Goal: Transaction & Acquisition: Book appointment/travel/reservation

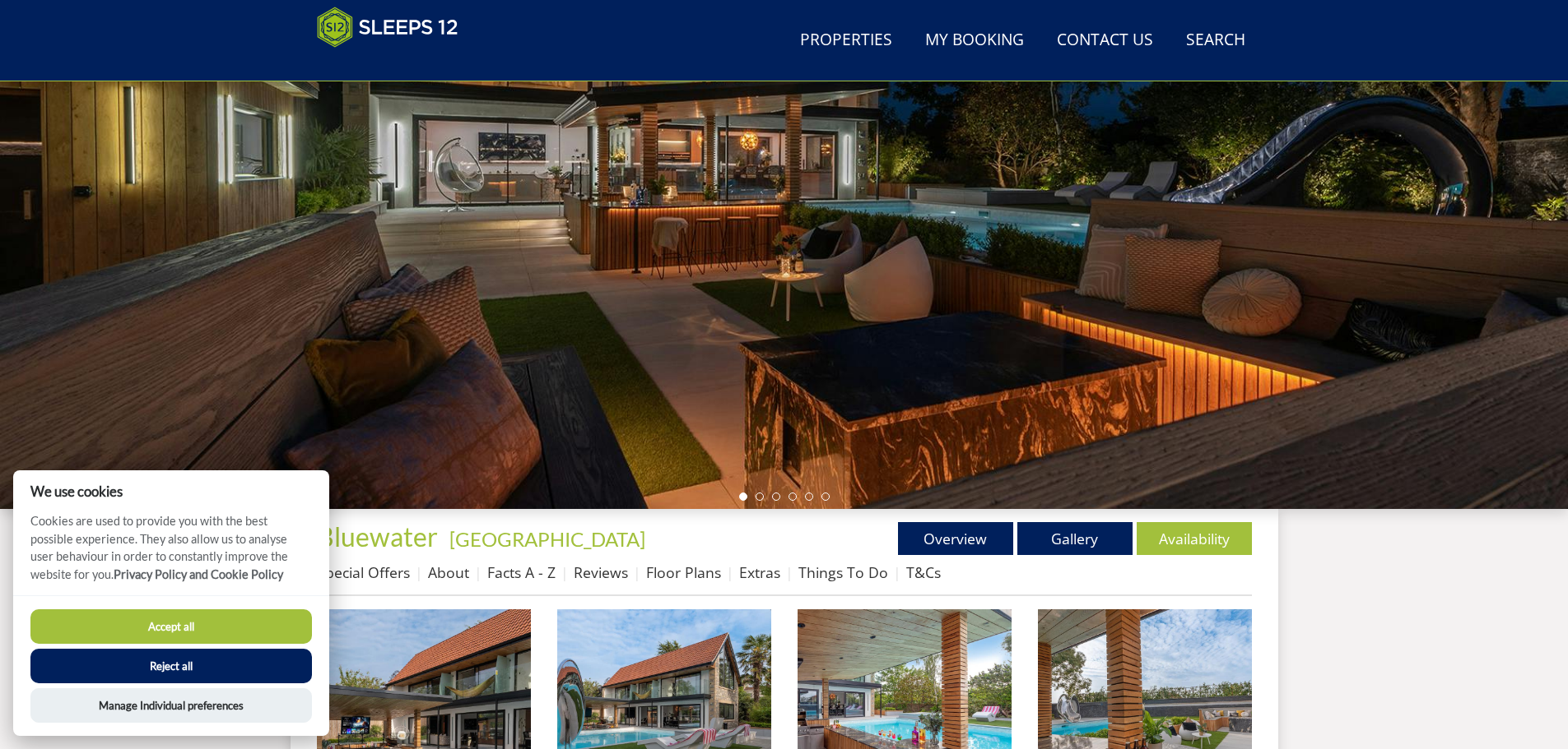
scroll to position [263, 0]
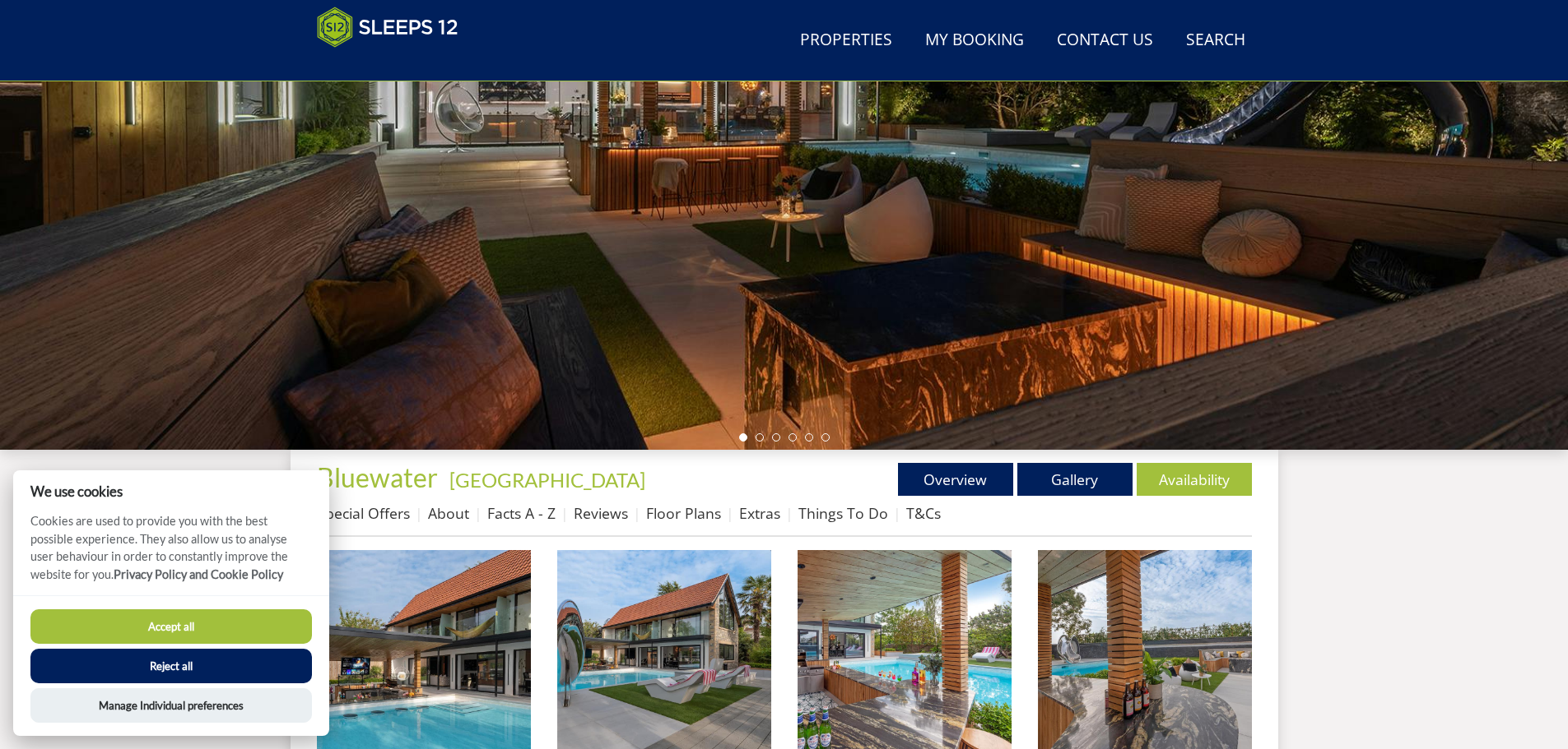
click at [198, 623] on button "Accept all" at bounding box center [171, 627] width 282 height 35
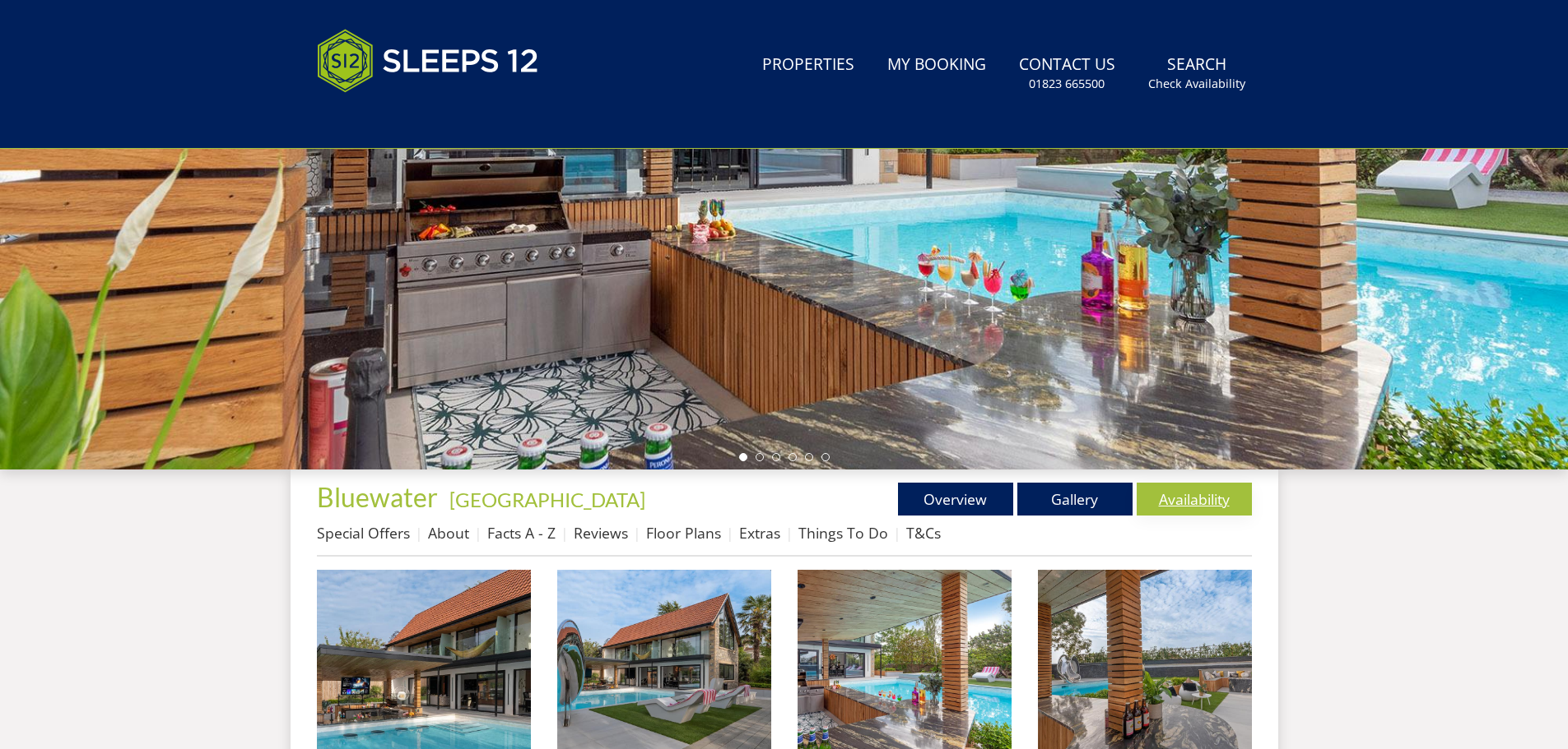
click at [1202, 499] on link "Availability" at bounding box center [1194, 500] width 115 height 33
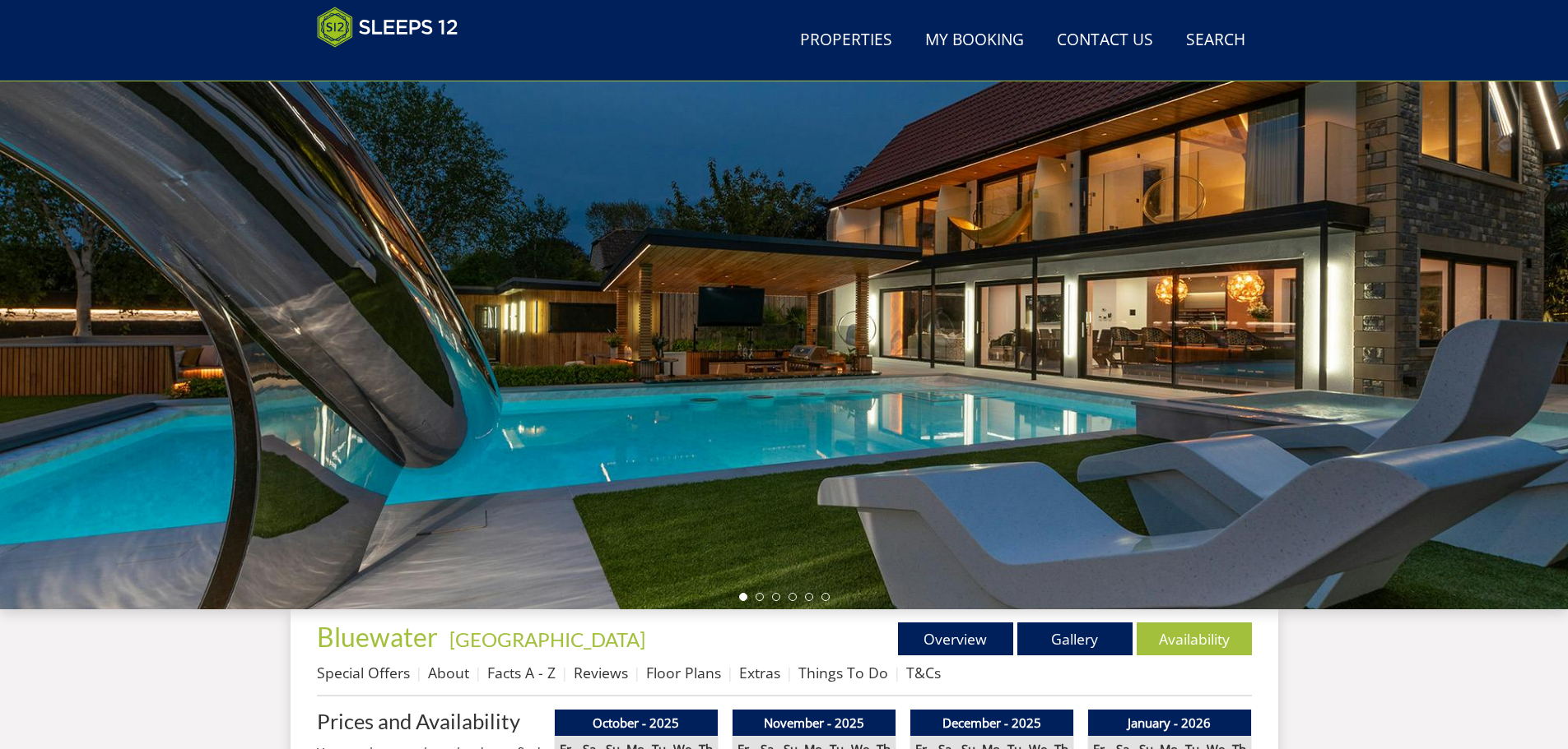
scroll to position [447, 0]
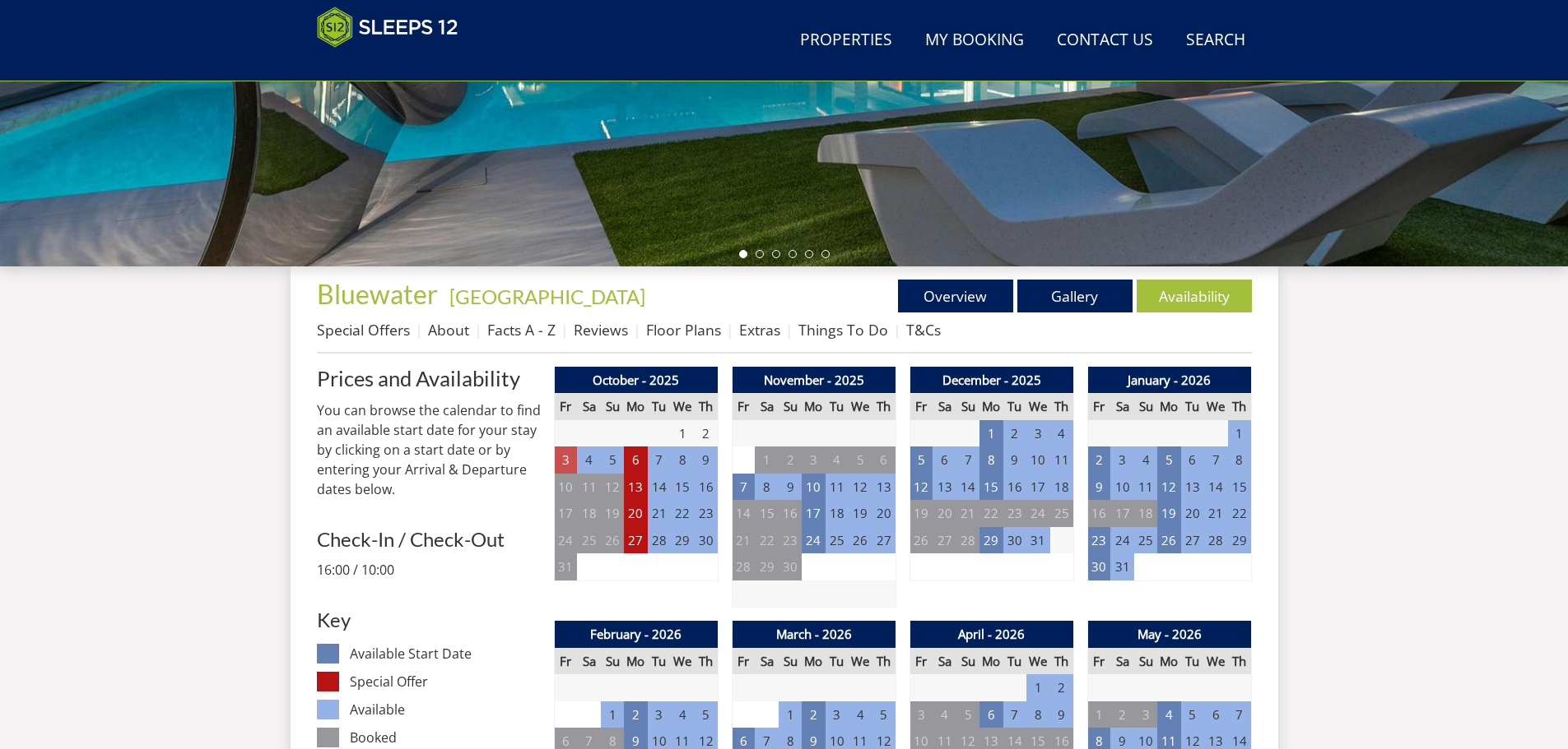
click at [561, 457] on td "3" at bounding box center [565, 460] width 23 height 27
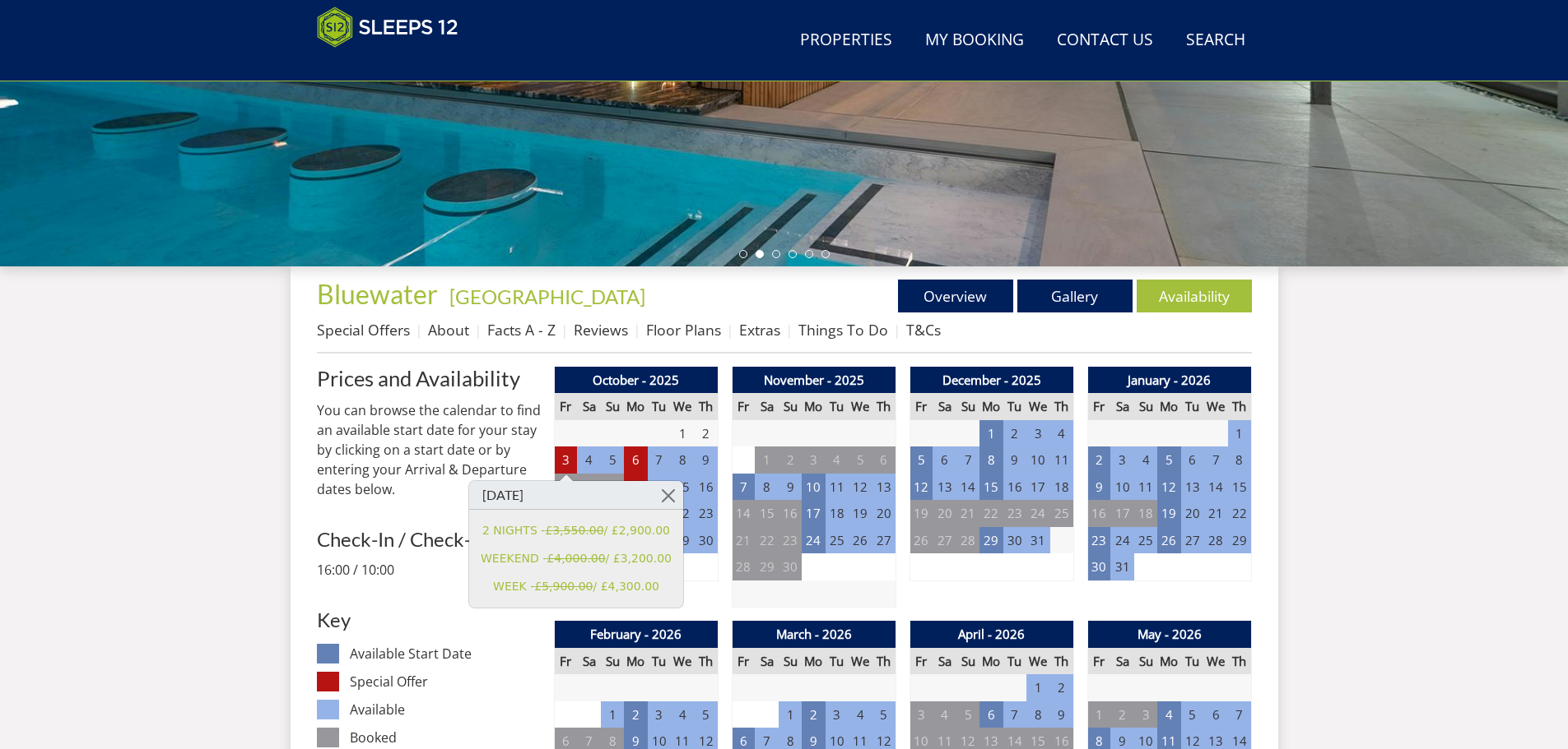
click at [440, 617] on h3 "Key" at bounding box center [429, 620] width 224 height 22
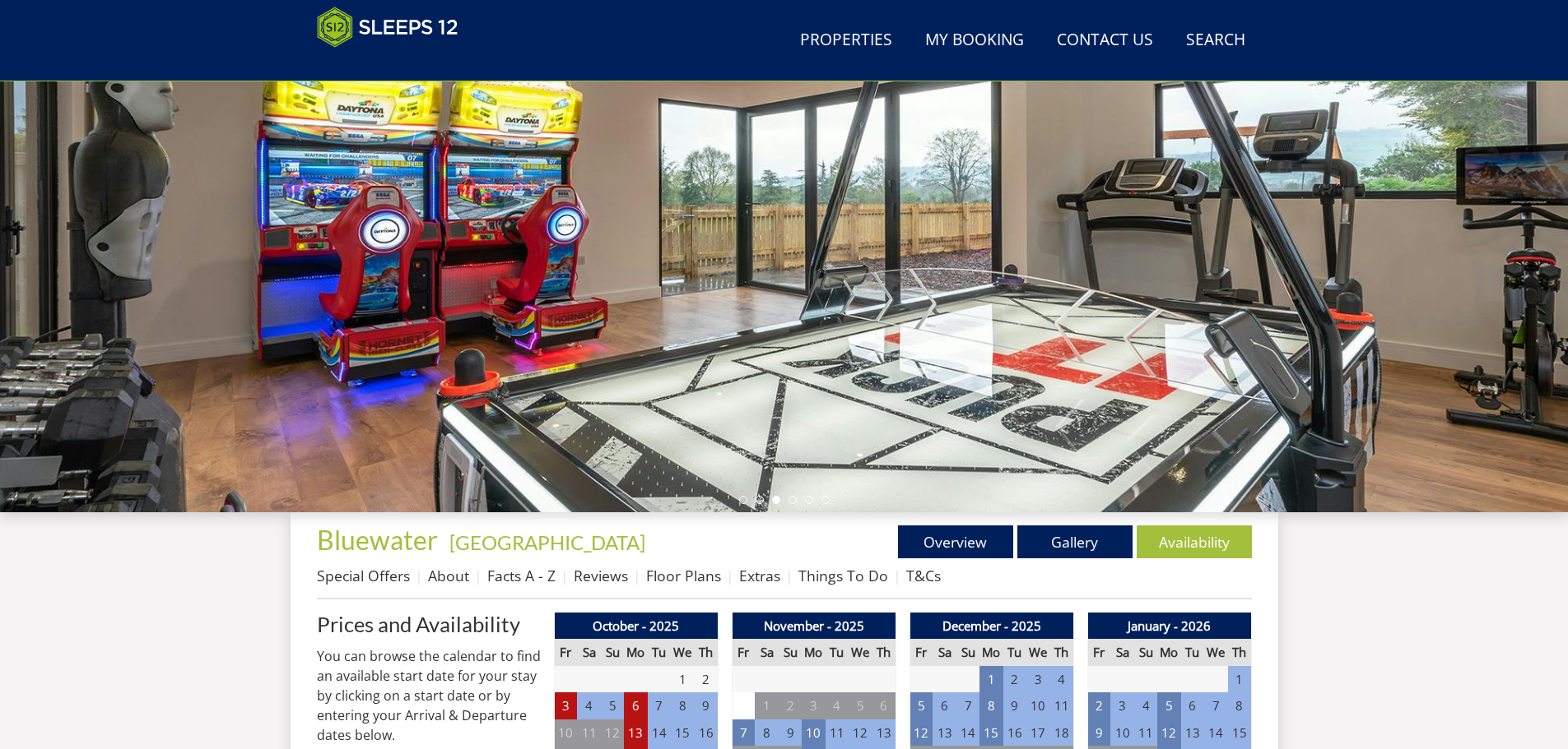
scroll to position [200, 0]
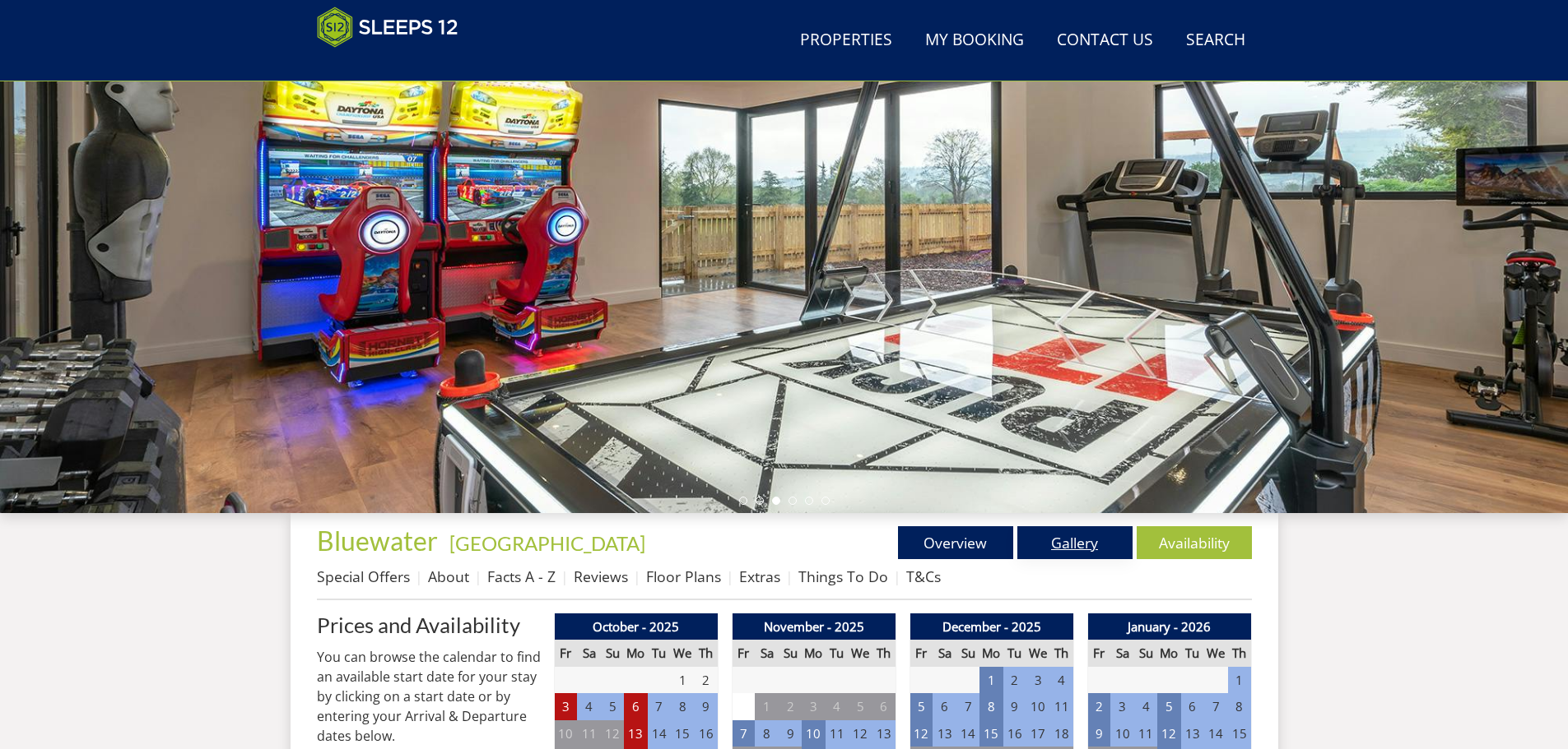
click at [1054, 543] on link "Gallery" at bounding box center [1074, 543] width 115 height 33
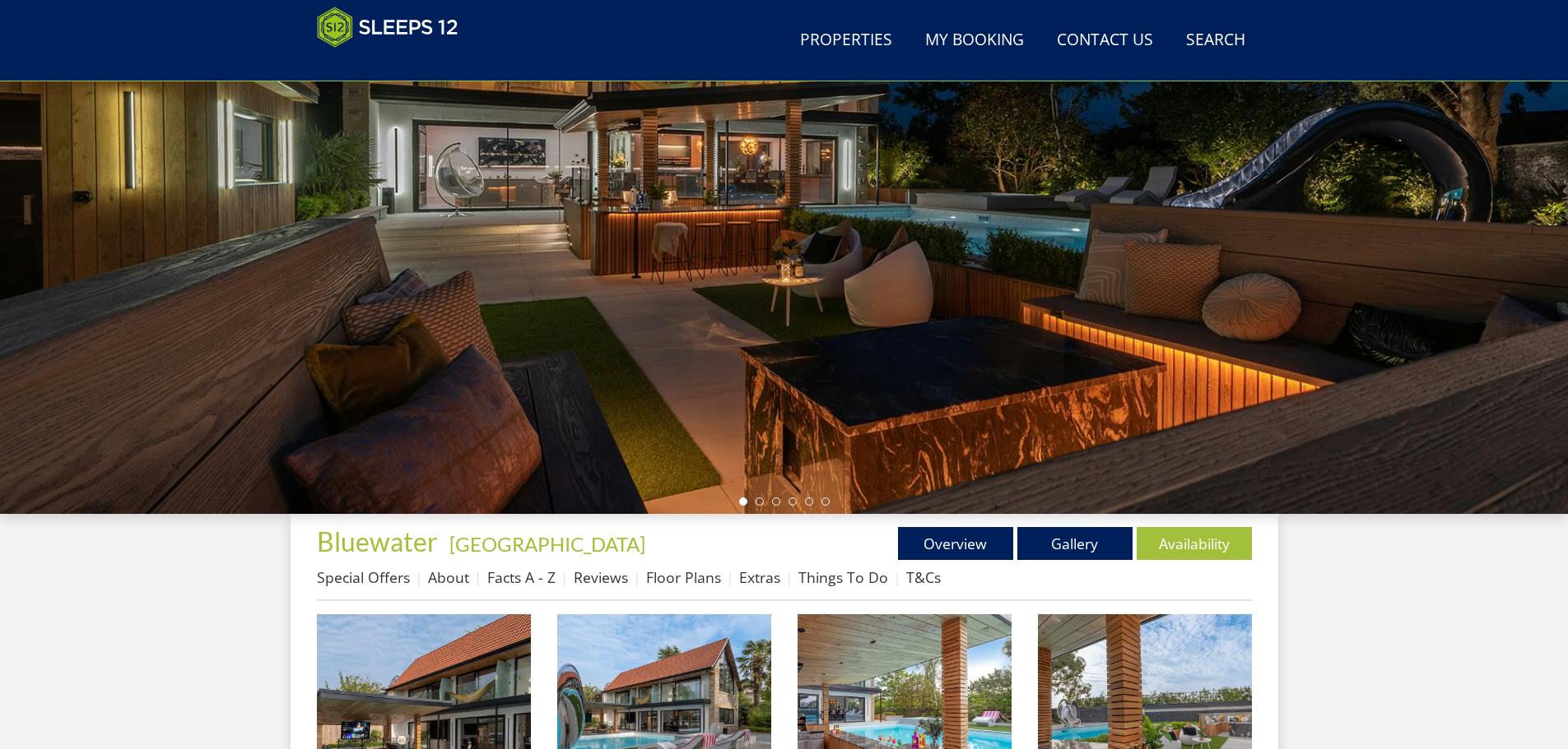
scroll to position [350, 0]
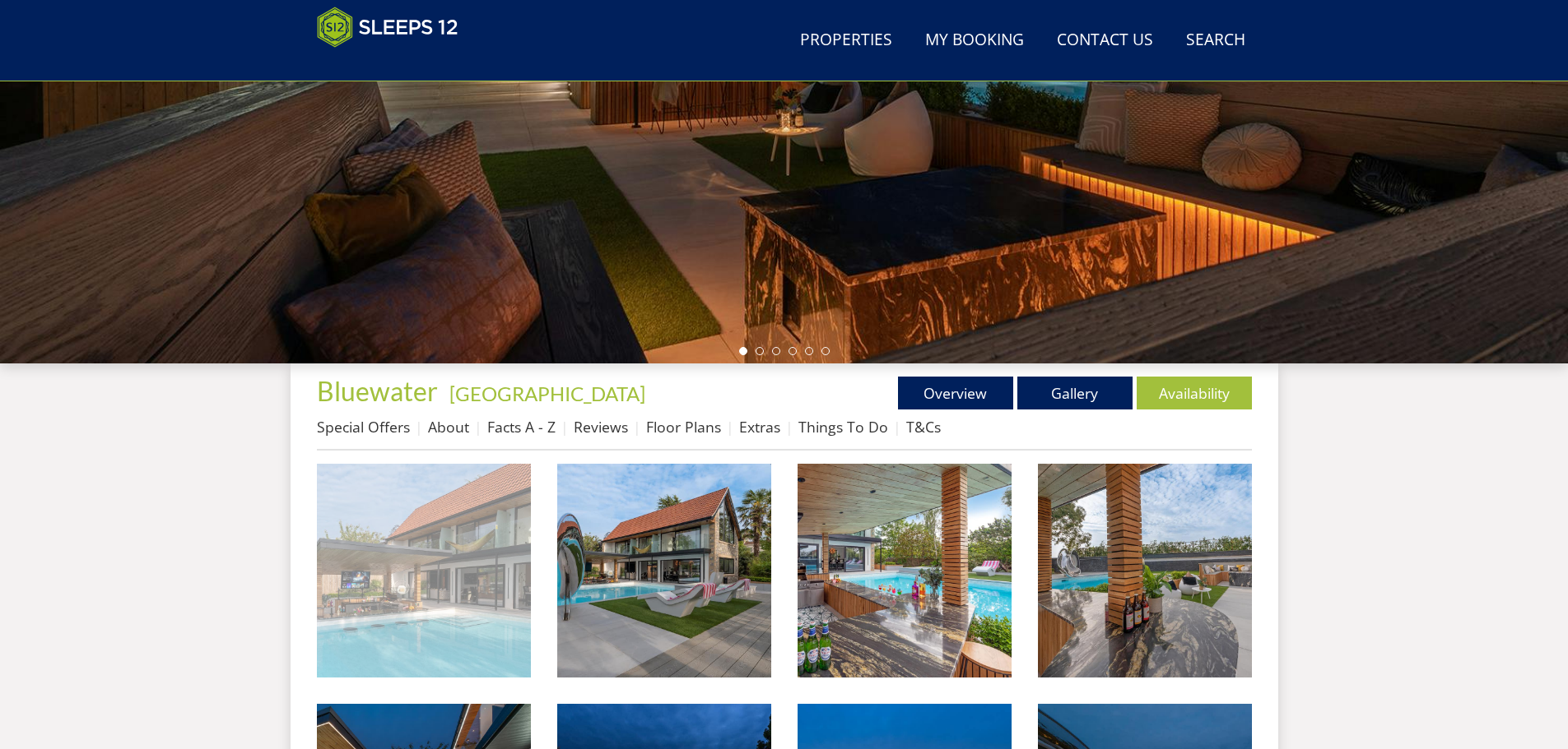
click at [440, 606] on img at bounding box center [424, 571] width 214 height 214
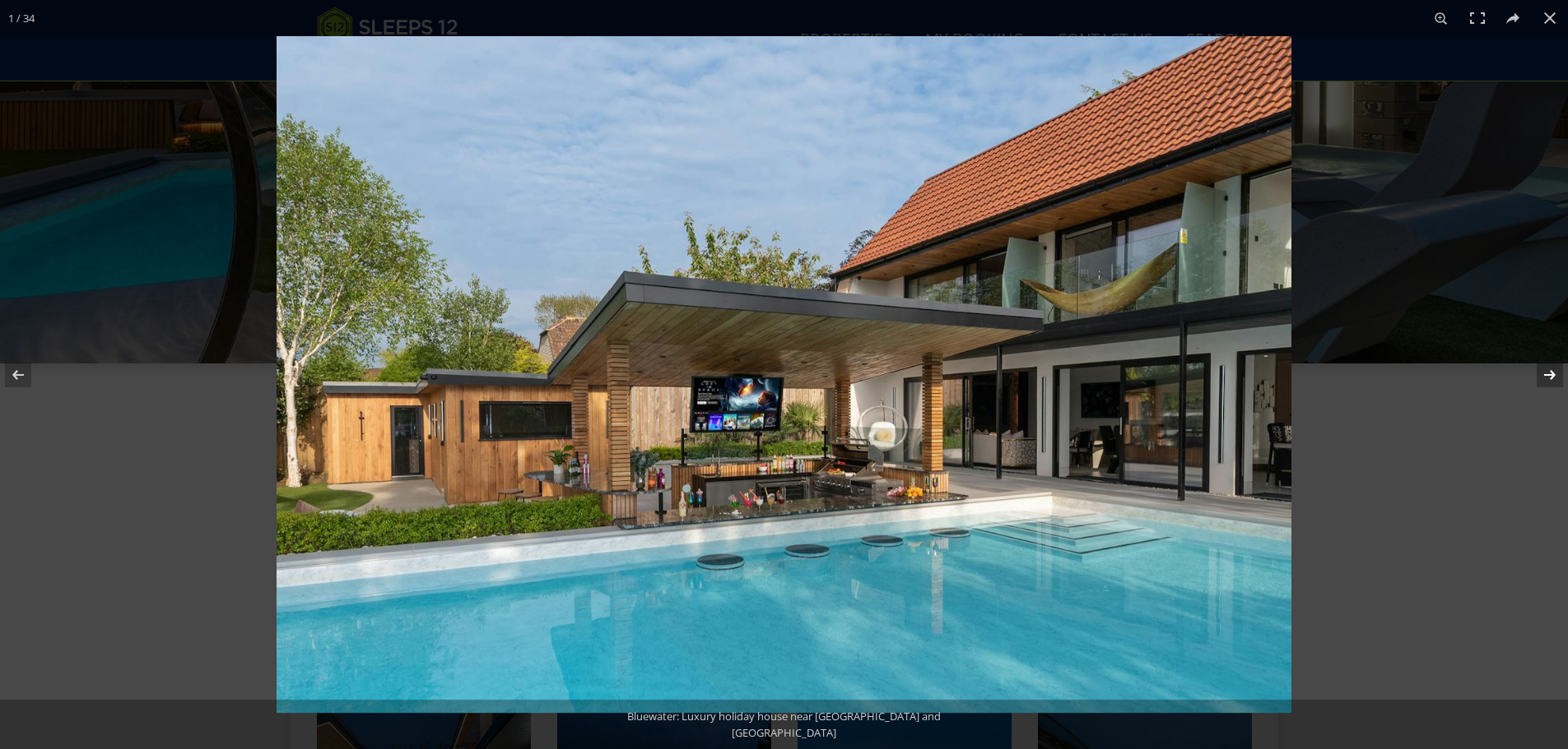
click at [1548, 380] on button at bounding box center [1539, 375] width 58 height 82
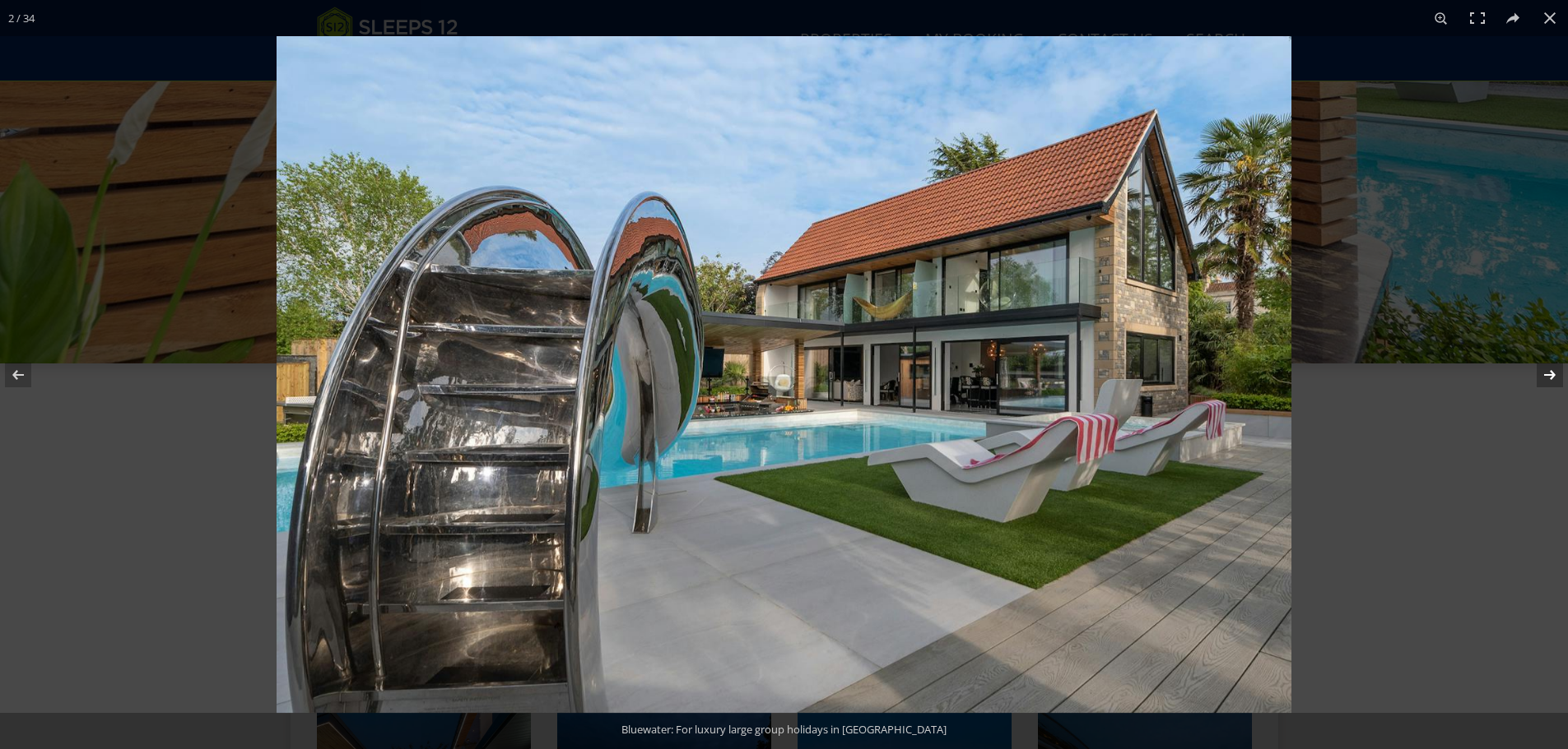
click at [1548, 380] on button at bounding box center [1539, 375] width 58 height 82
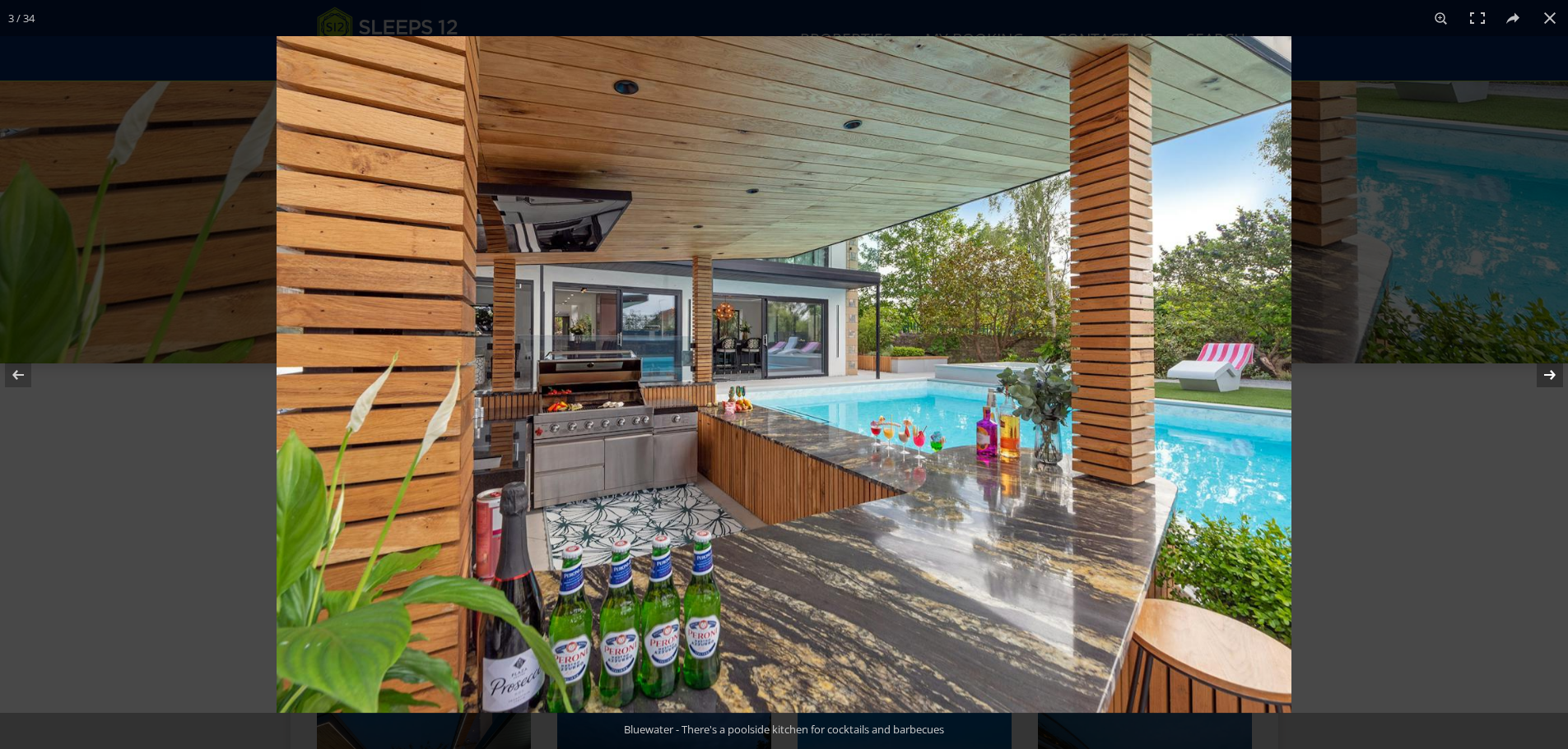
click at [1548, 380] on button at bounding box center [1539, 375] width 58 height 82
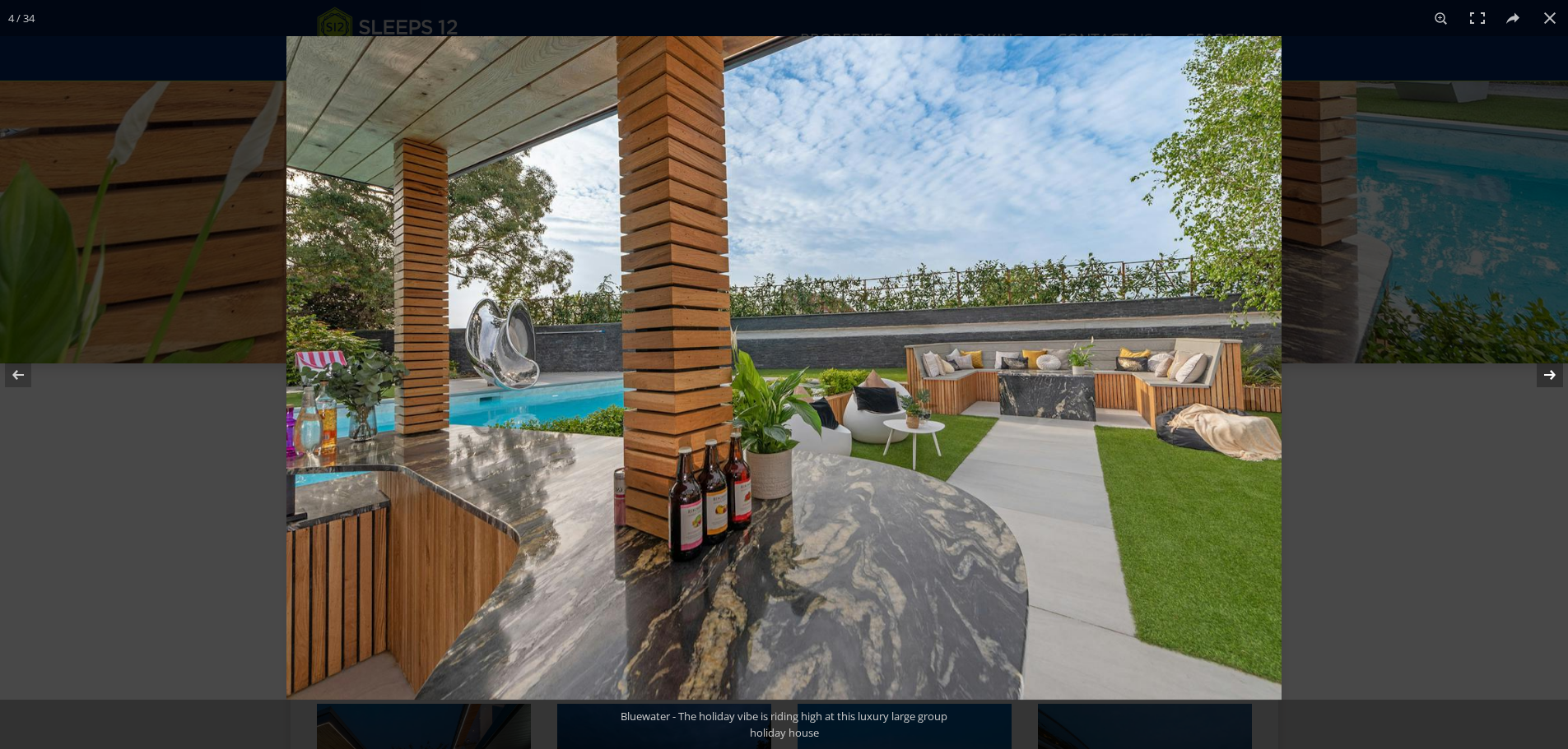
click at [1548, 380] on button at bounding box center [1539, 375] width 58 height 82
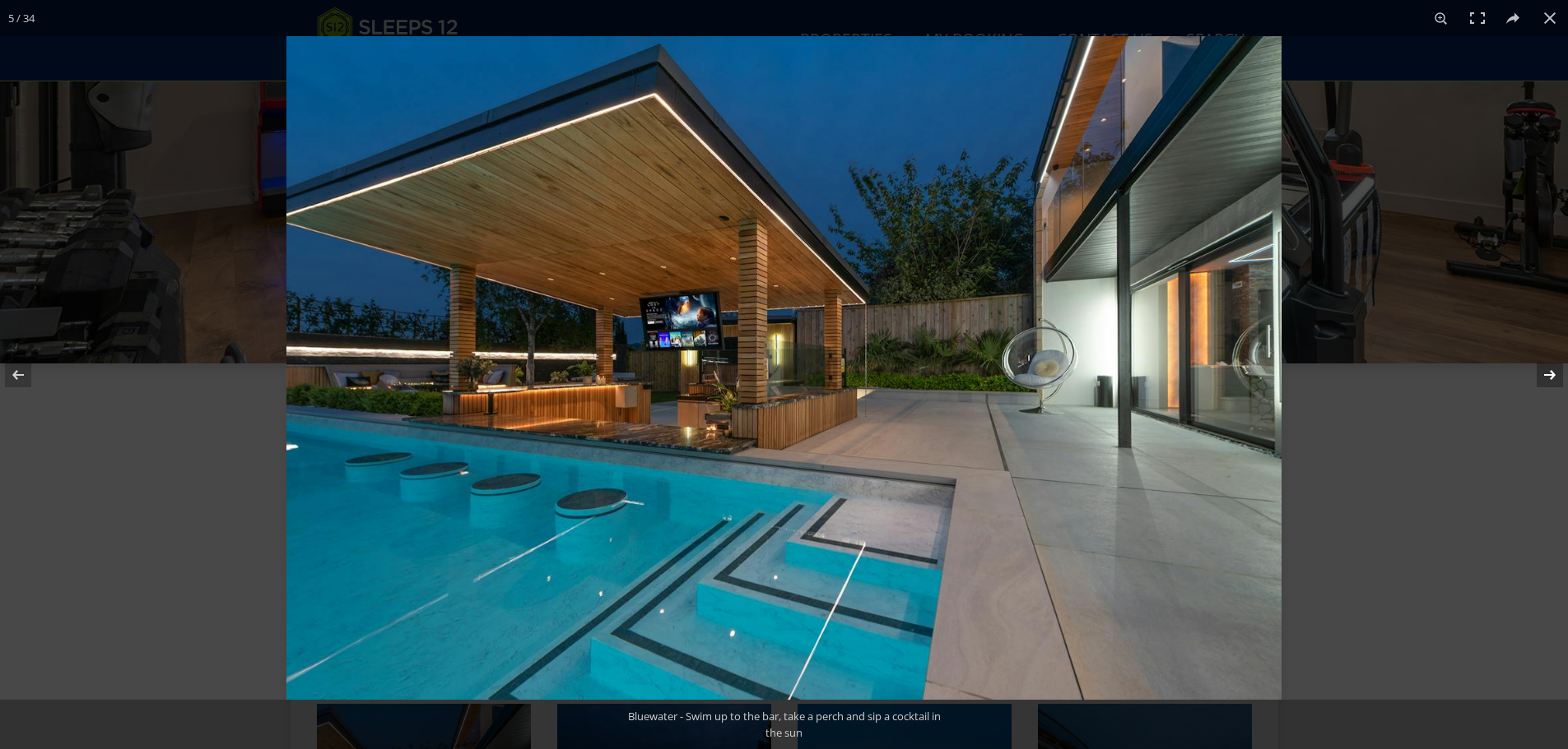
click at [1548, 380] on button at bounding box center [1539, 375] width 58 height 82
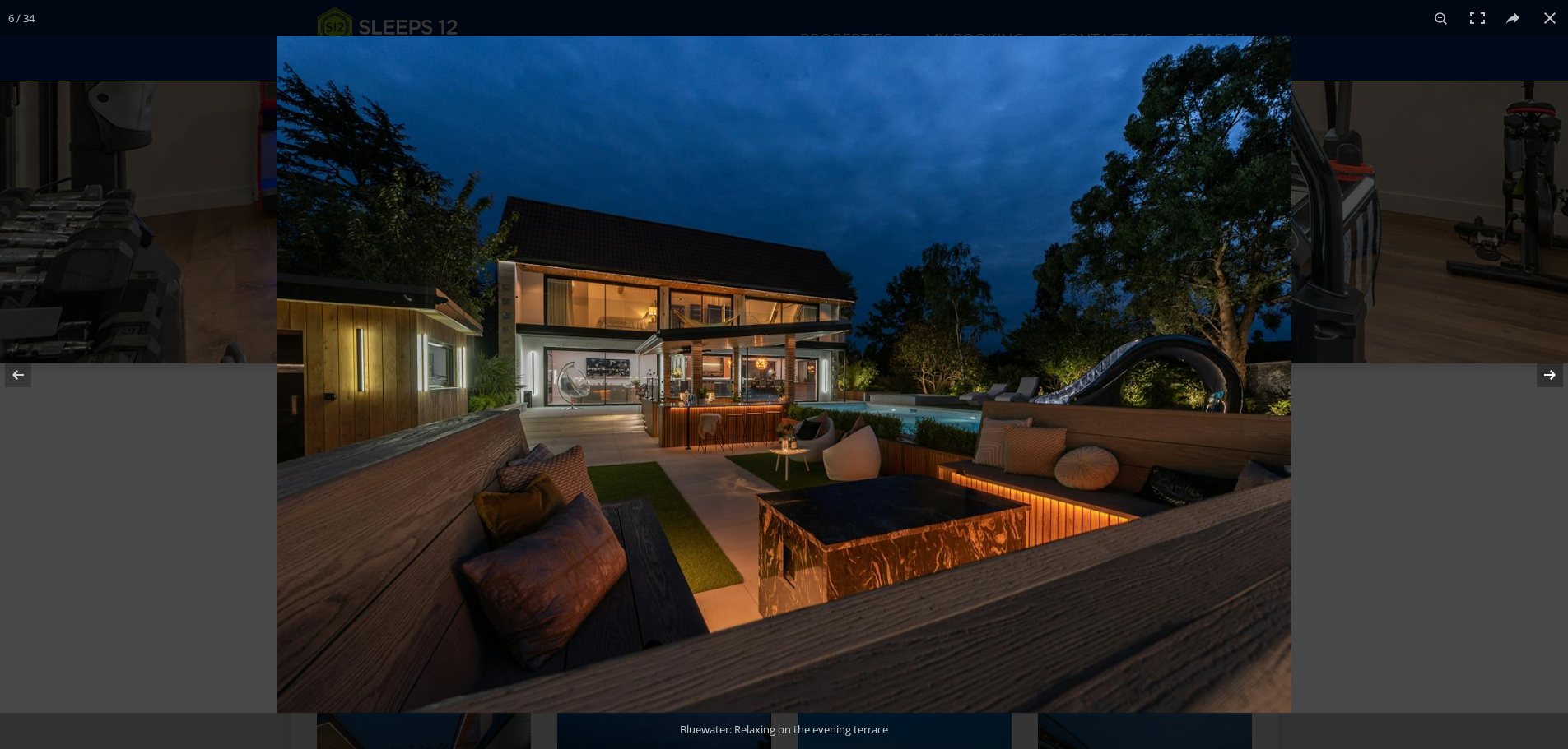
click at [1548, 380] on button at bounding box center [1539, 375] width 58 height 82
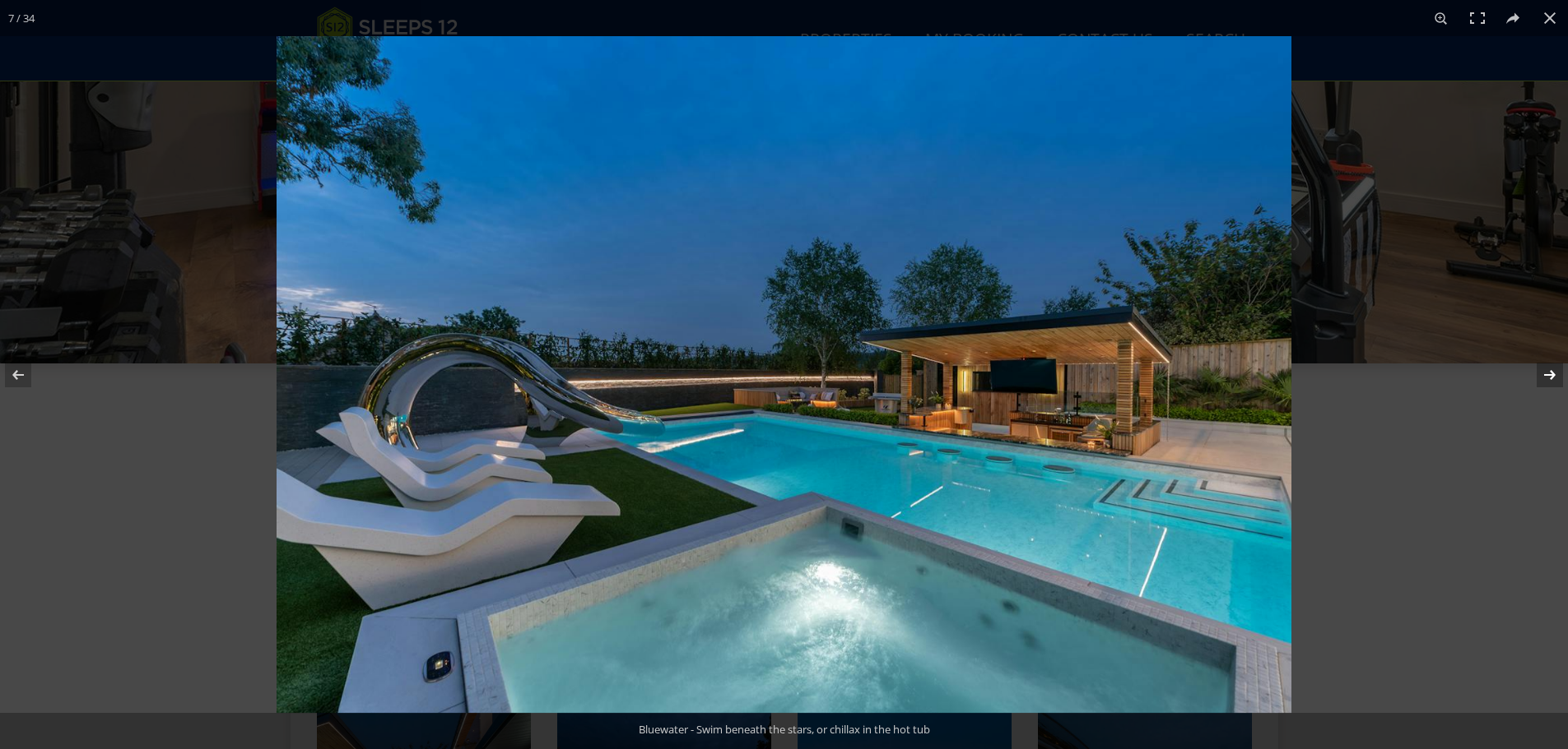
click at [1548, 380] on button at bounding box center [1539, 375] width 58 height 82
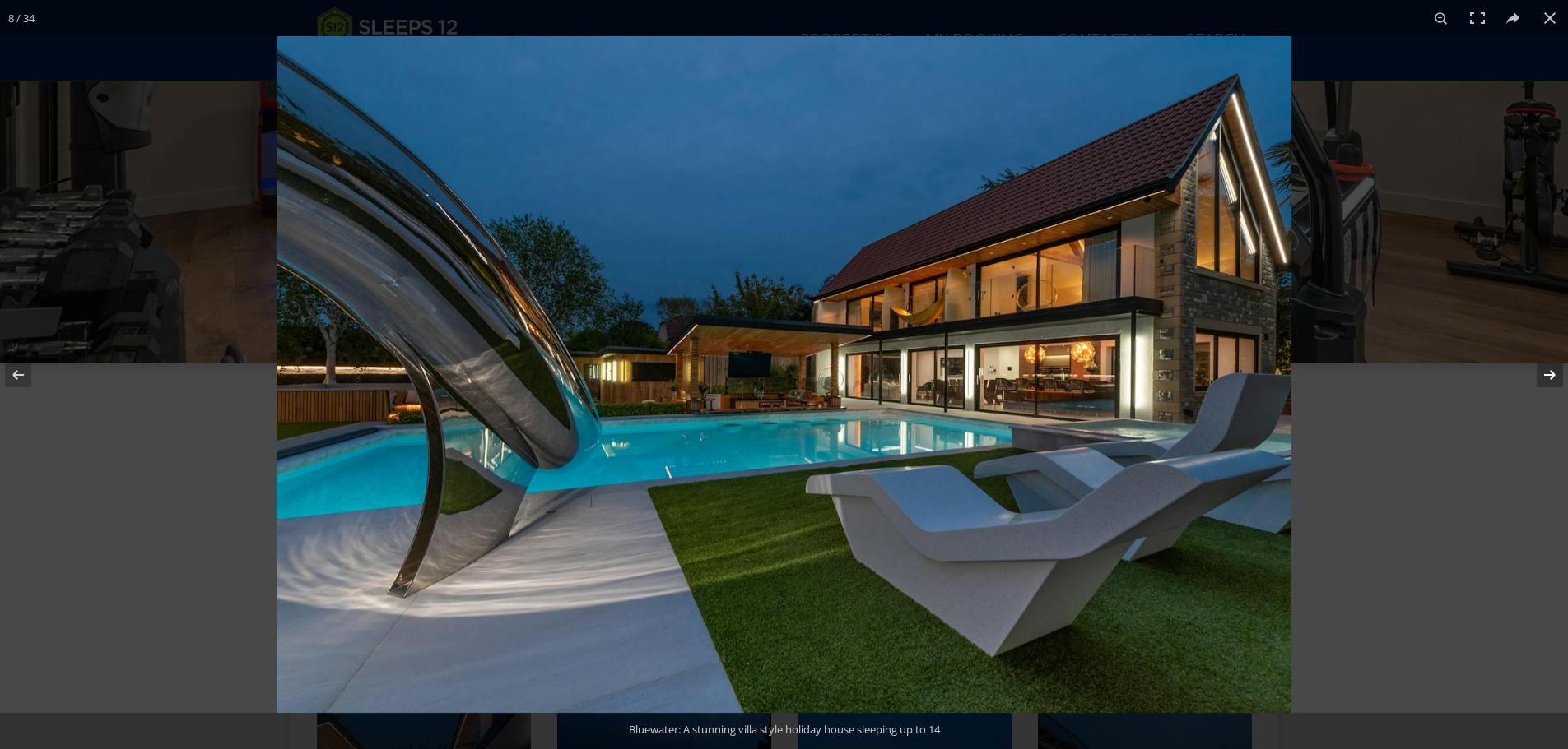
click at [1548, 380] on button at bounding box center [1539, 375] width 58 height 82
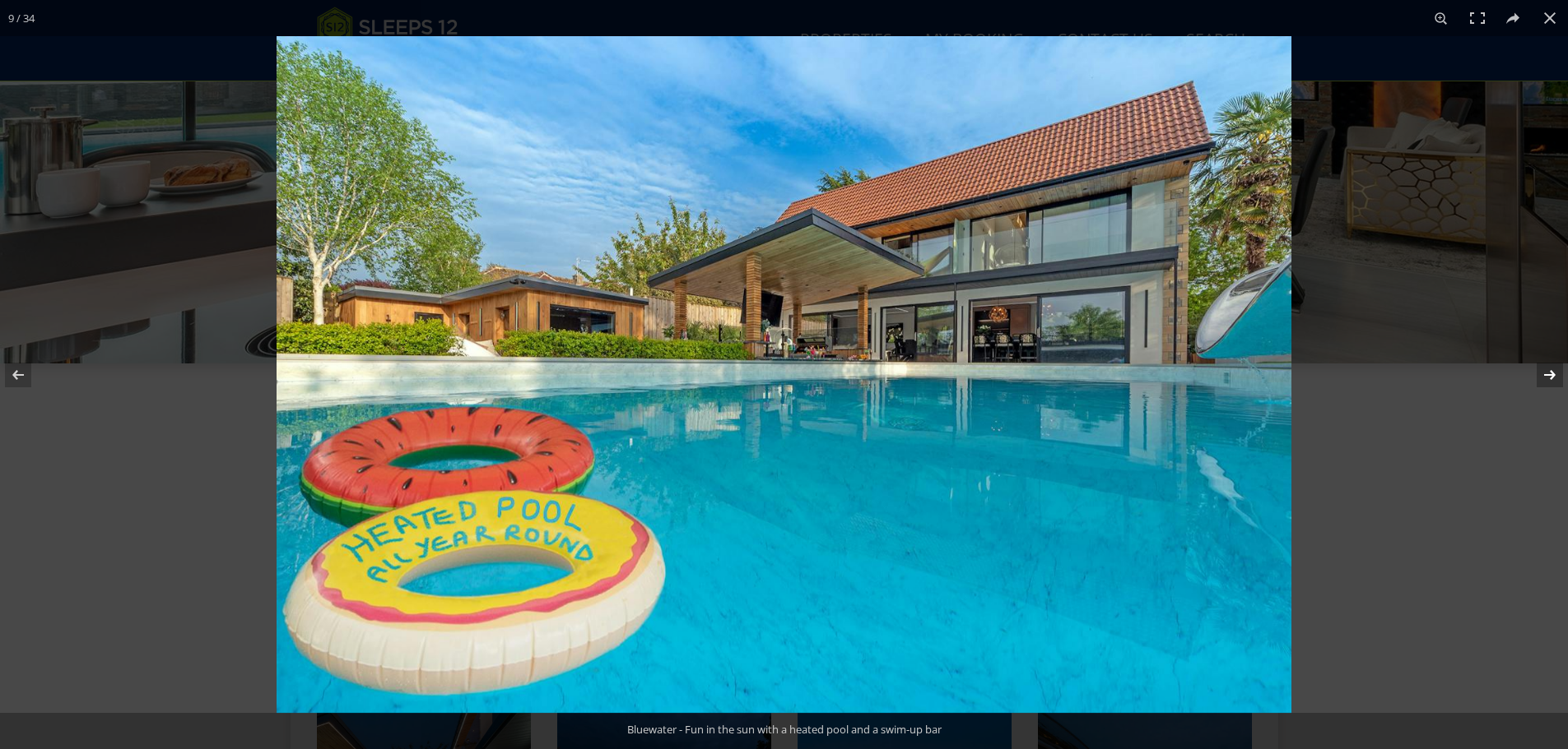
click at [1548, 380] on button at bounding box center [1539, 375] width 58 height 82
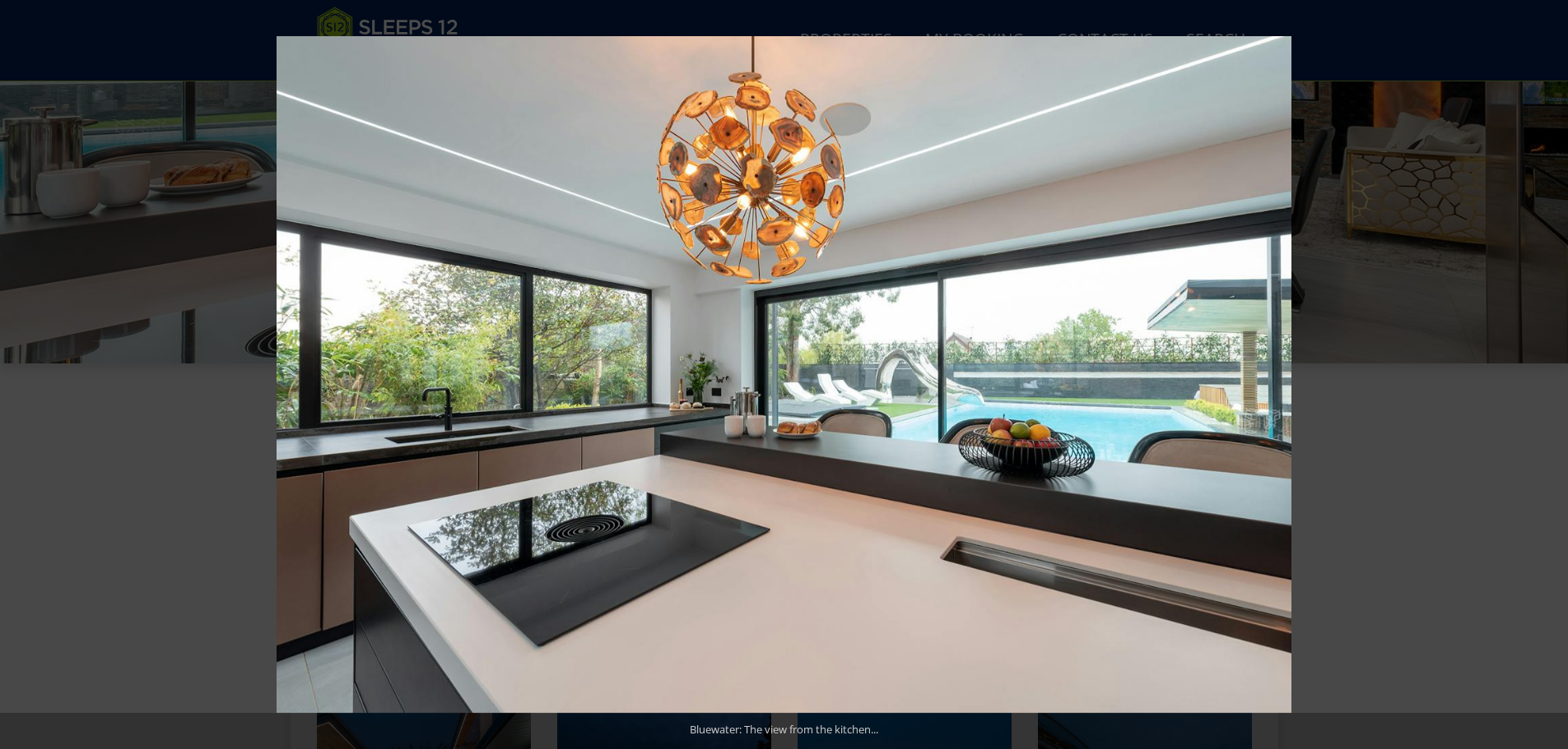
click at [1548, 380] on button at bounding box center [1539, 375] width 58 height 82
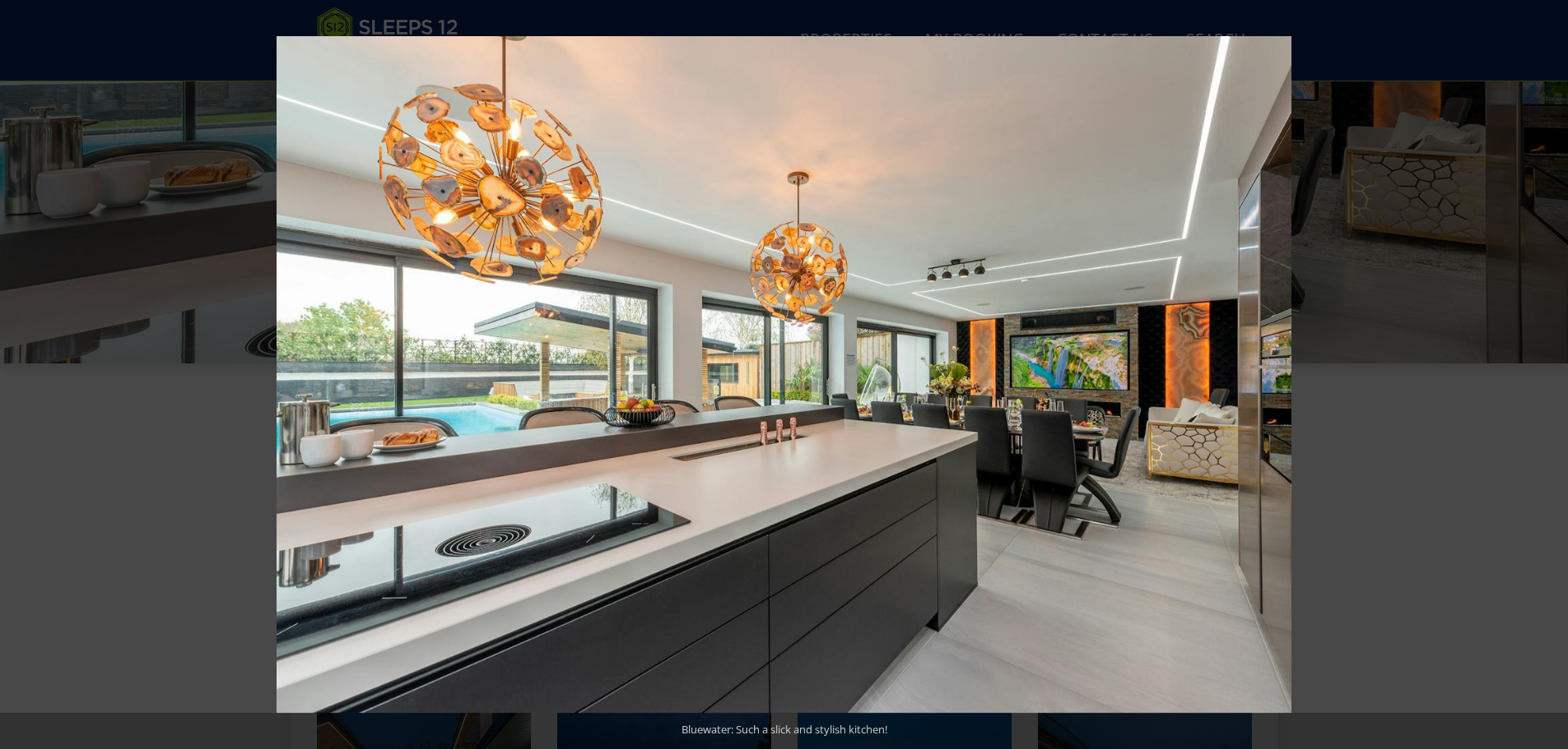
click at [1548, 380] on button at bounding box center [1539, 375] width 58 height 82
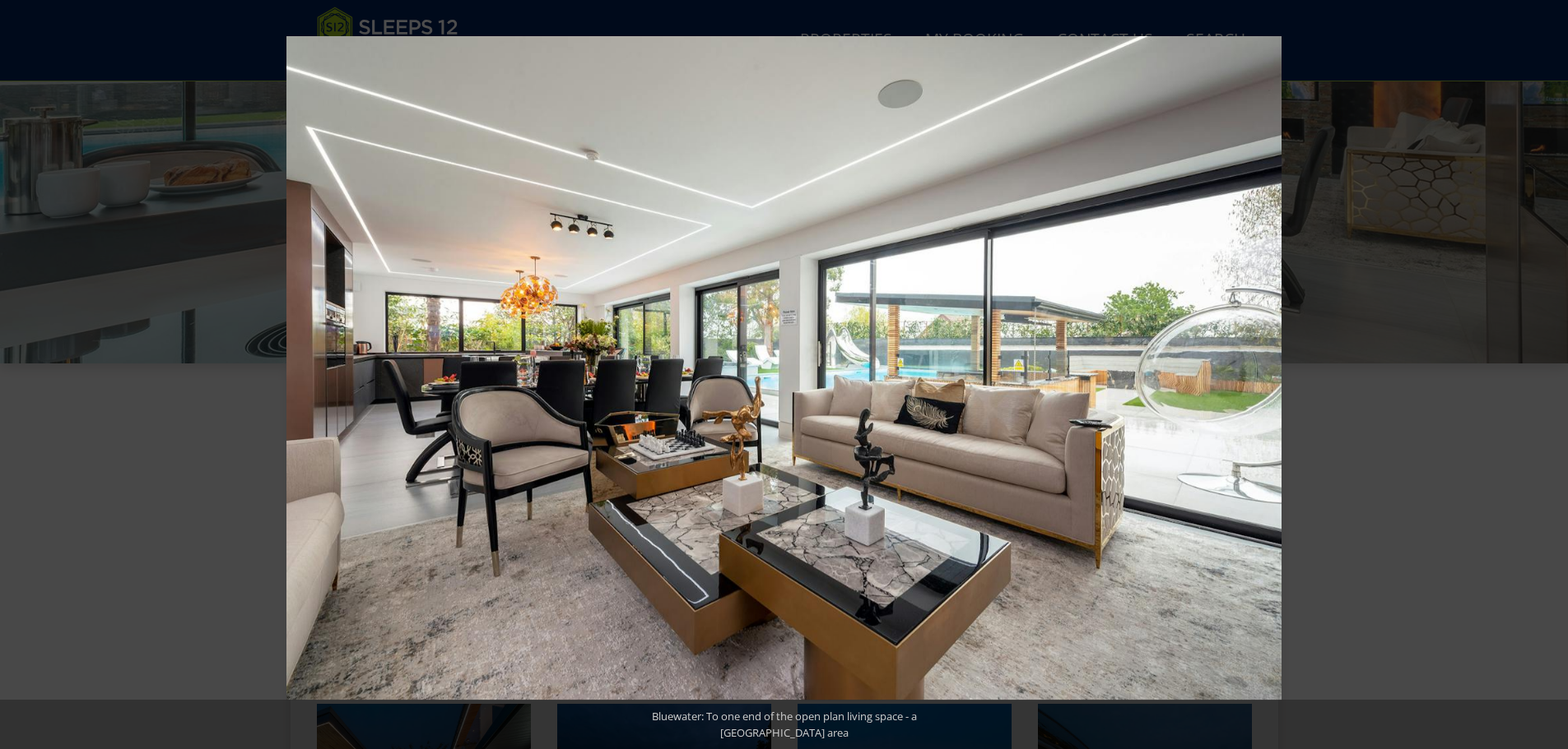
click at [1548, 380] on button at bounding box center [1539, 375] width 58 height 82
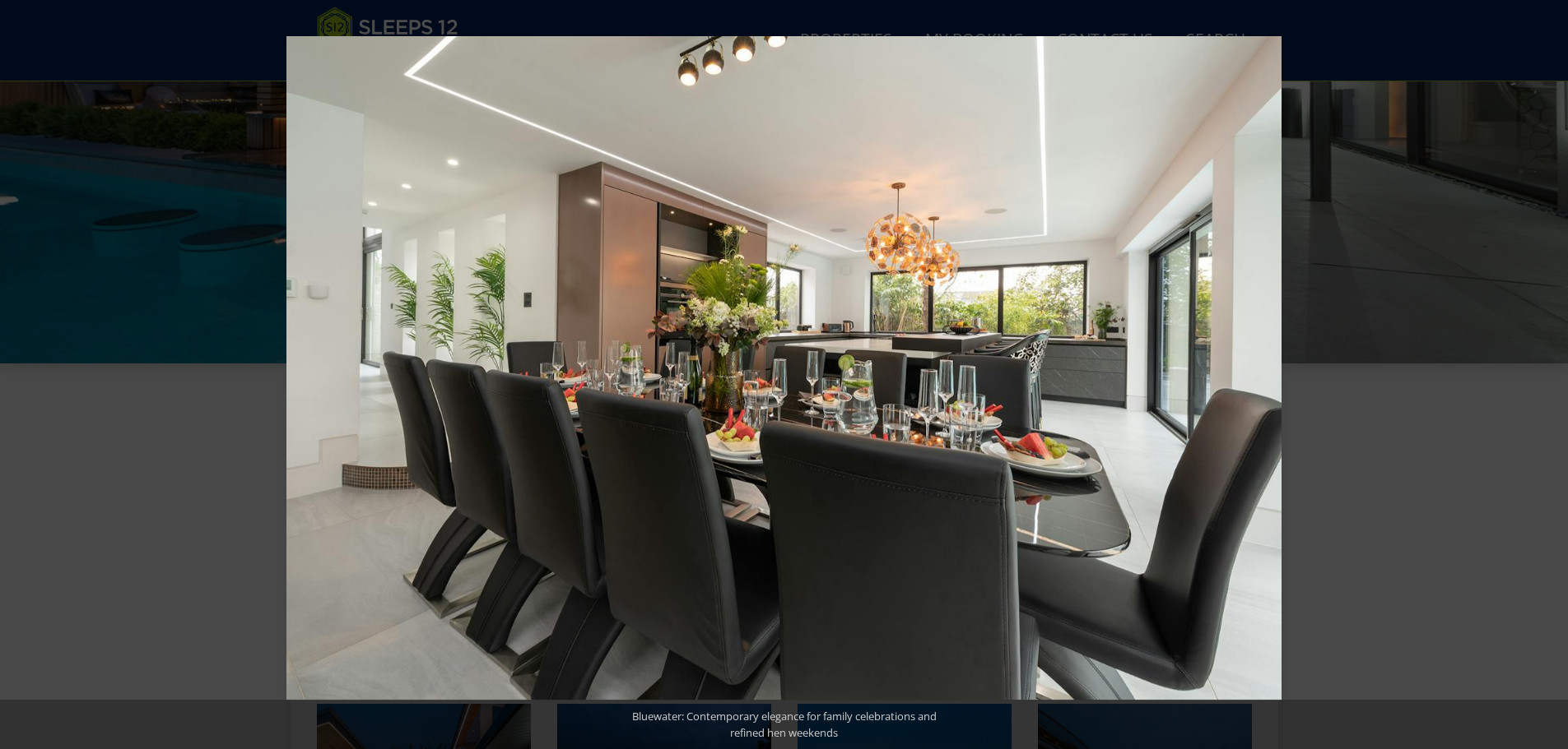
click at [1548, 380] on button at bounding box center [1539, 375] width 58 height 82
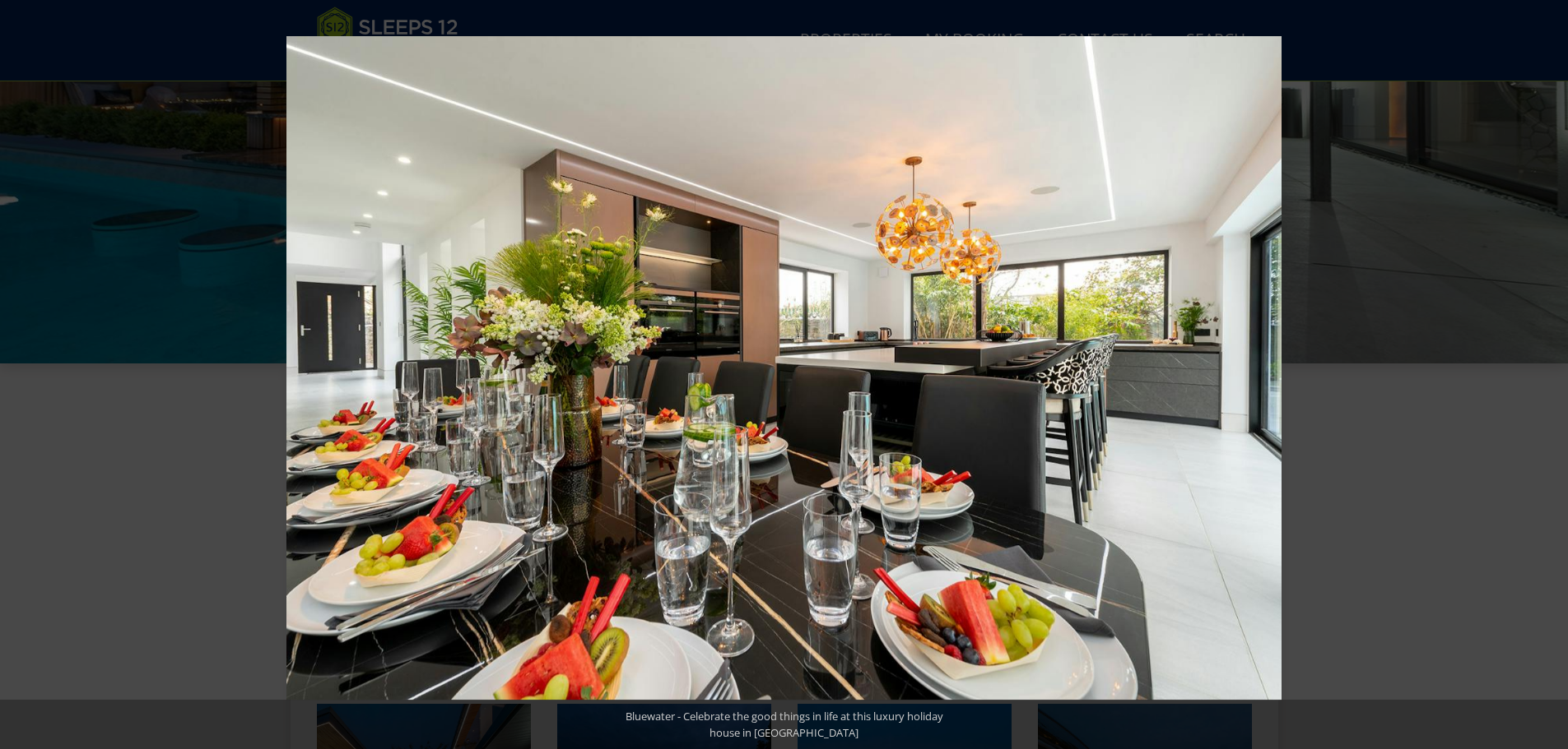
click at [1548, 380] on button at bounding box center [1539, 375] width 58 height 82
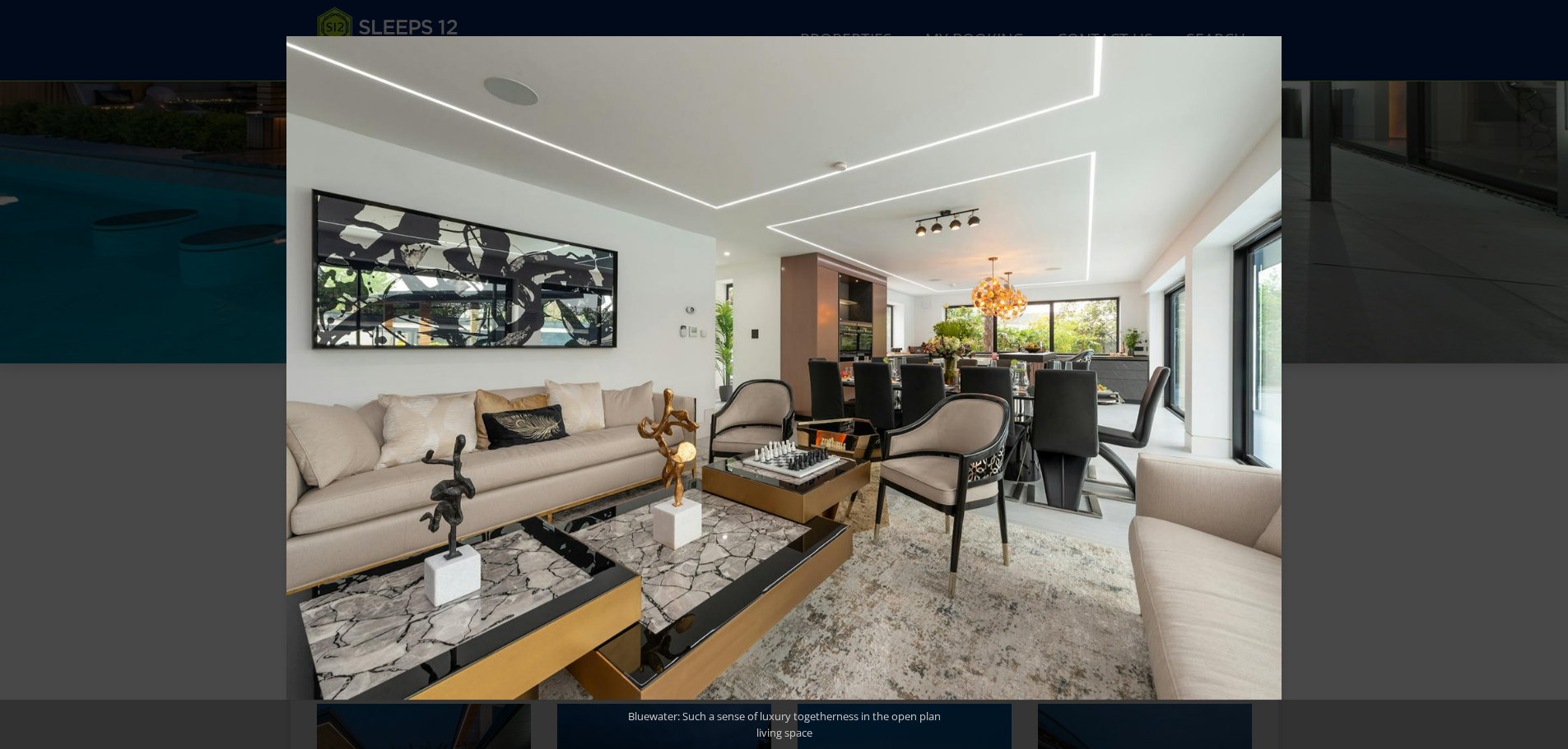
click at [1548, 380] on button at bounding box center [1539, 375] width 58 height 82
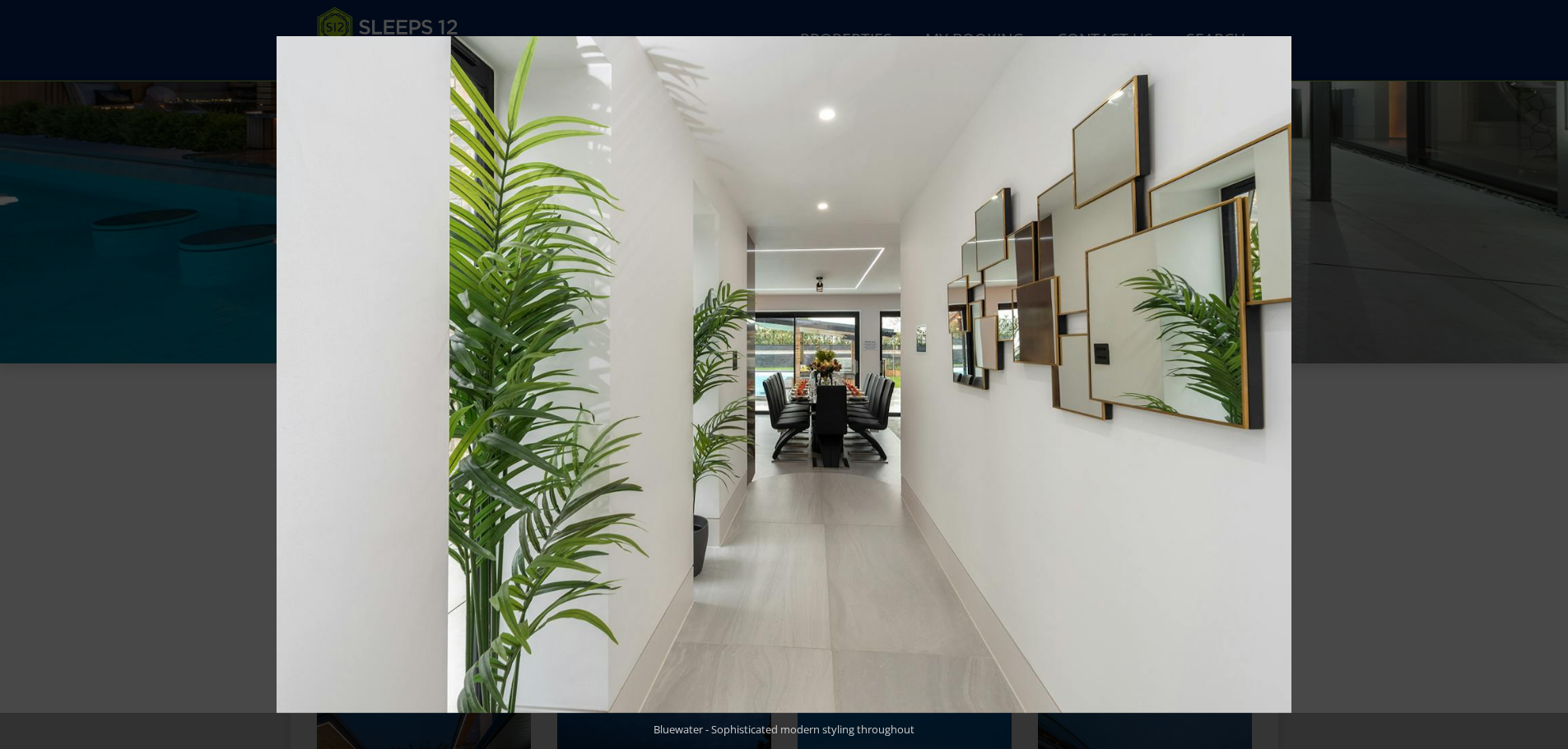
click at [1548, 380] on button at bounding box center [1539, 375] width 58 height 82
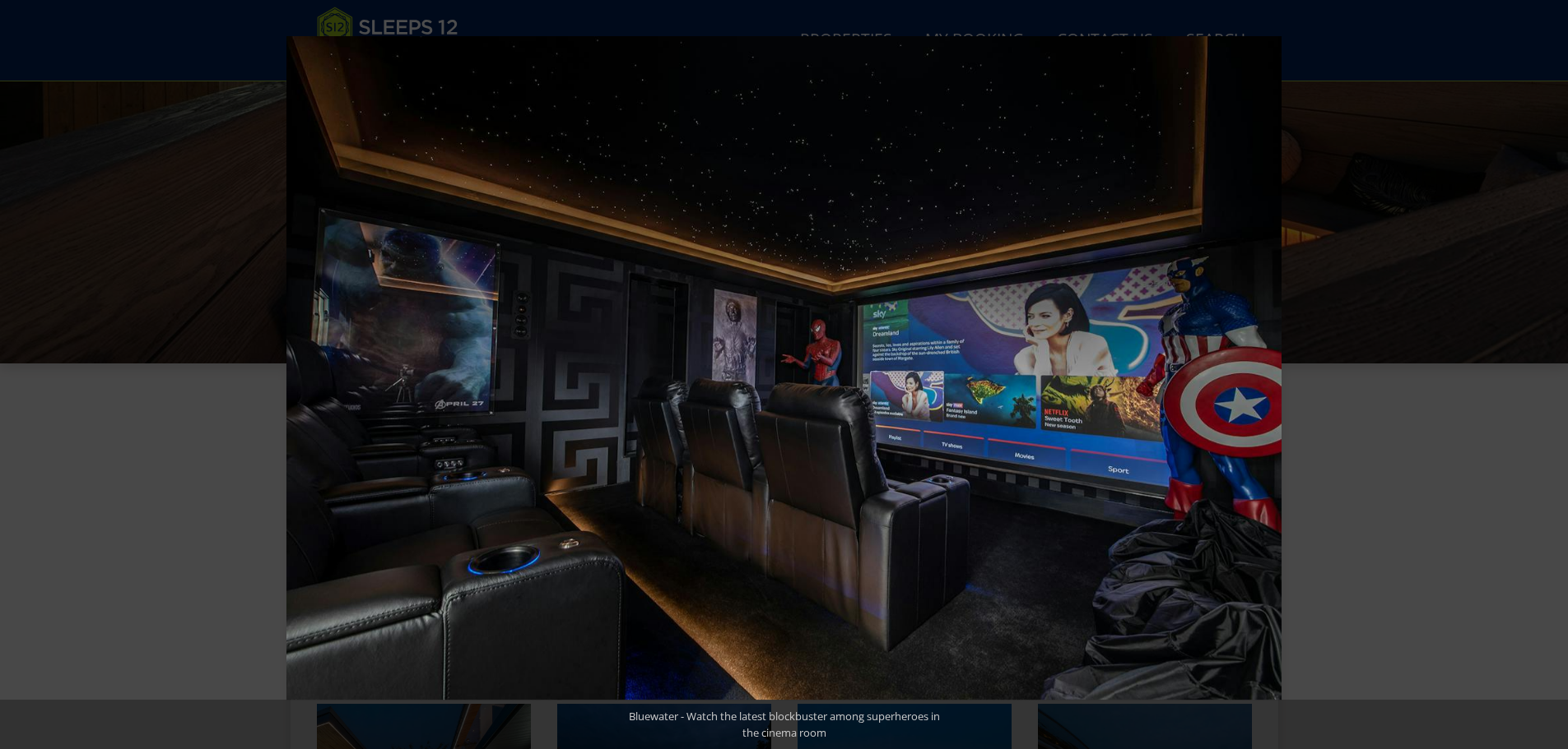
click at [1548, 380] on button at bounding box center [1539, 375] width 58 height 82
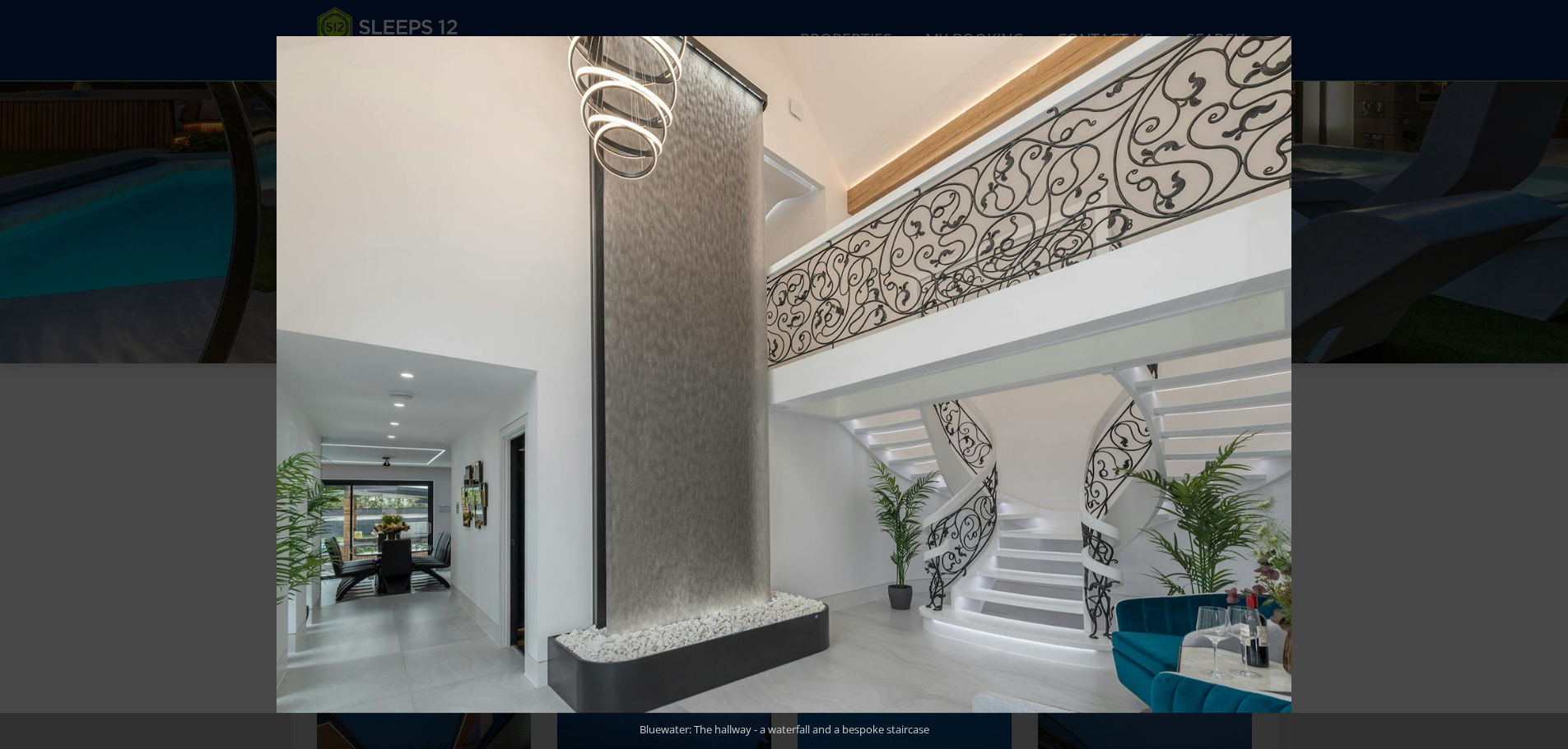
click at [1548, 380] on button at bounding box center [1539, 375] width 58 height 82
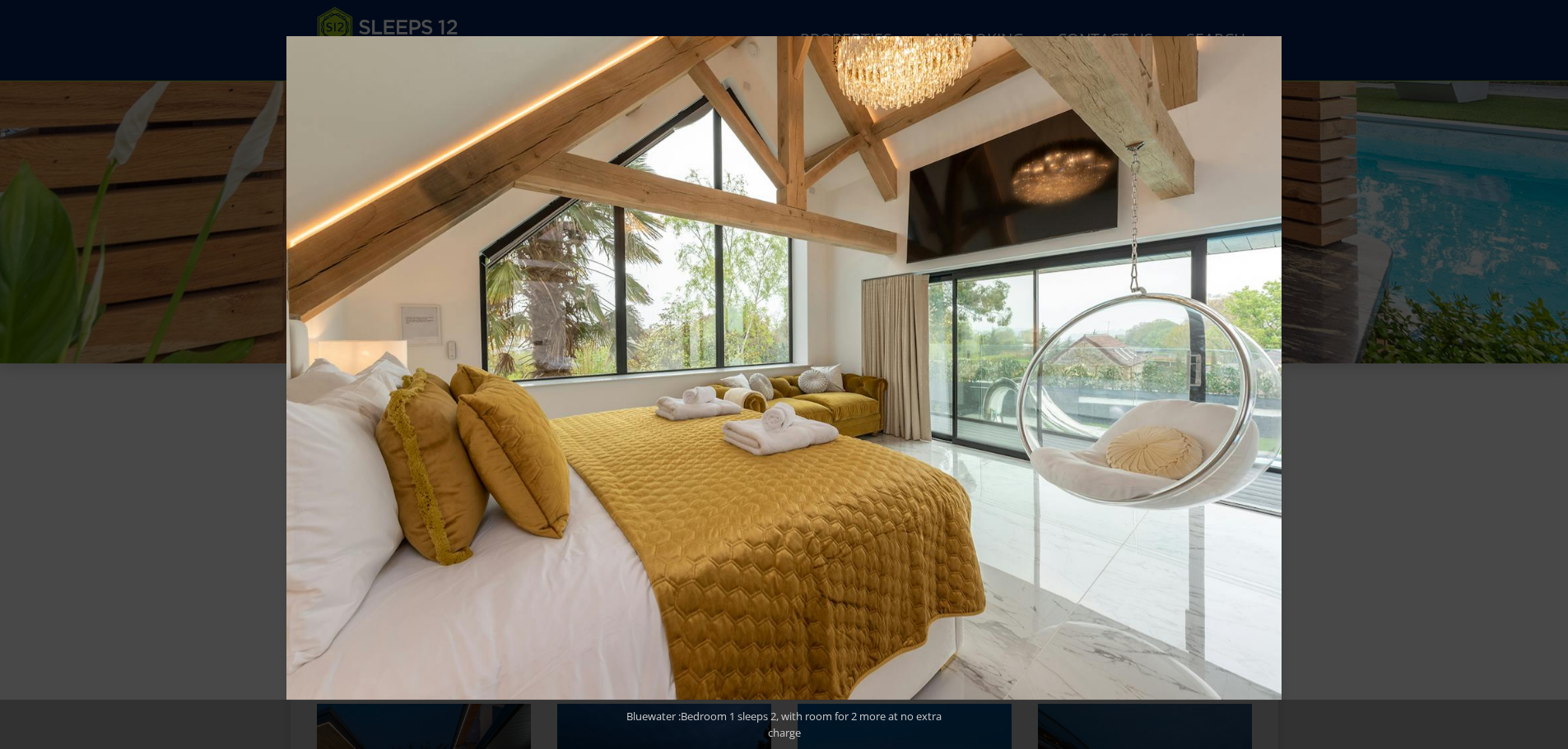
click at [1548, 380] on button at bounding box center [1539, 375] width 58 height 82
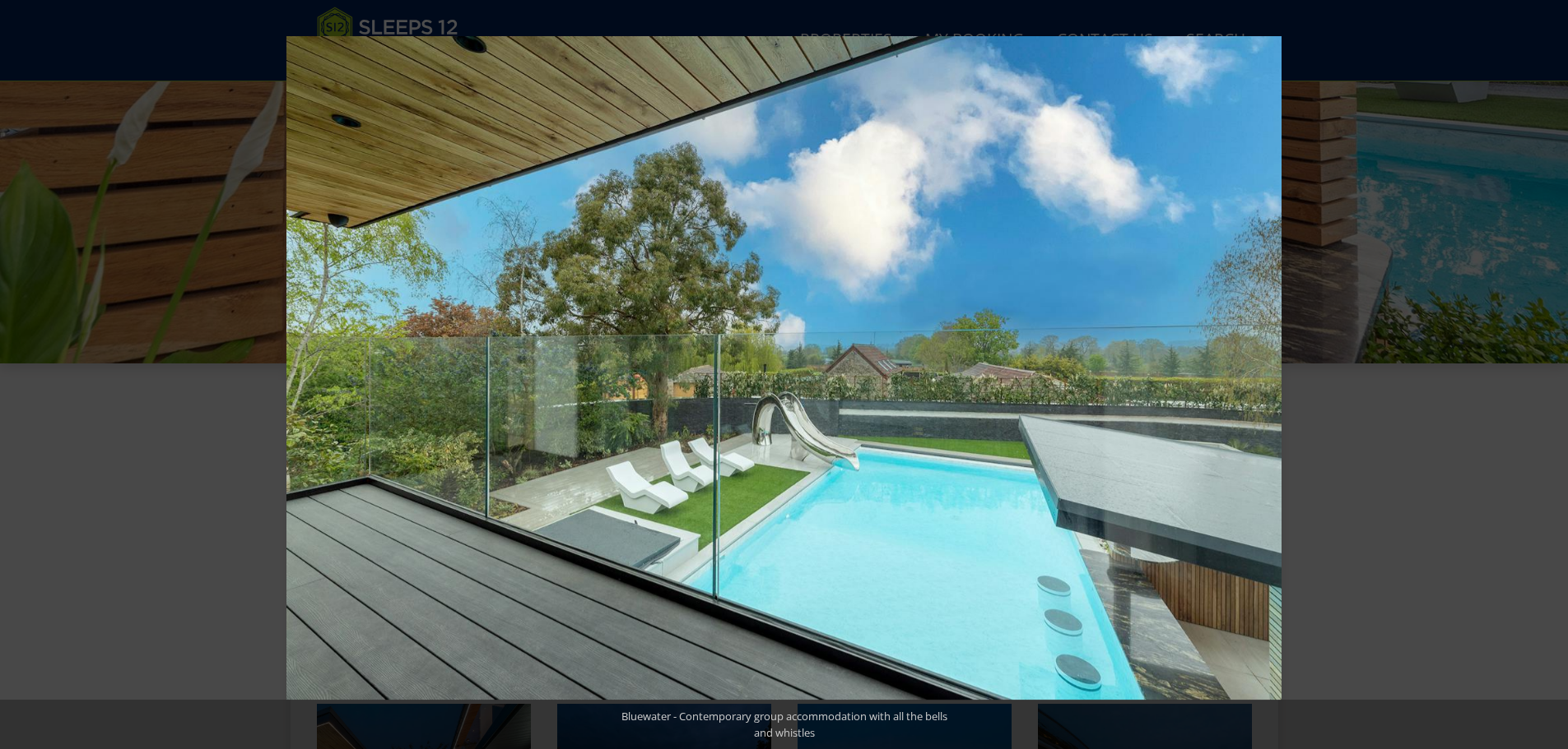
click at [1548, 380] on button at bounding box center [1539, 375] width 58 height 82
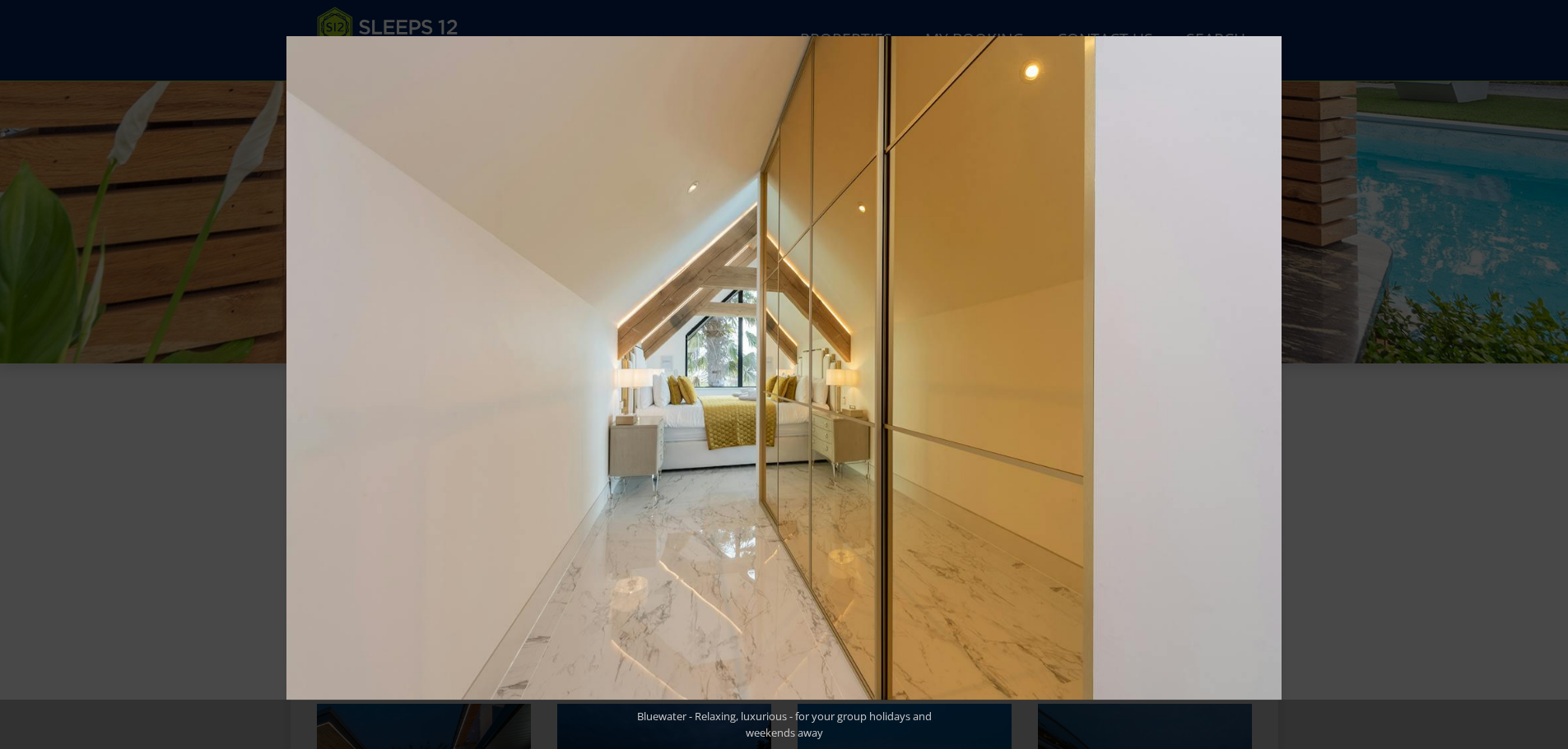
click at [1548, 380] on button at bounding box center [1539, 375] width 58 height 82
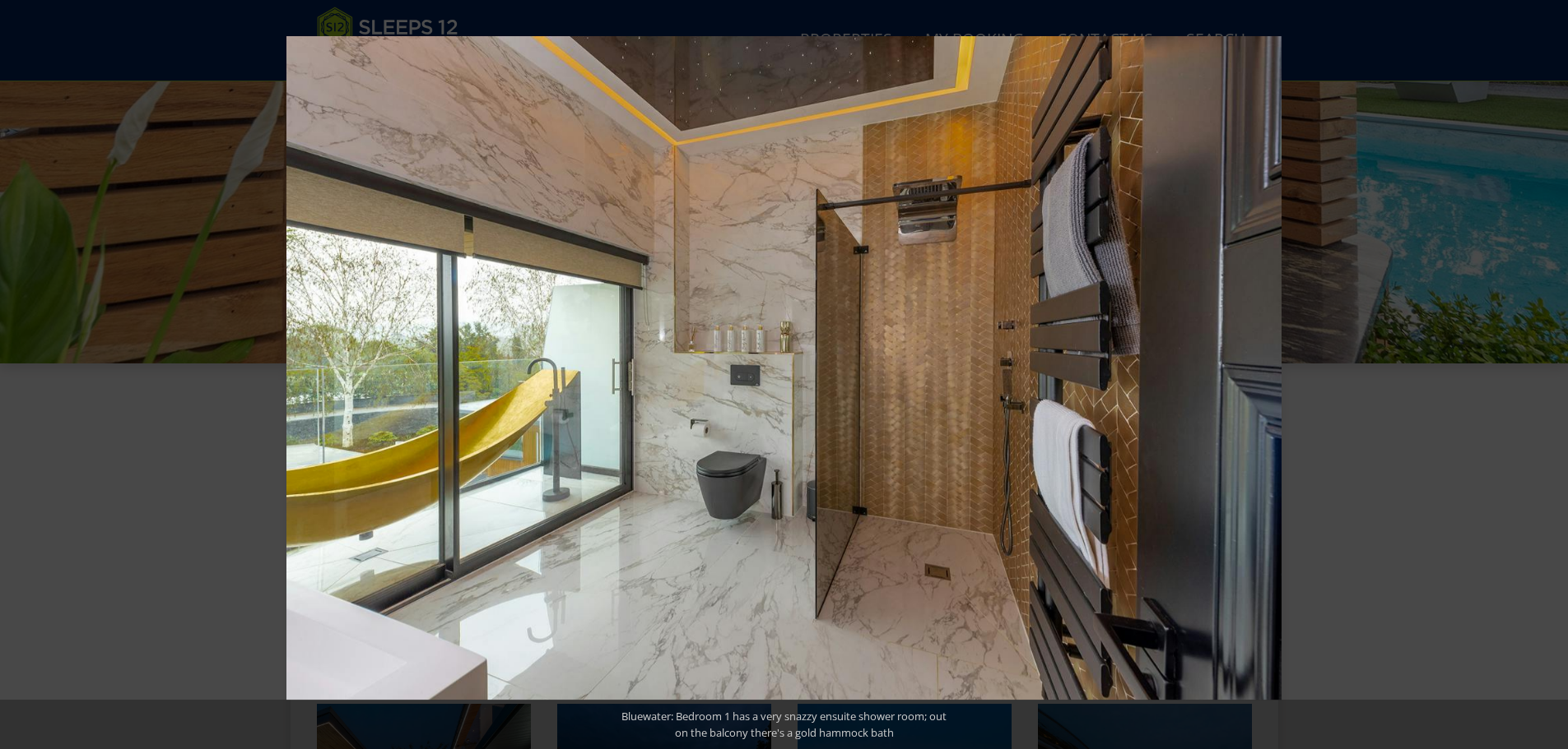
click at [1548, 380] on button at bounding box center [1539, 375] width 58 height 82
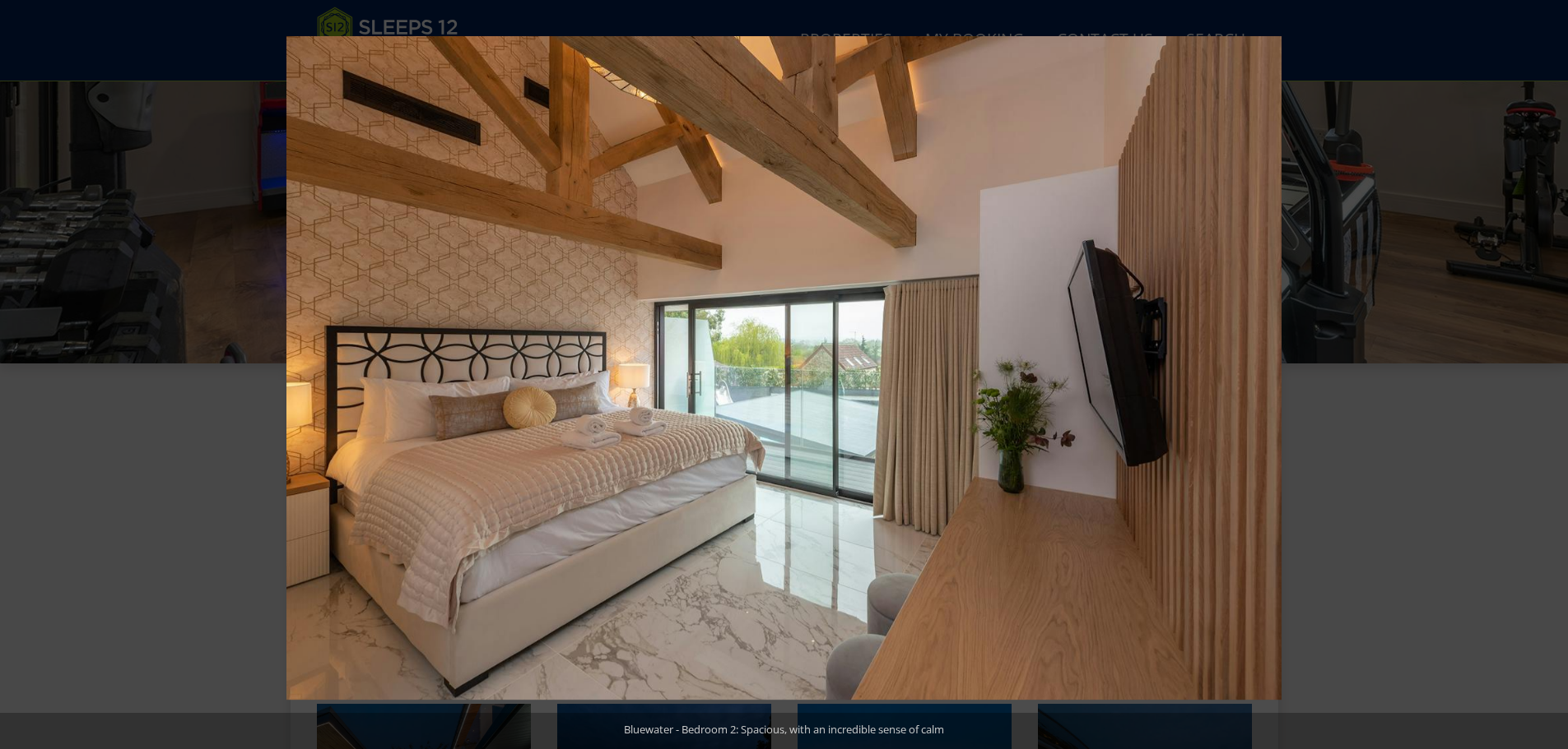
click at [1548, 380] on button at bounding box center [1539, 375] width 58 height 82
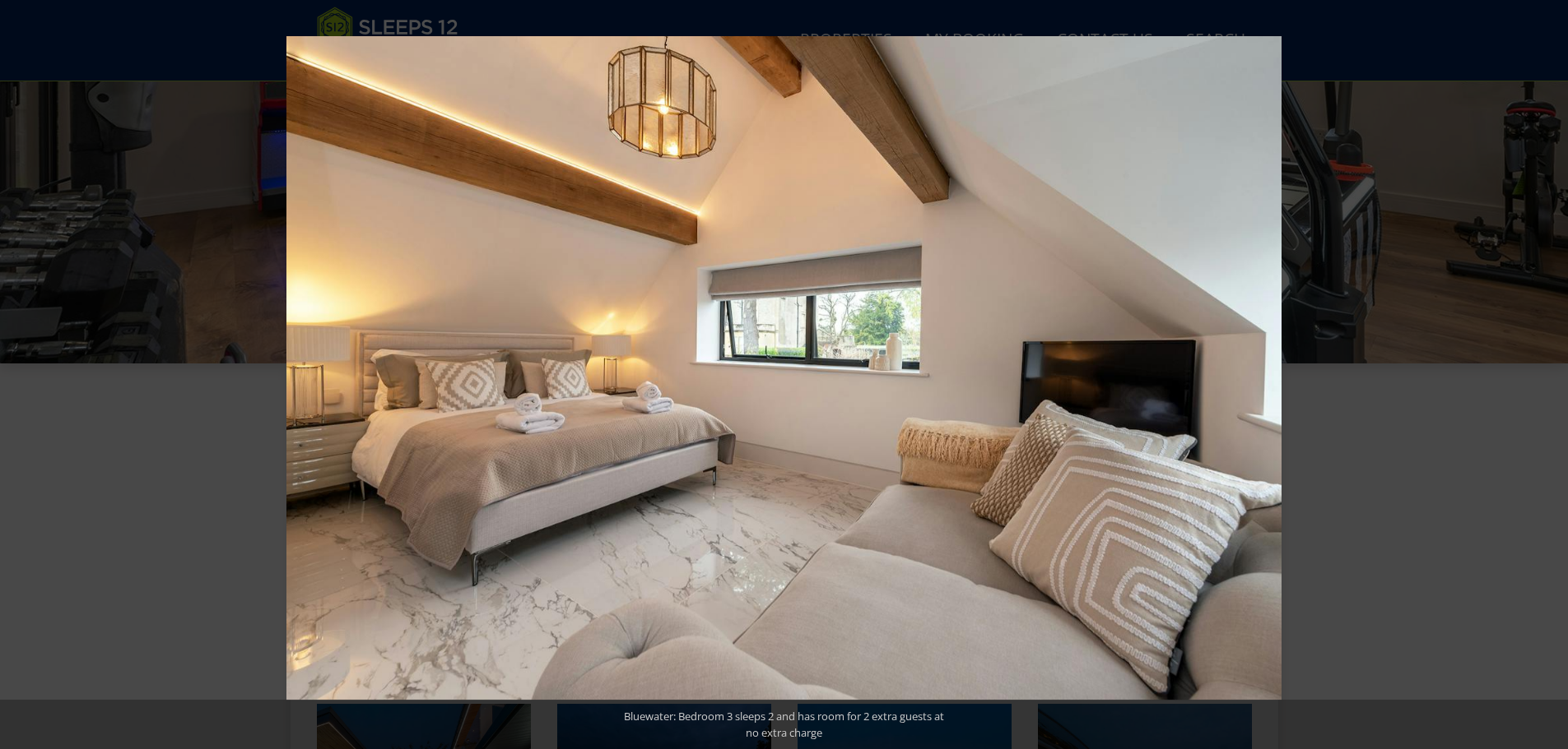
click at [1548, 380] on button at bounding box center [1539, 375] width 58 height 82
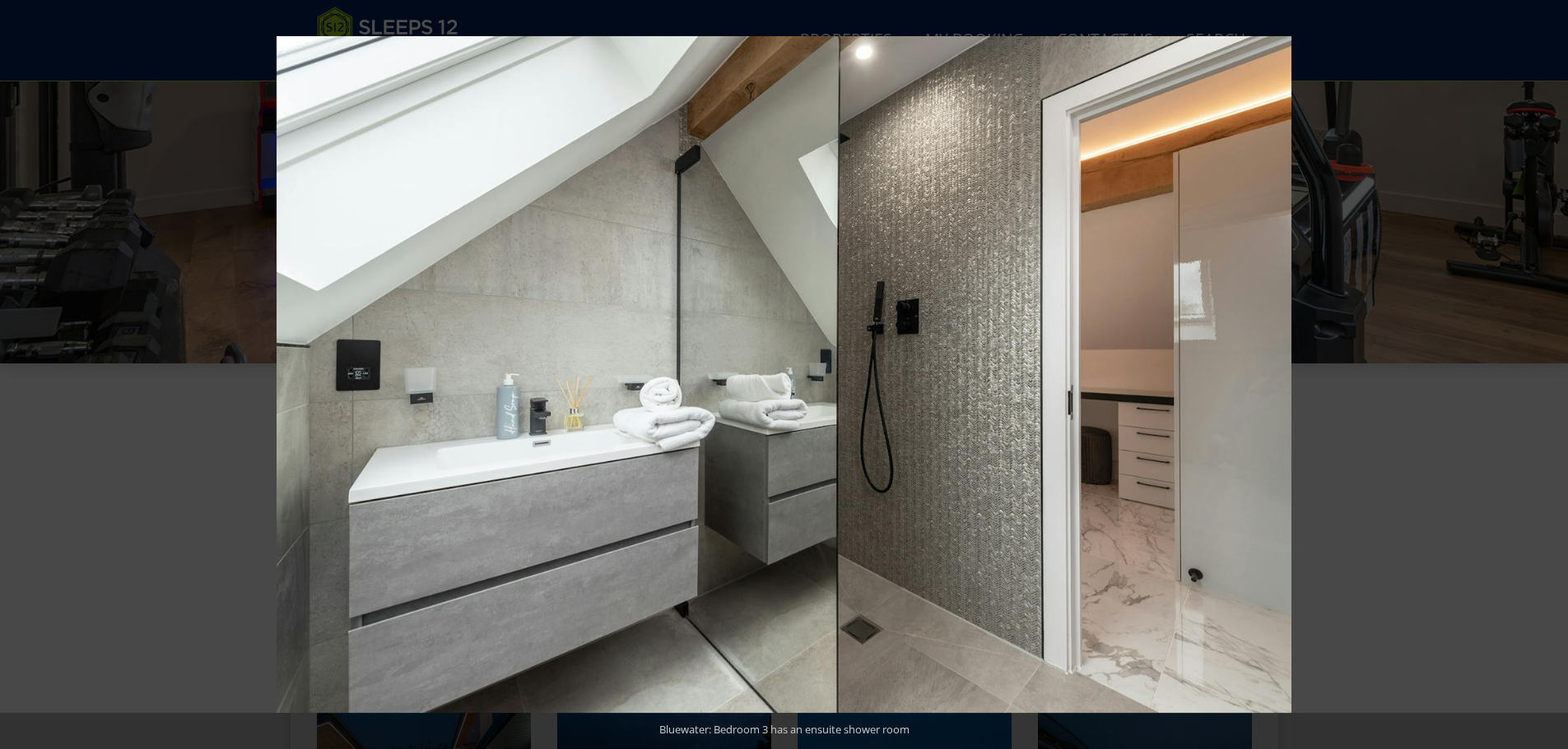
click at [1548, 380] on button at bounding box center [1539, 375] width 58 height 82
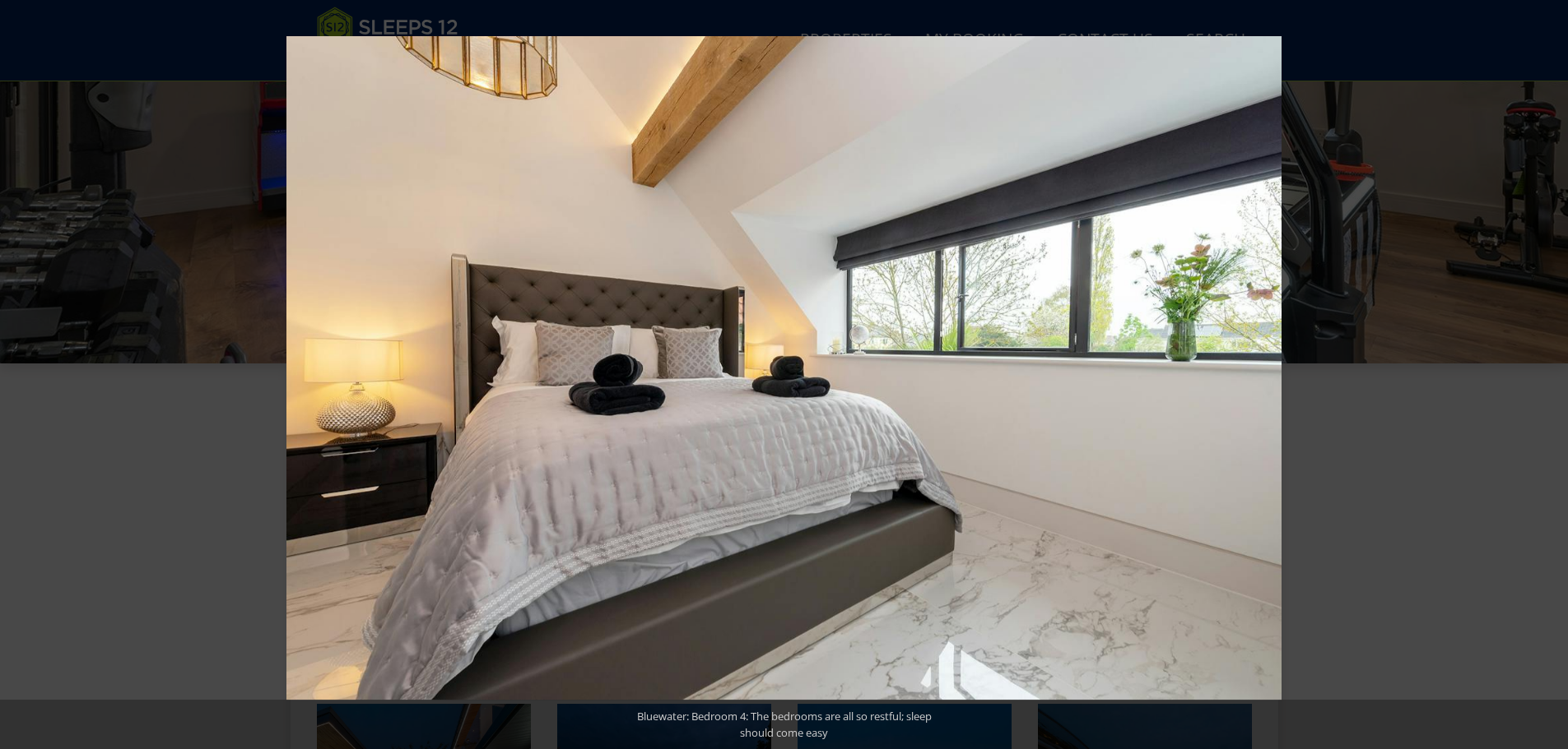
click at [1548, 380] on button at bounding box center [1539, 375] width 58 height 82
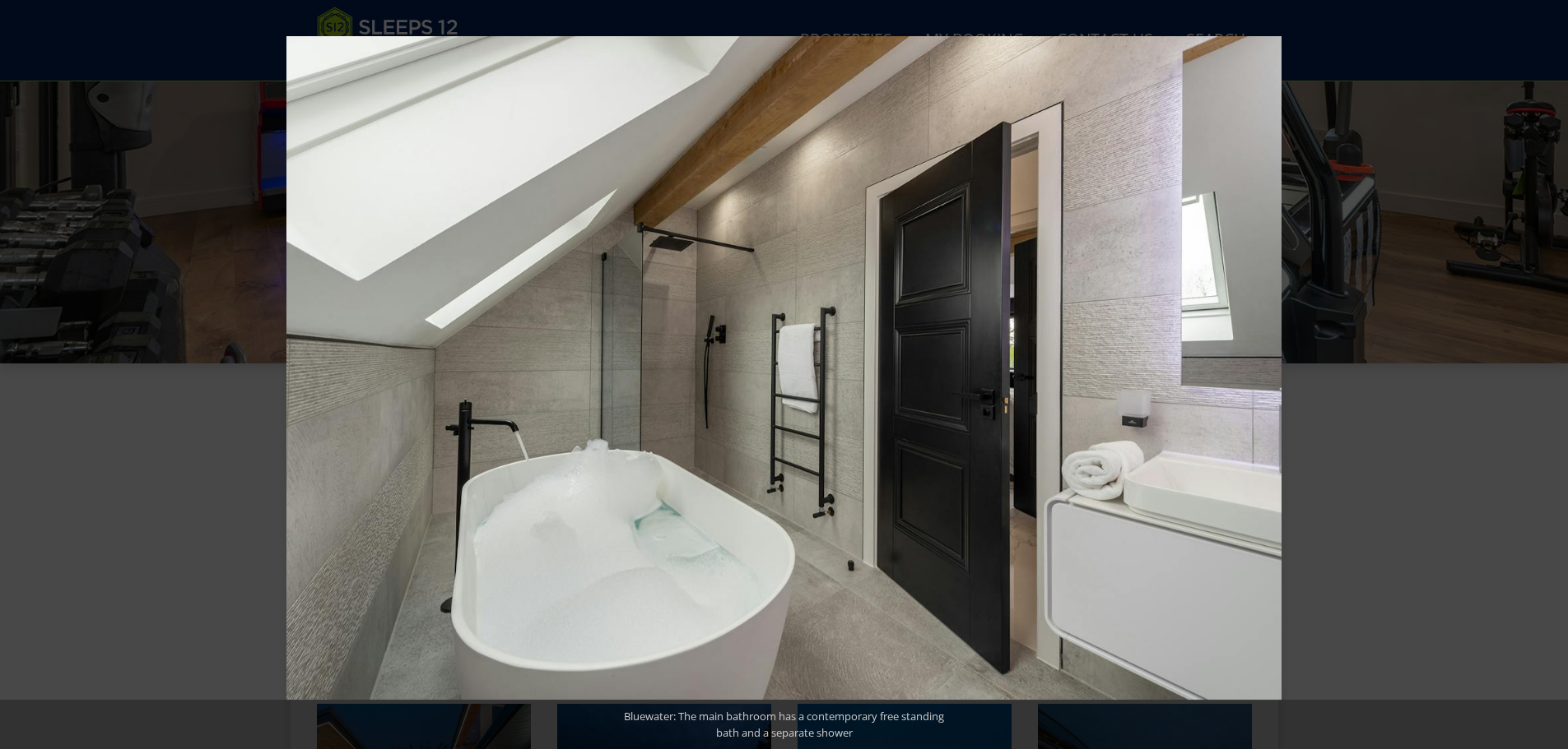
click at [1548, 380] on button at bounding box center [1539, 375] width 58 height 82
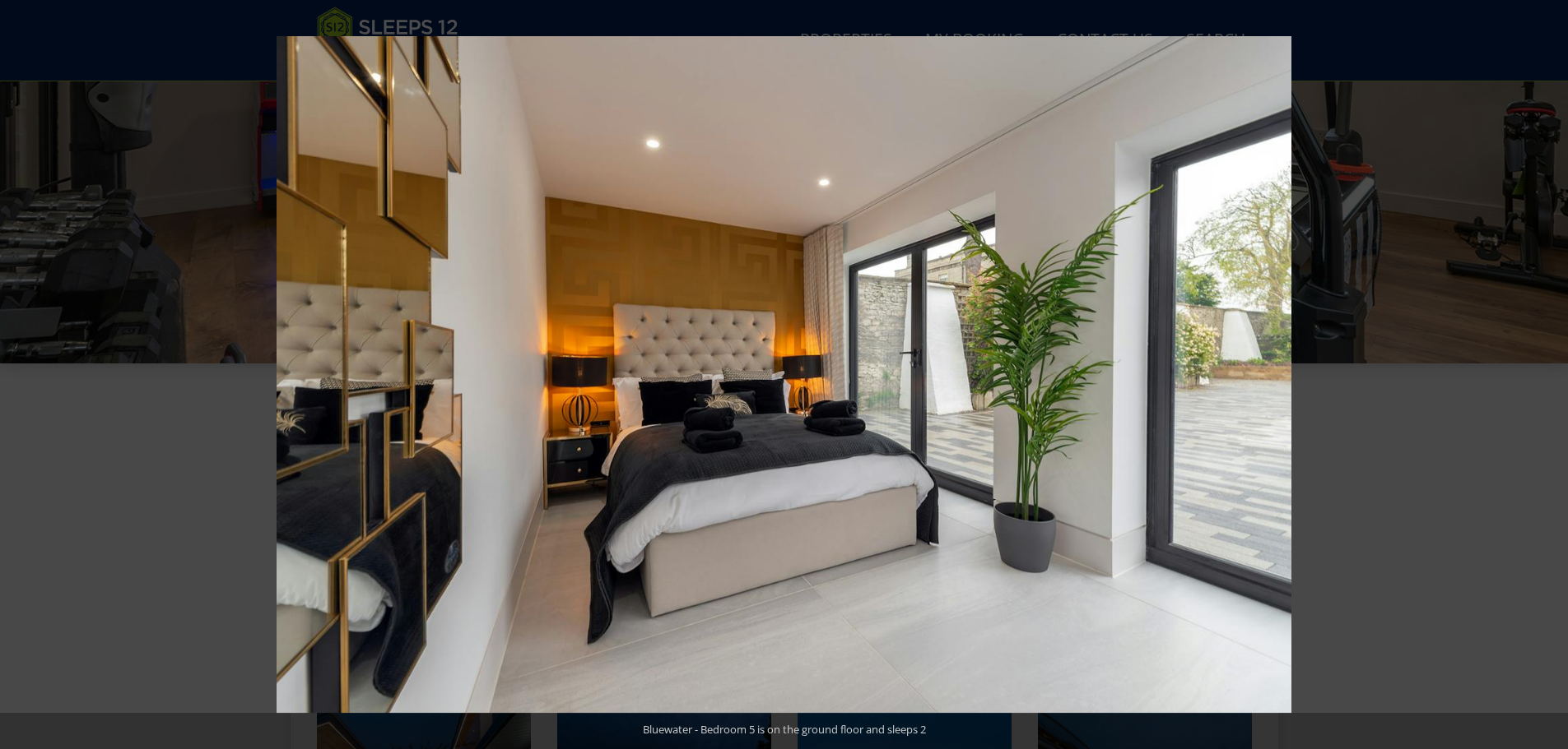
click at [1548, 380] on button at bounding box center [1539, 375] width 58 height 82
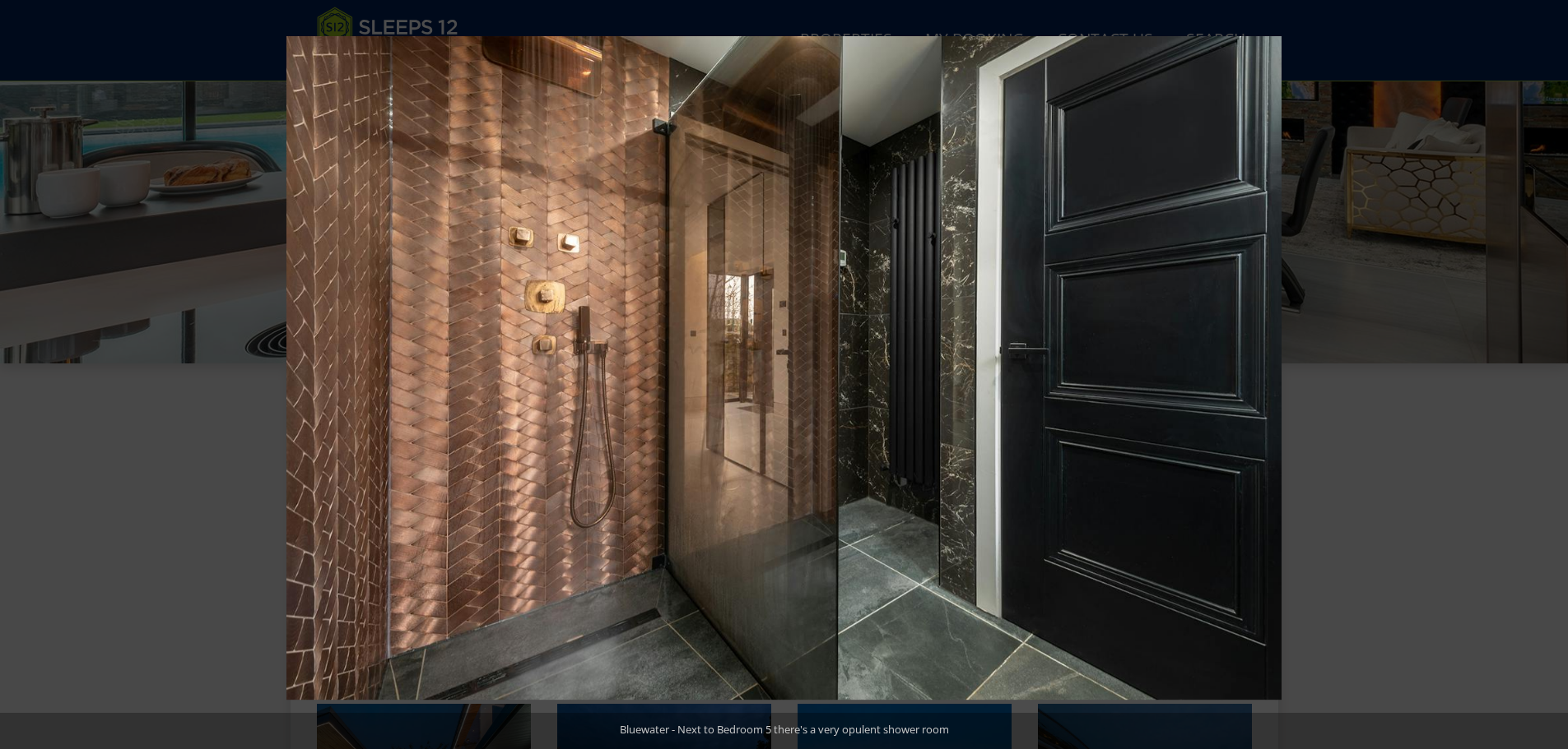
click at [1548, 380] on button at bounding box center [1539, 375] width 58 height 82
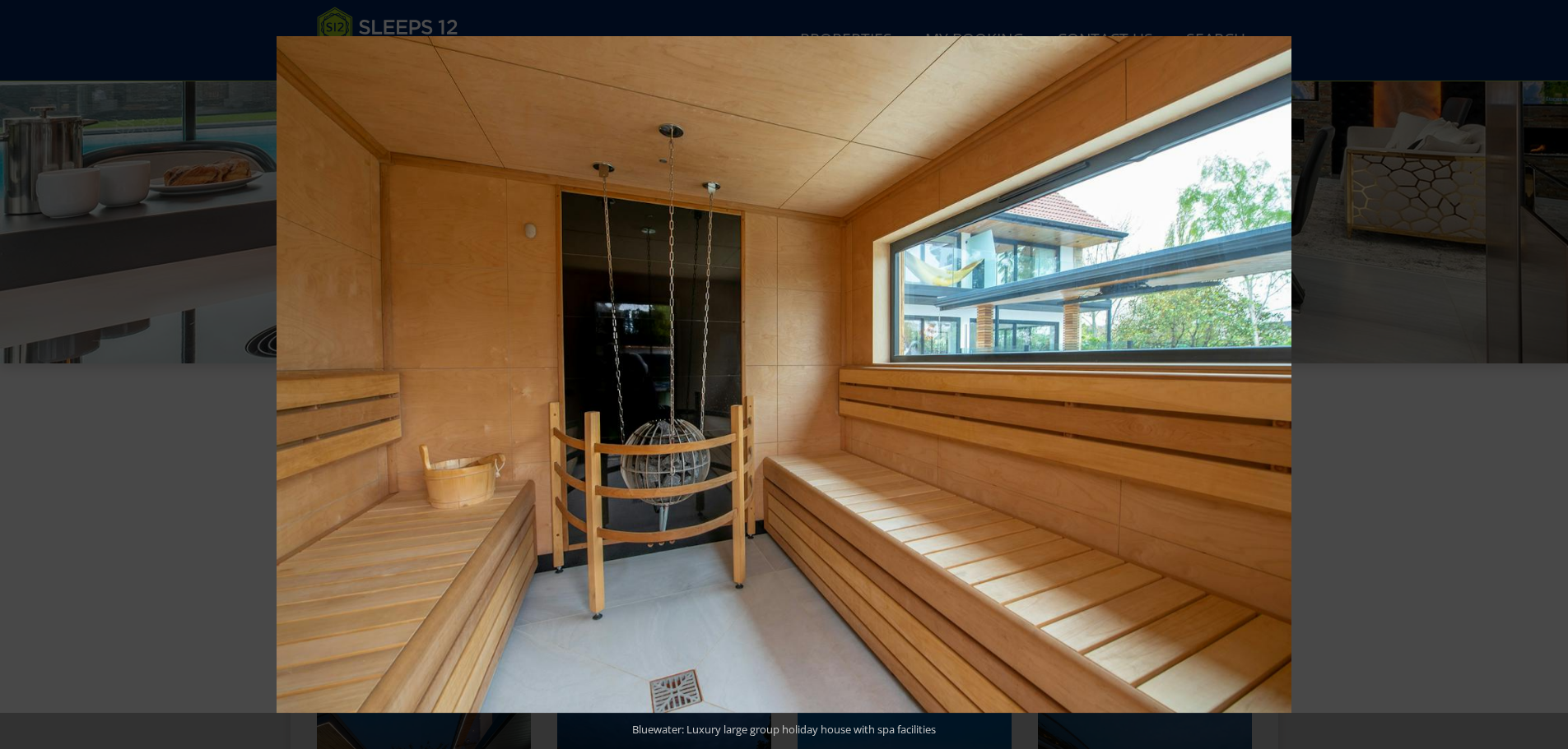
click at [1548, 380] on button at bounding box center [1539, 375] width 58 height 82
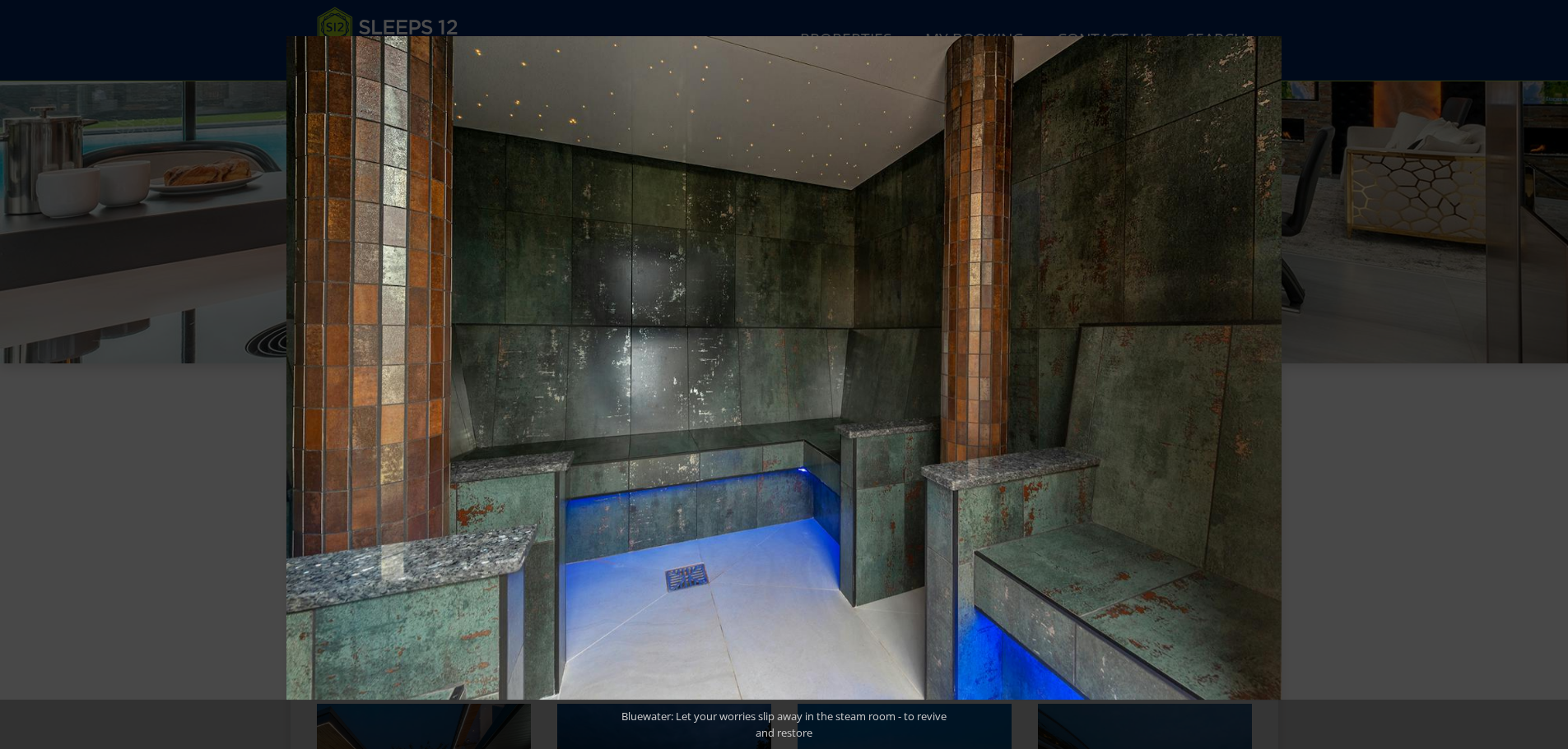
click at [1548, 380] on button at bounding box center [1539, 375] width 58 height 82
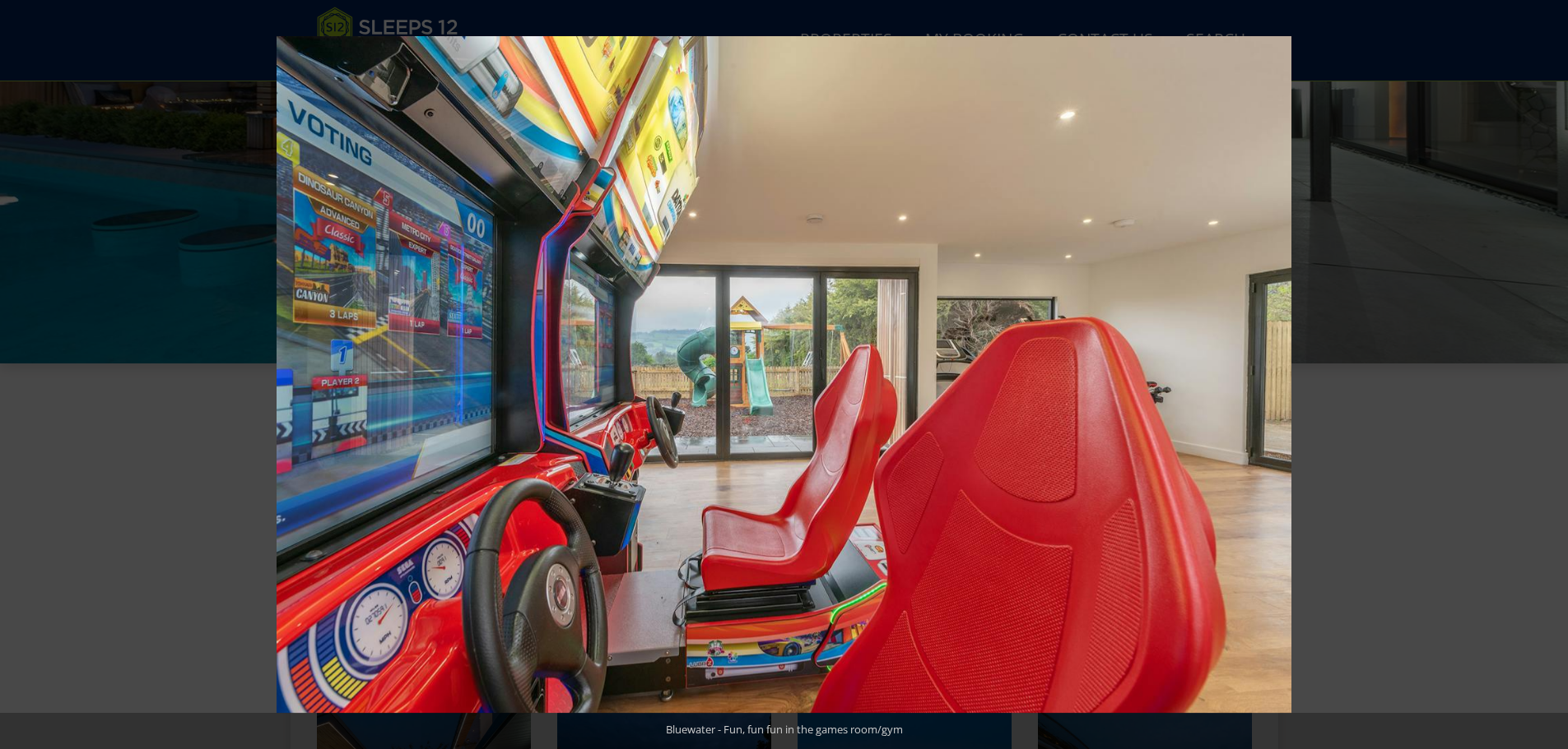
click at [1548, 380] on button at bounding box center [1539, 375] width 58 height 82
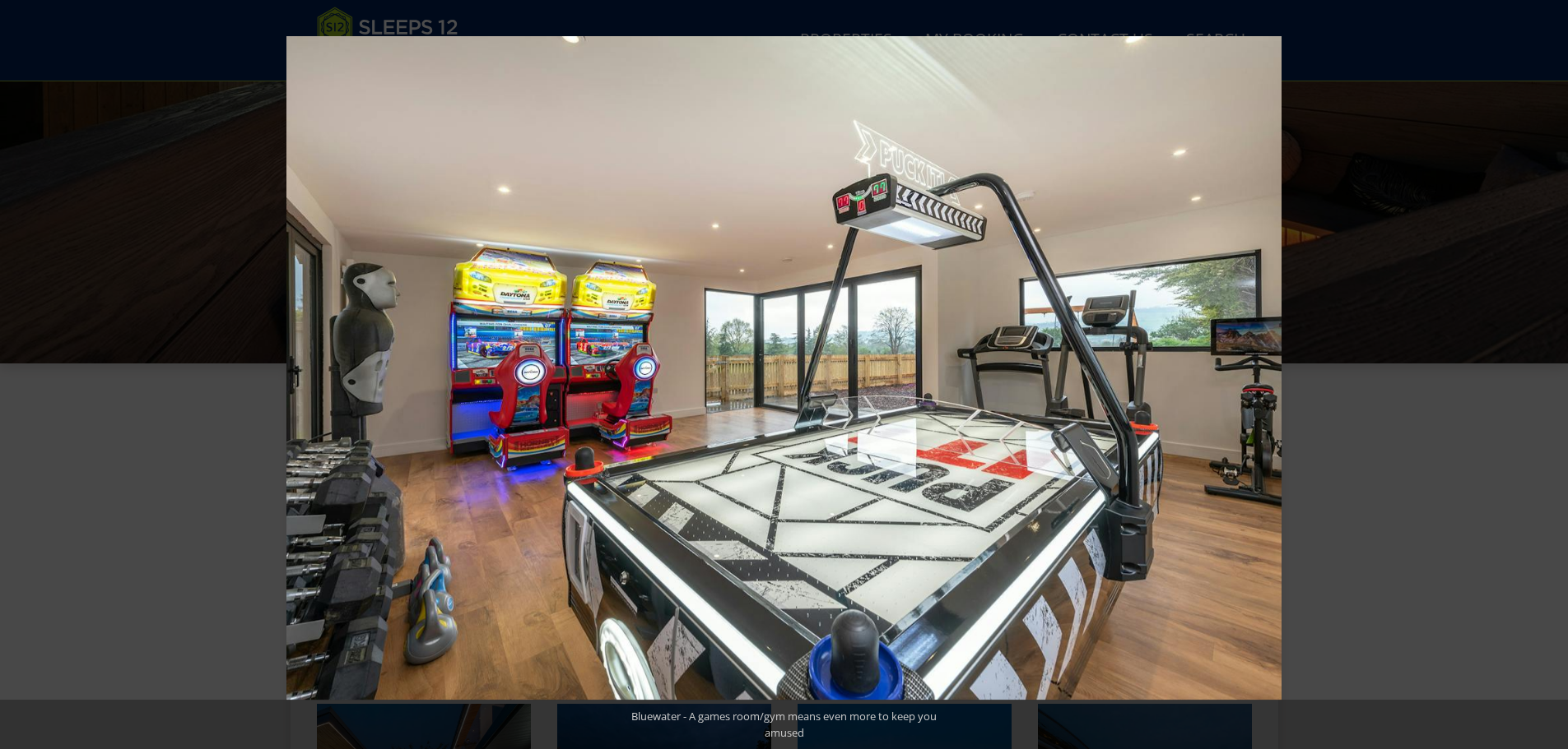
click at [1548, 380] on button at bounding box center [1539, 375] width 58 height 82
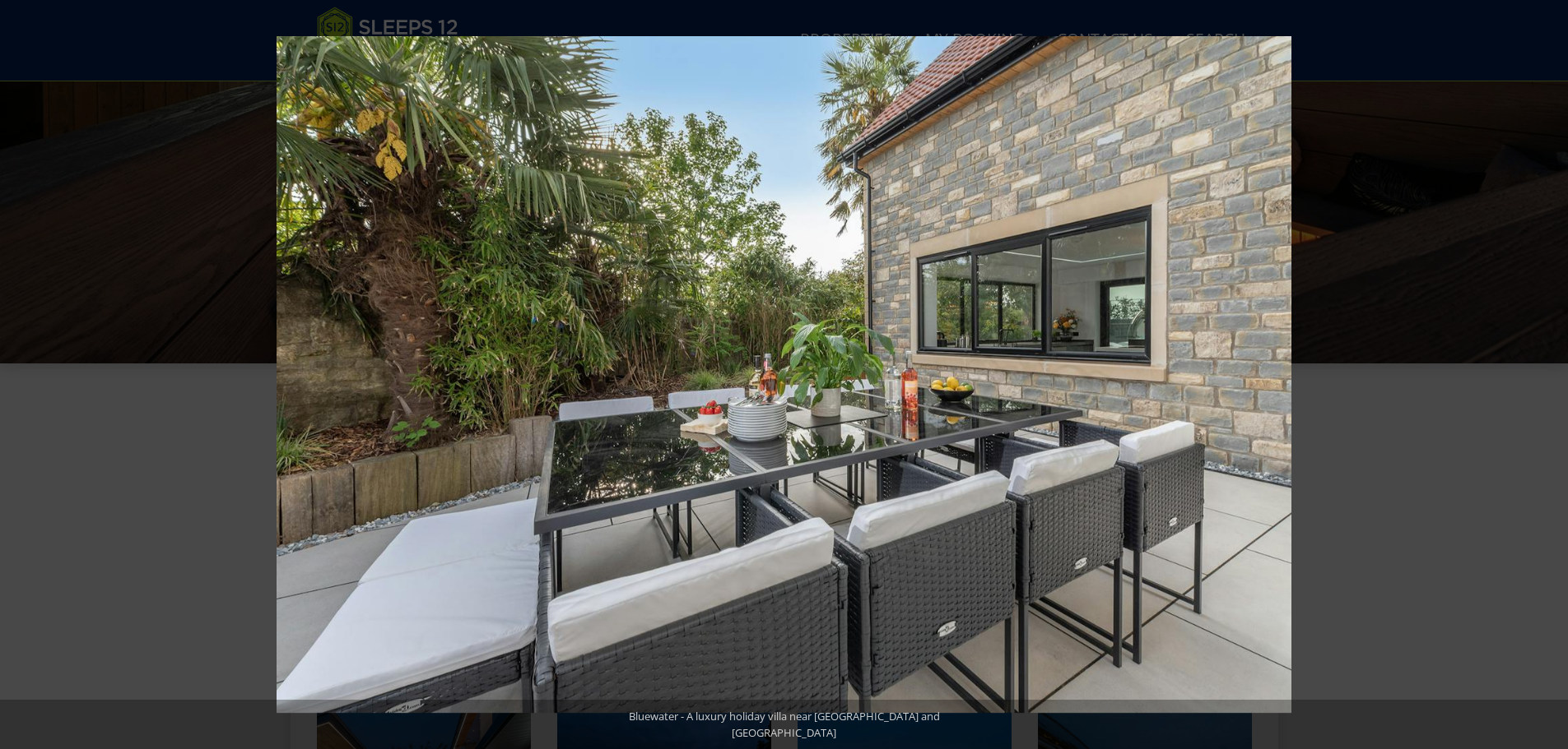
click at [1548, 380] on button at bounding box center [1539, 375] width 58 height 82
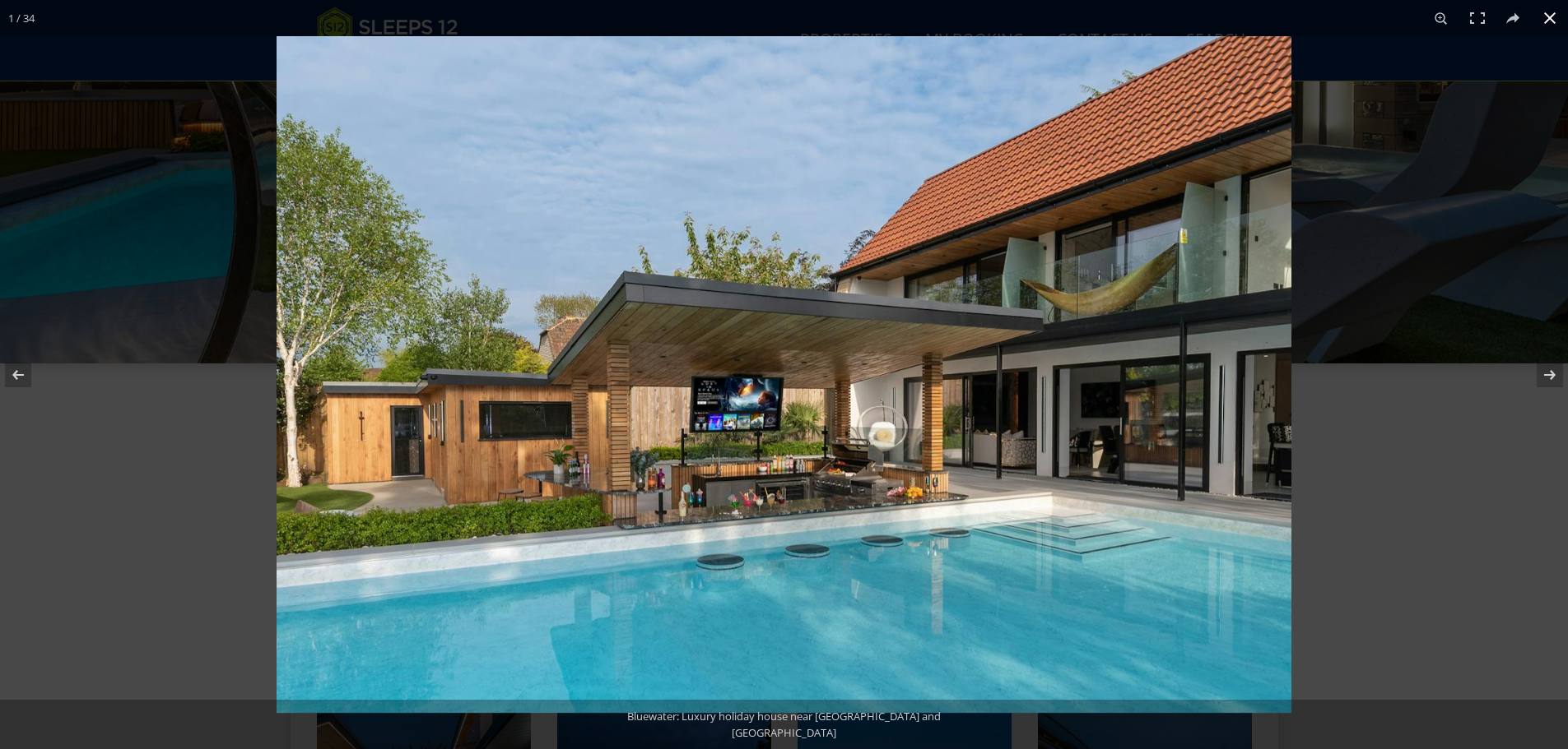
click at [1552, 15] on button at bounding box center [1550, 18] width 36 height 36
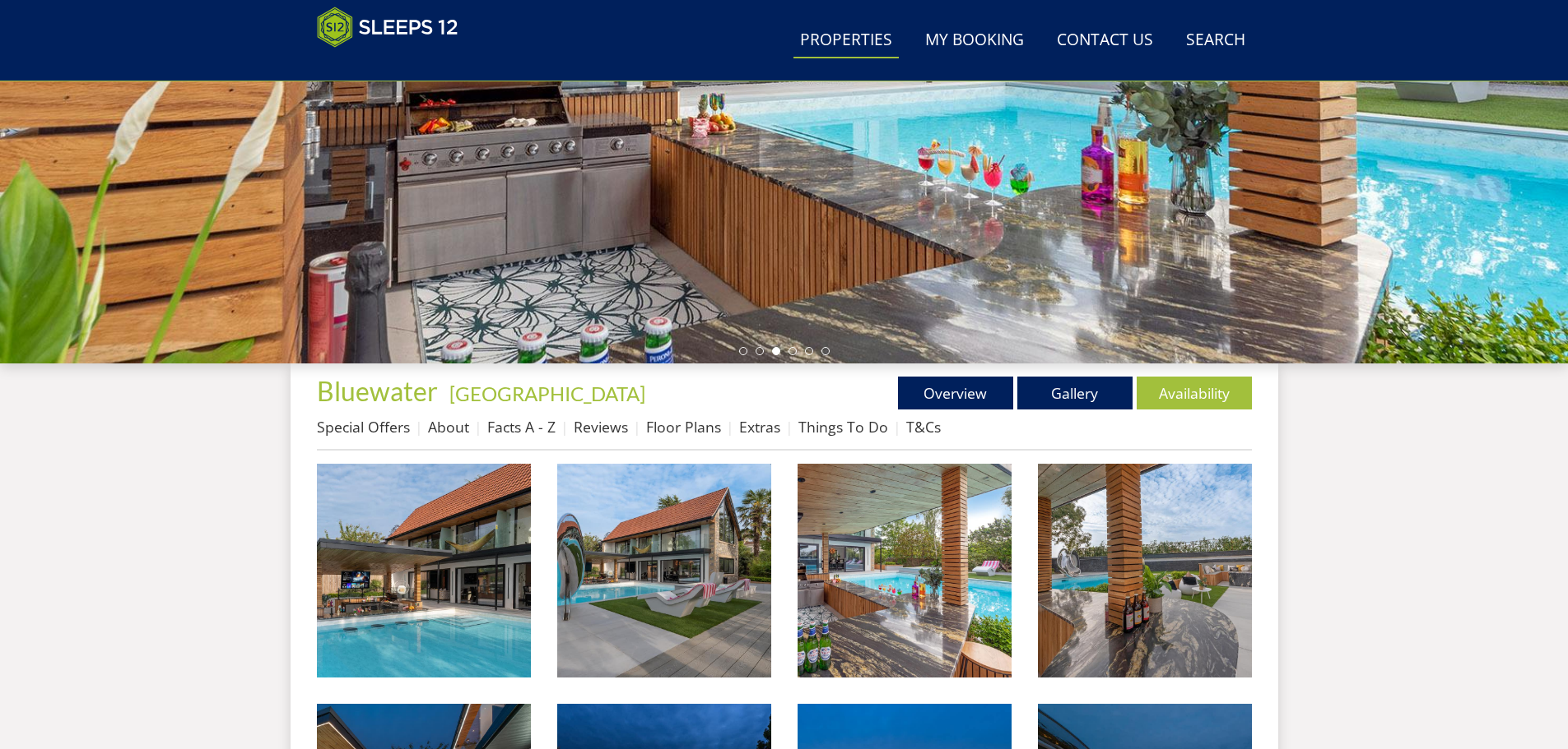
click at [864, 48] on link "Properties" at bounding box center [846, 41] width 106 height 37
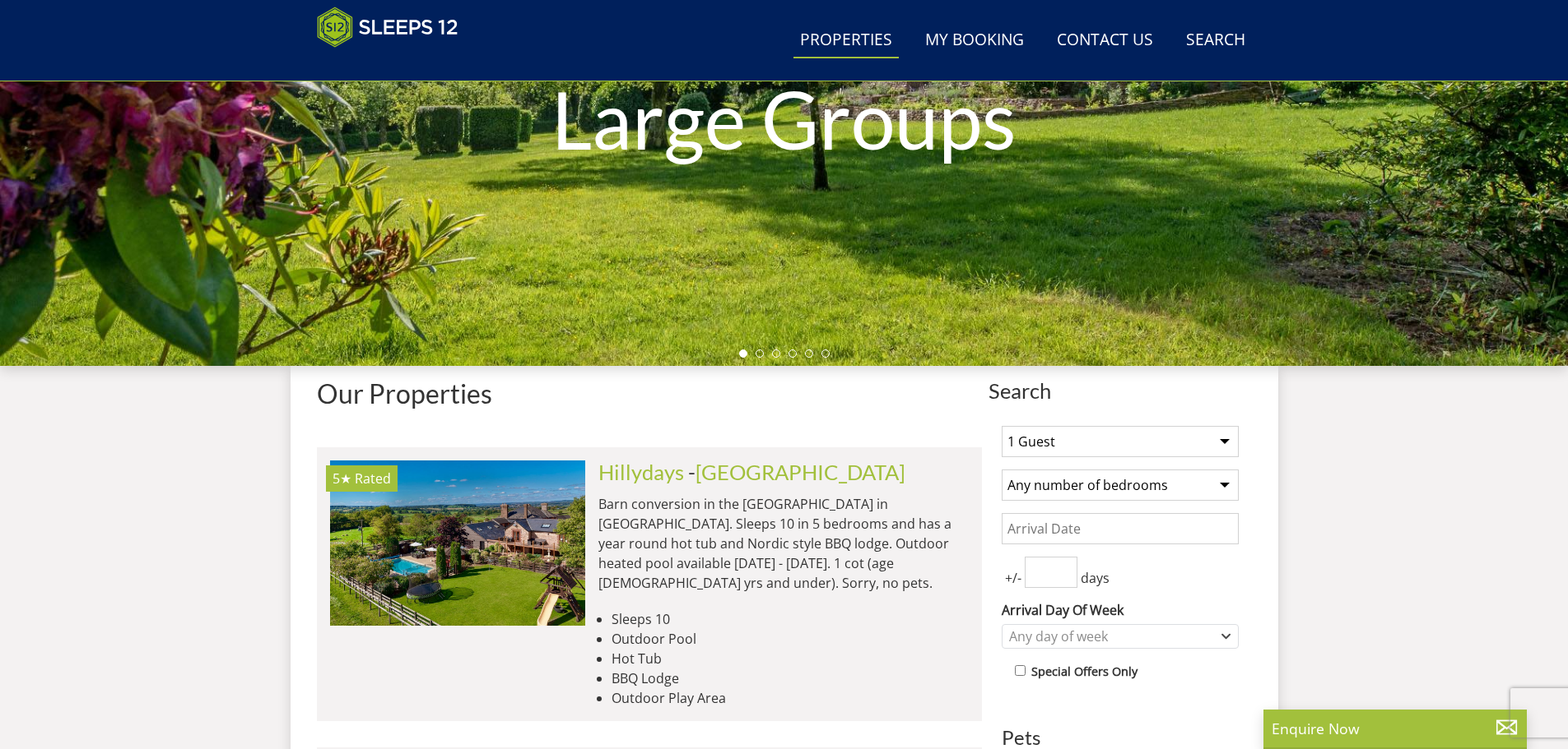
scroll to position [428, 0]
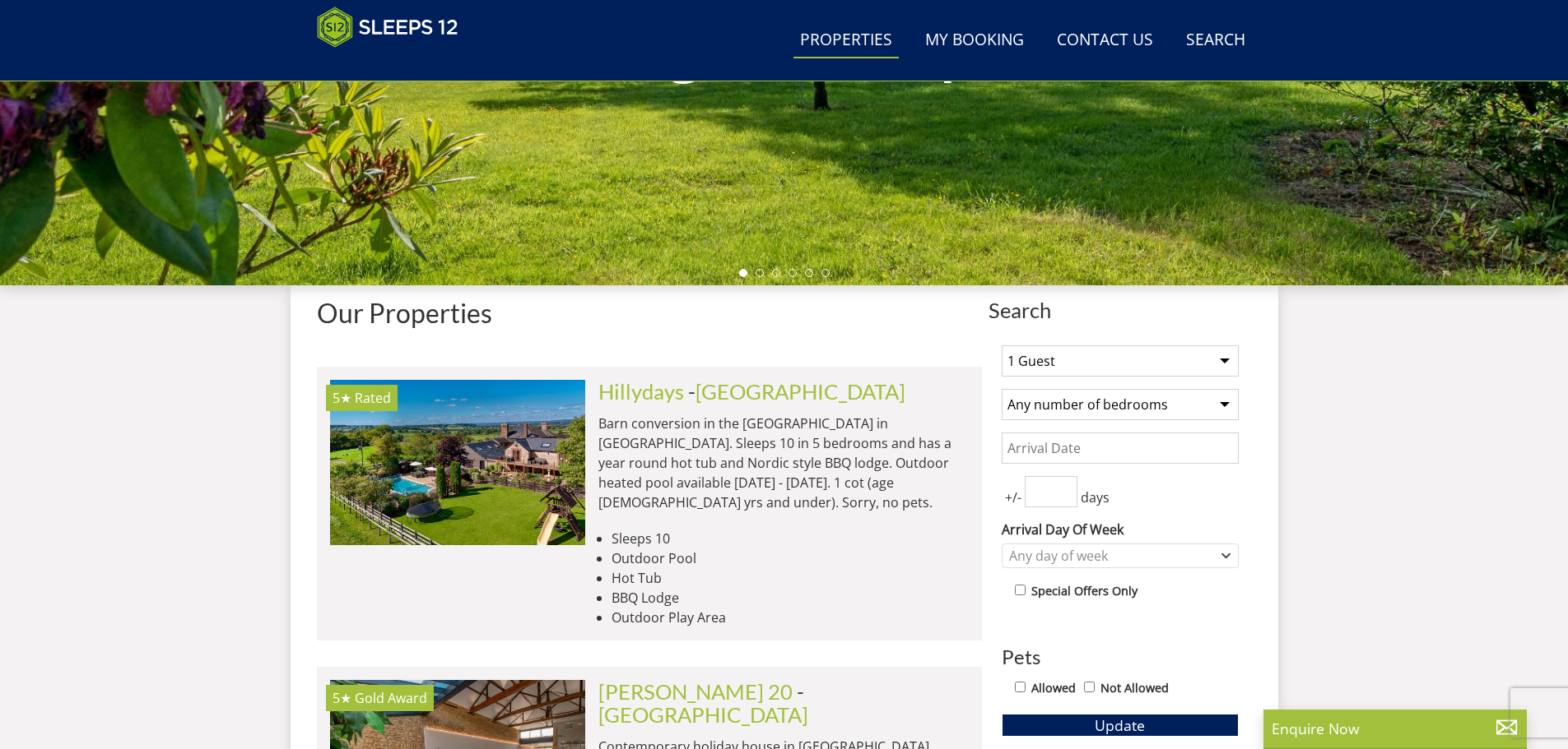
click at [1065, 355] on select "1 Guest 2 Guests 3 Guests 4 Guests 5 Guests 6 Guests 7 Guests 8 Guests 9 Guests…" at bounding box center [1120, 361] width 237 height 31
select select "8"
click at [1001, 345] on select "1 Guest 2 Guests 3 Guests 4 Guests 5 Guests 6 Guests 7 Guests 8 Guests 9 Guests…" at bounding box center [1120, 361] width 237 height 31
click at [1056, 397] on select "Any number of bedrooms 4 Bedrooms 5 Bedrooms 6 Bedrooms 7 Bedrooms 8 Bedrooms 9…" at bounding box center [1120, 404] width 237 height 31
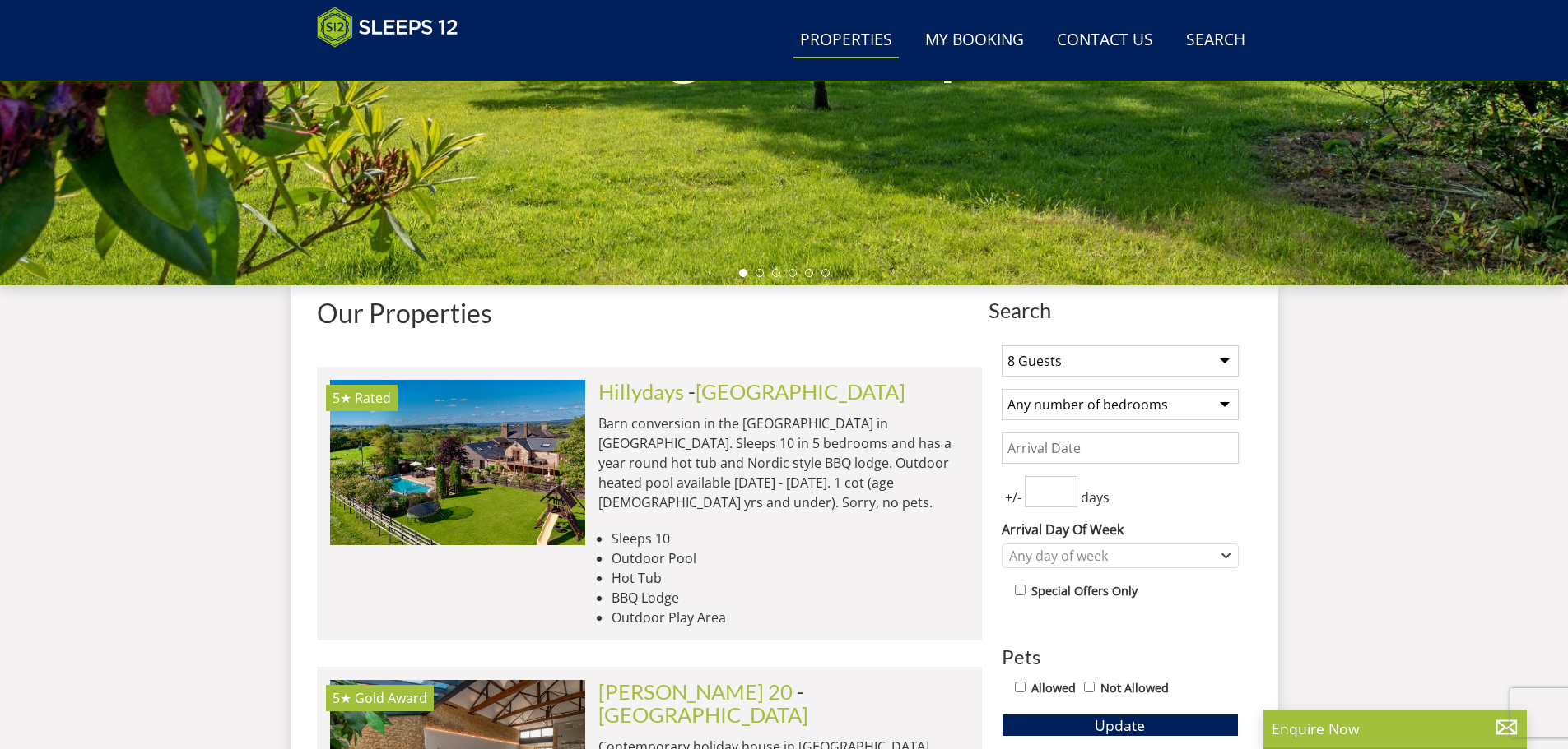
click at [1078, 450] on input "Date" at bounding box center [1120, 449] width 237 height 31
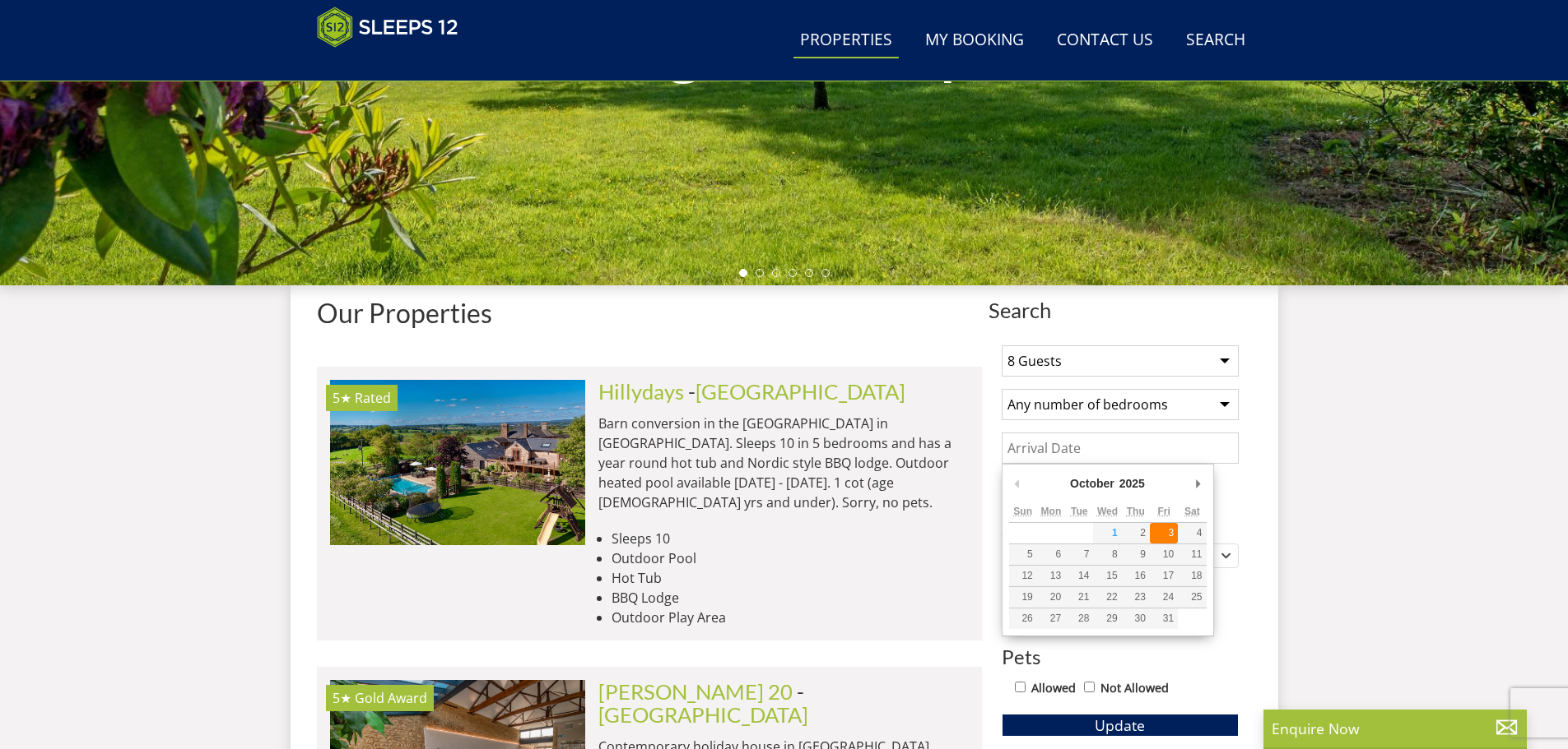
type input "[DATE]"
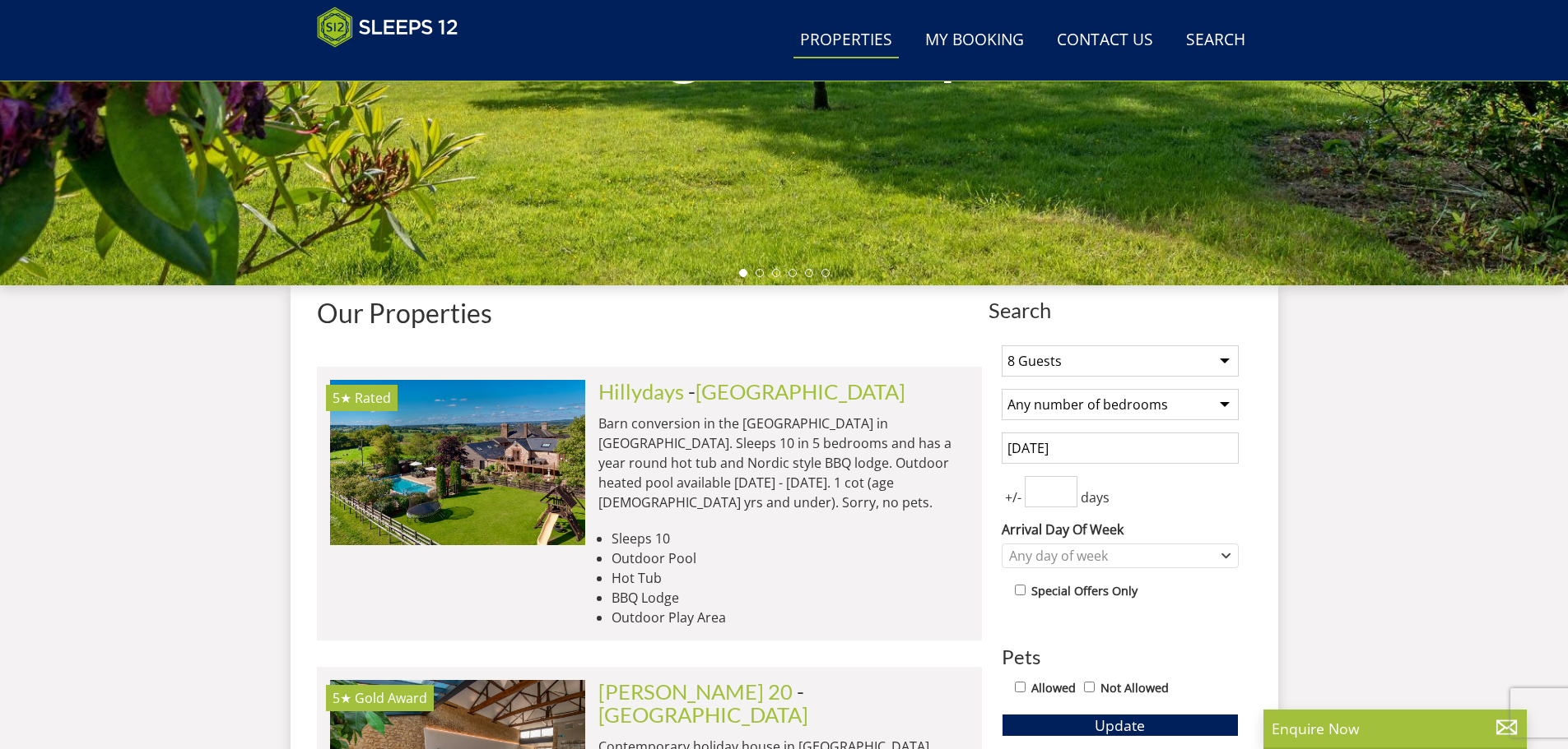
click at [1058, 494] on input "number" at bounding box center [1051, 492] width 53 height 31
type input "0"
click at [1042, 550] on div "Any day of week" at bounding box center [1111, 556] width 213 height 18
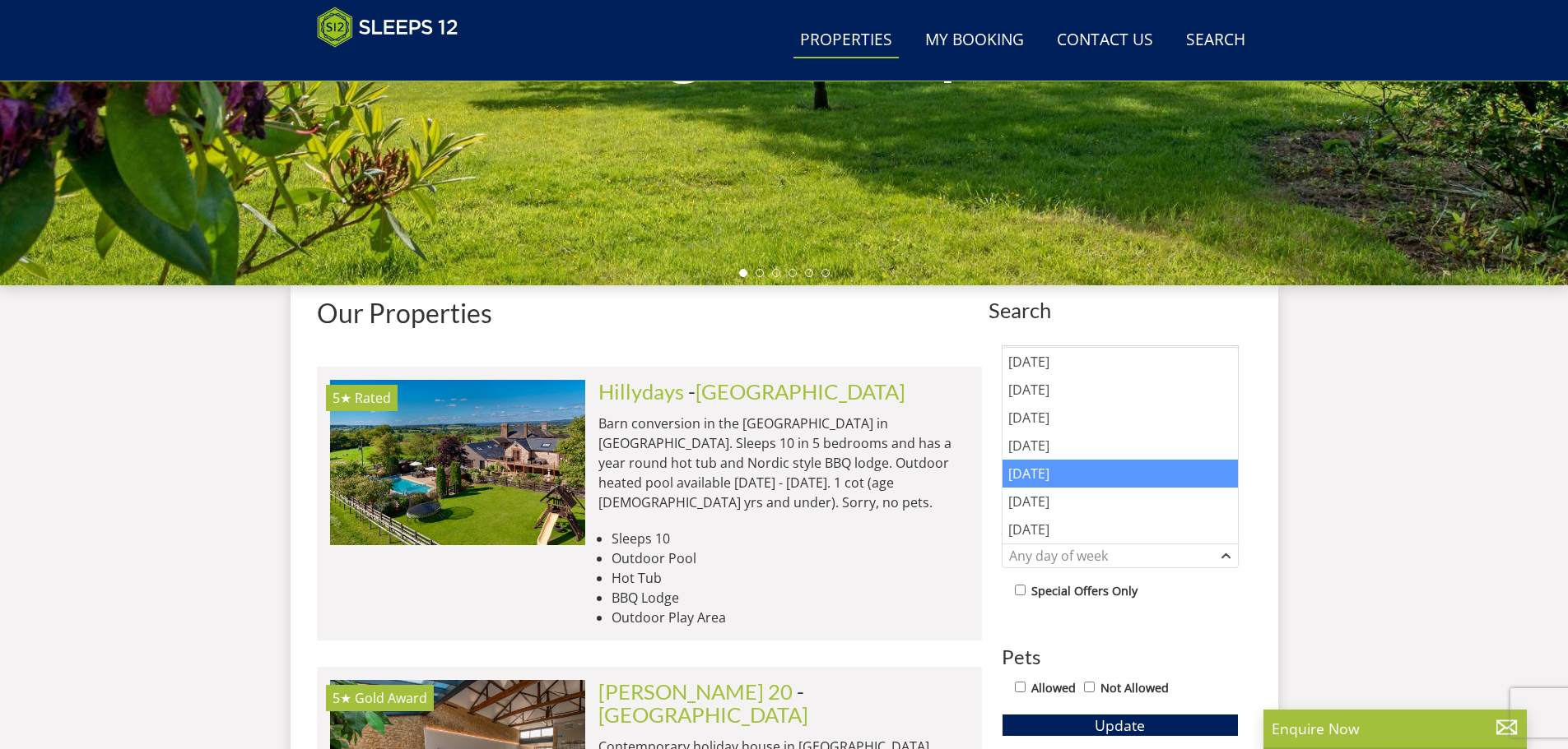
click at [1047, 481] on div "[DATE]" at bounding box center [1120, 474] width 236 height 28
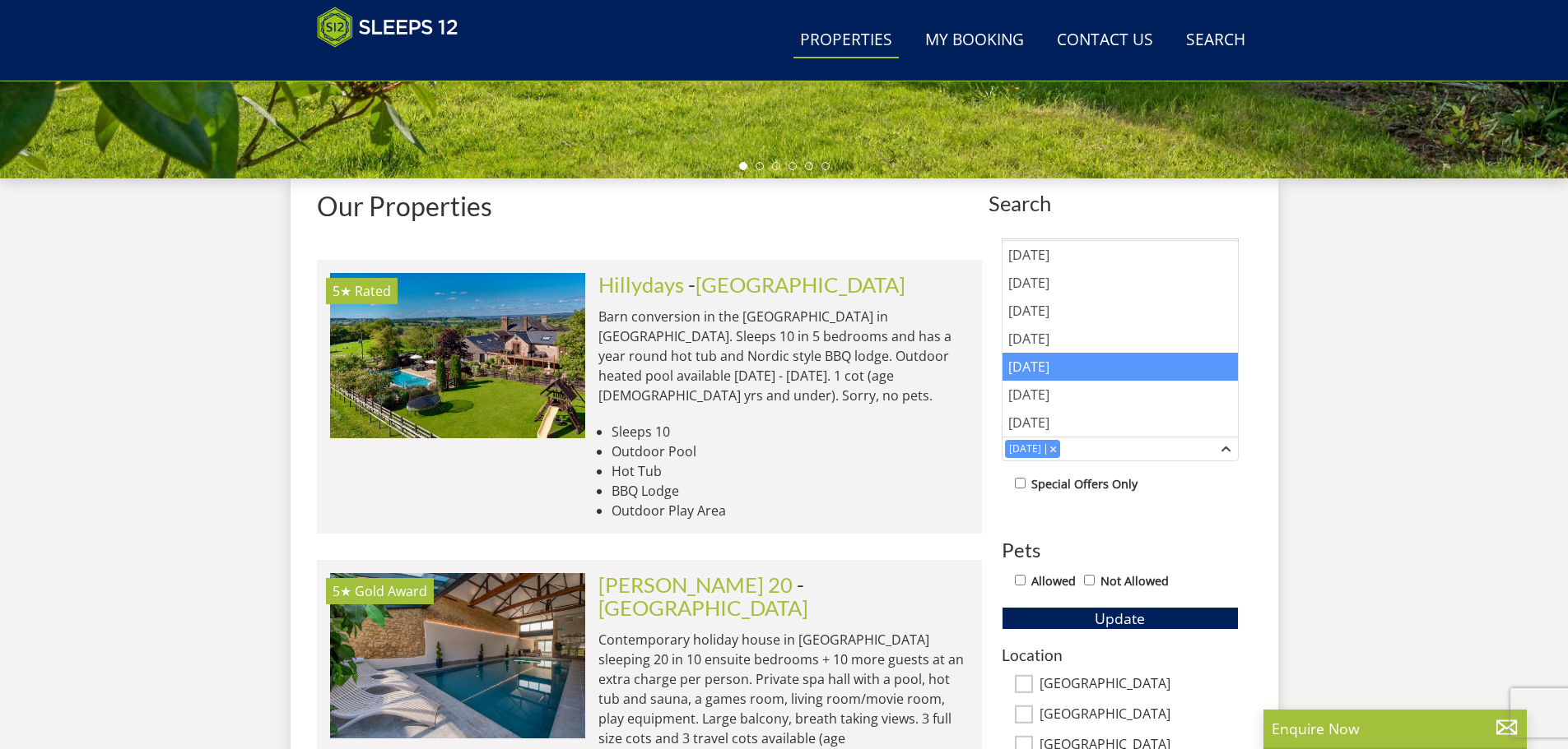
scroll to position [675, 0]
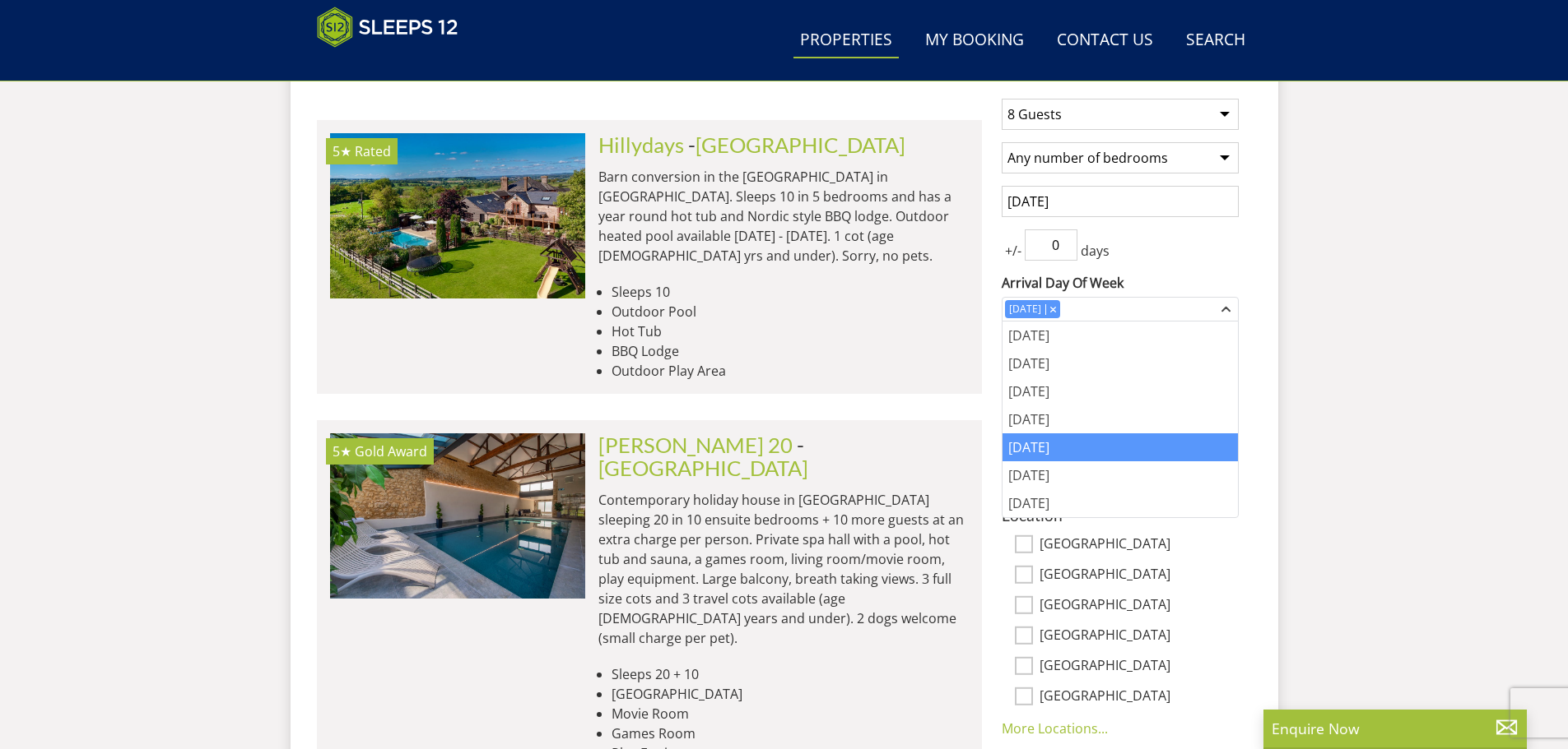
click at [1066, 448] on div "[DATE]" at bounding box center [1120, 448] width 236 height 28
click at [1036, 445] on div "[DATE]" at bounding box center [1120, 448] width 236 height 28
click at [1223, 537] on div "Location [GEOGRAPHIC_DATA] [GEOGRAPHIC_DATA][PERSON_NAME][GEOGRAPHIC_DATA] [GEO…" at bounding box center [1120, 623] width 237 height 232
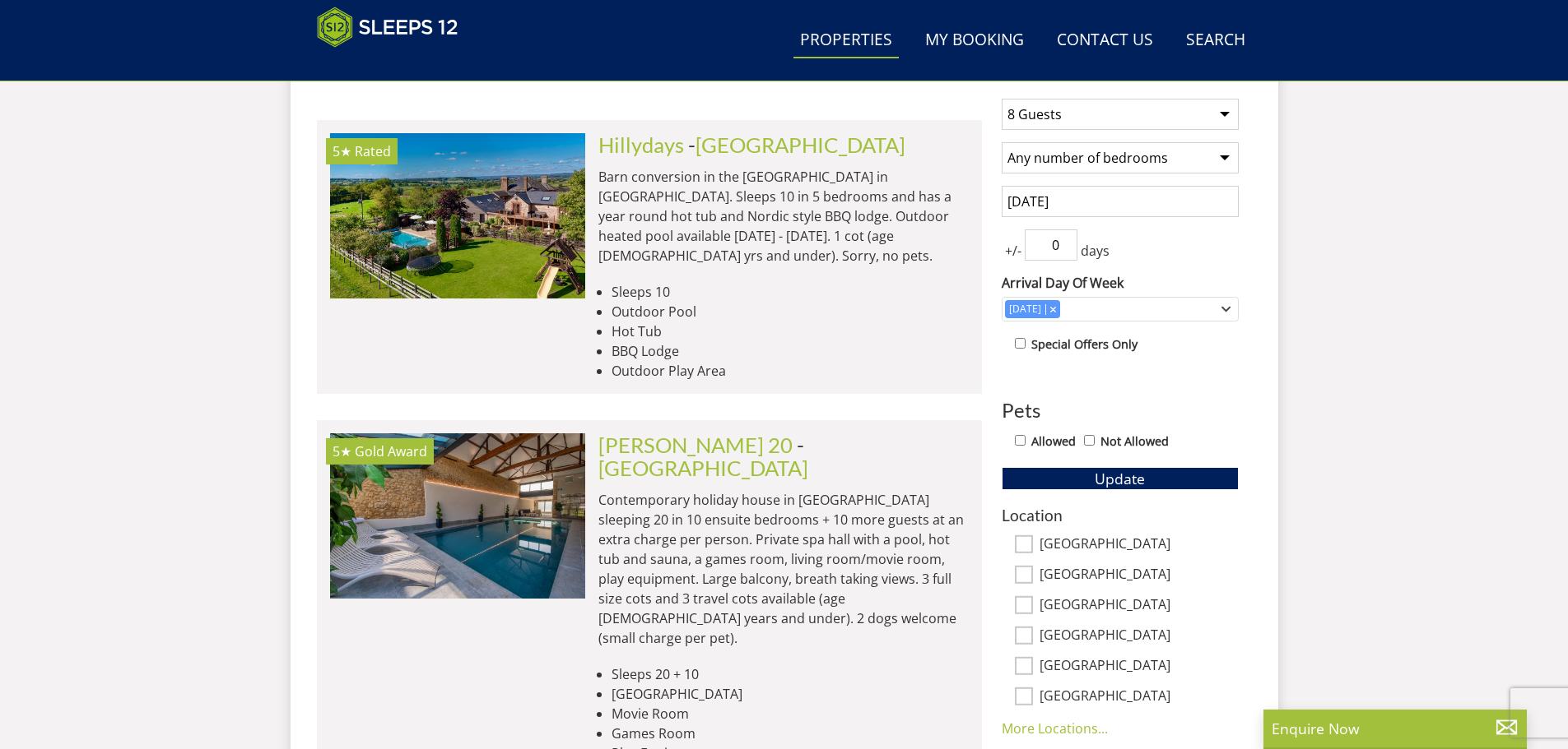
click at [1015, 440] on input "Allowed" at bounding box center [1020, 441] width 10 height 10
checkbox input "true"
click at [1082, 471] on button "Update" at bounding box center [1120, 479] width 237 height 23
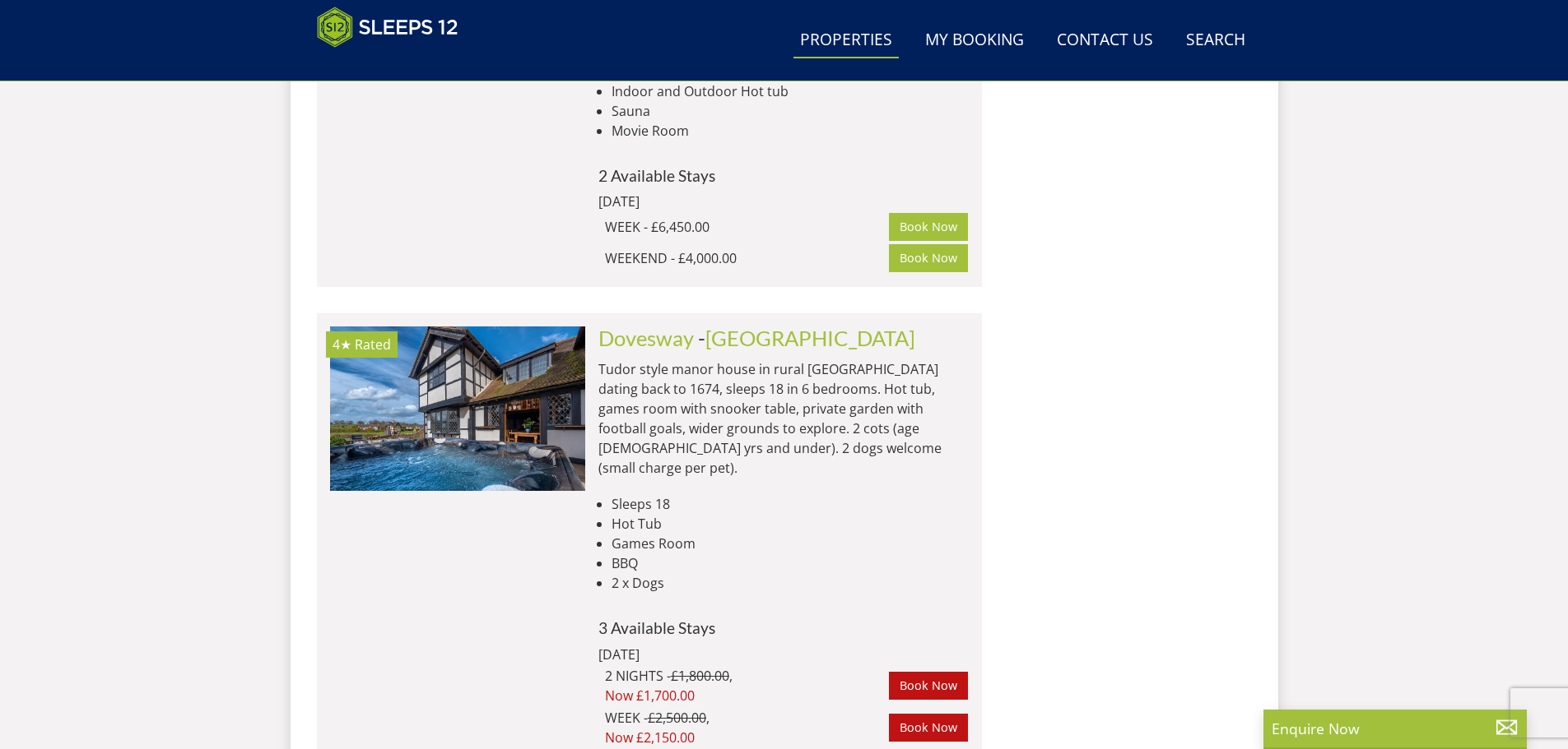
scroll to position [3060, 0]
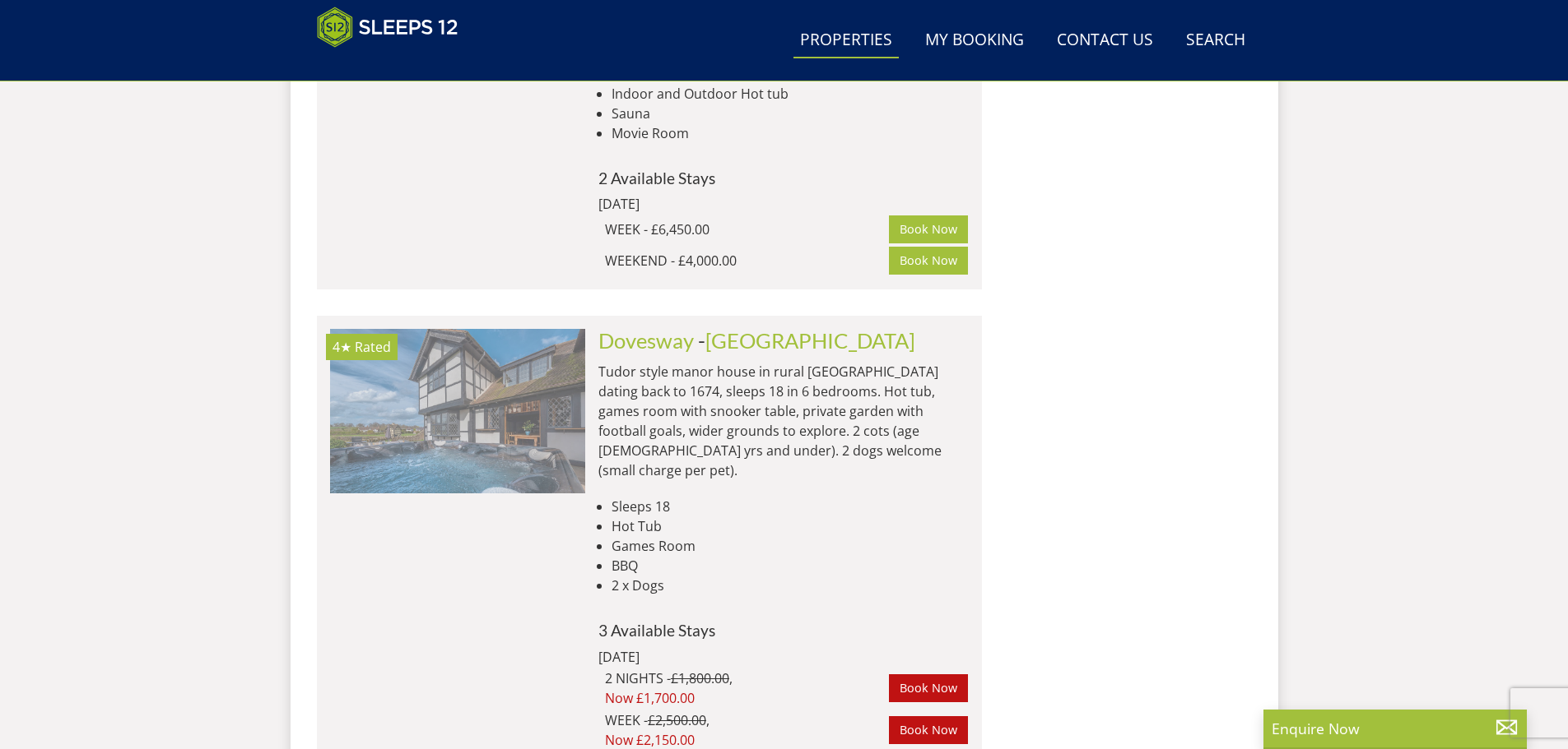
click at [486, 329] on img at bounding box center [457, 411] width 256 height 165
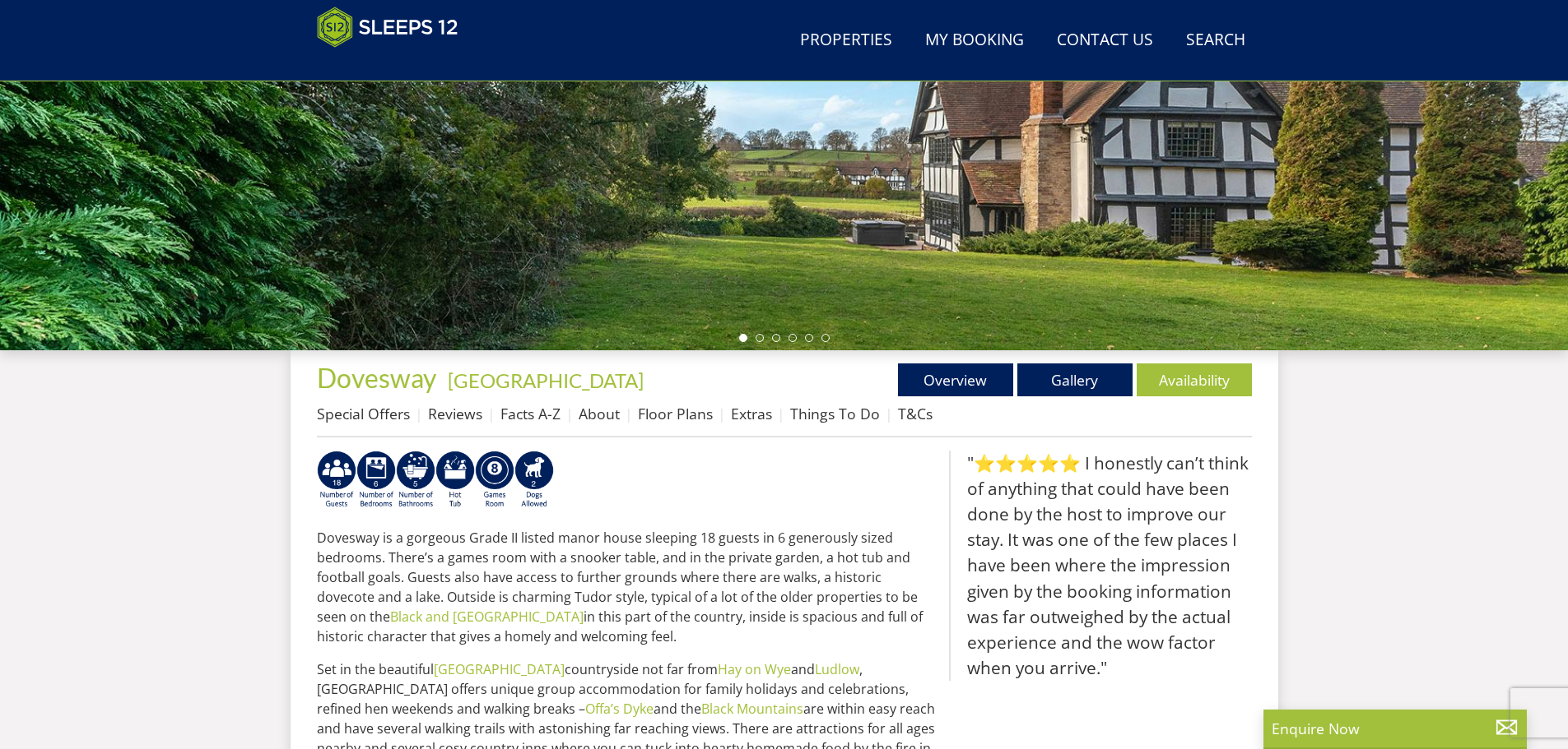
scroll to position [365, 0]
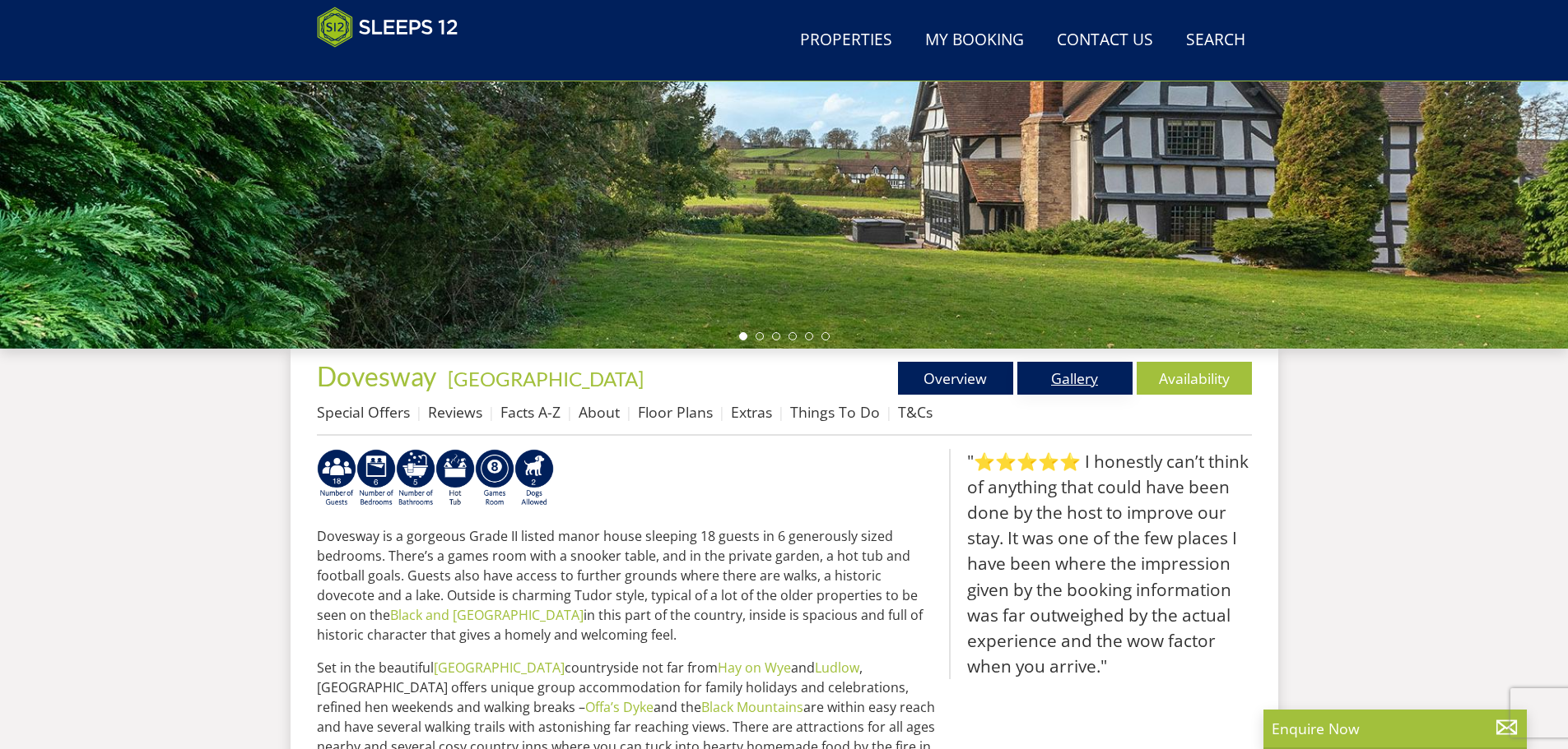
click at [1076, 369] on link "Gallery" at bounding box center [1074, 378] width 115 height 33
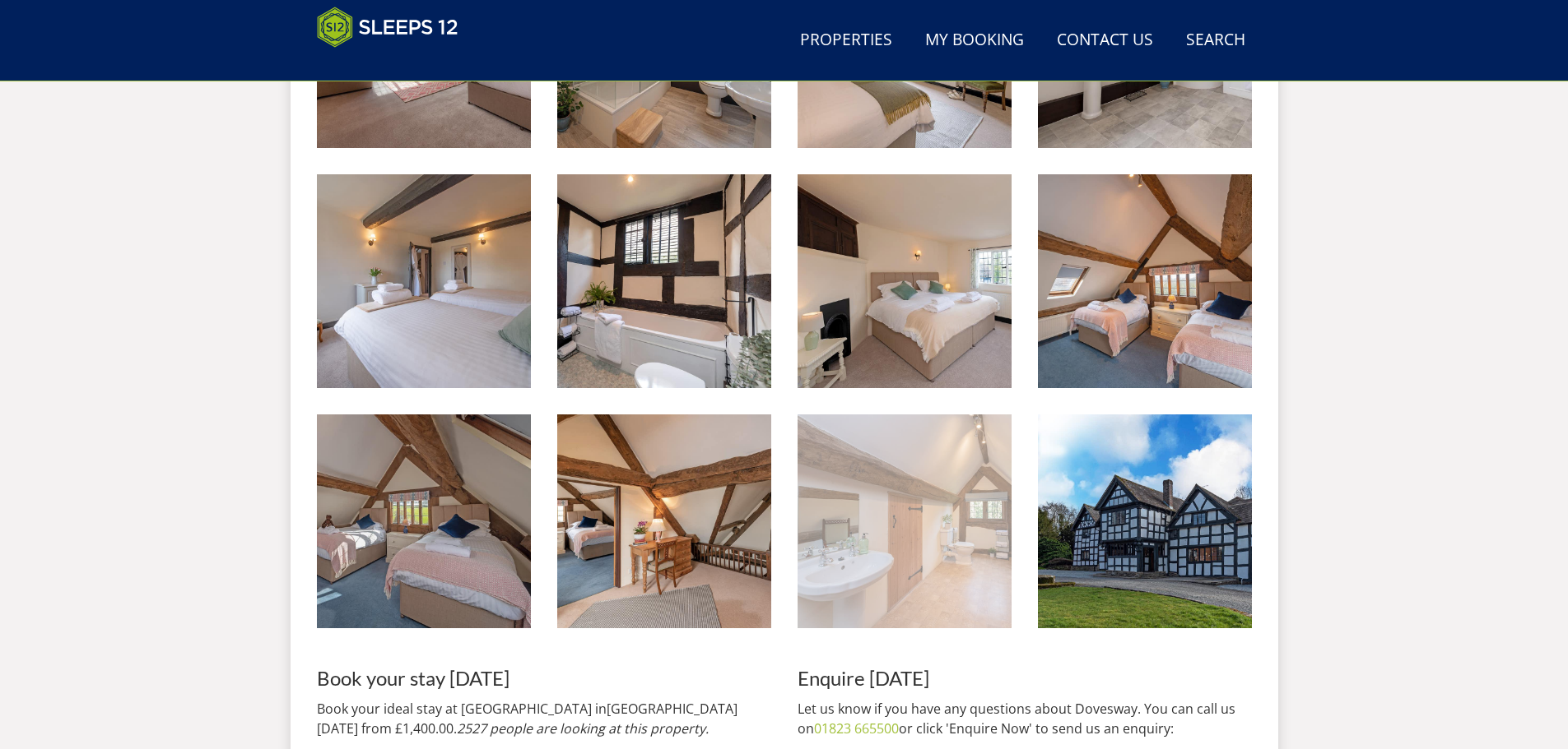
scroll to position [2012, 0]
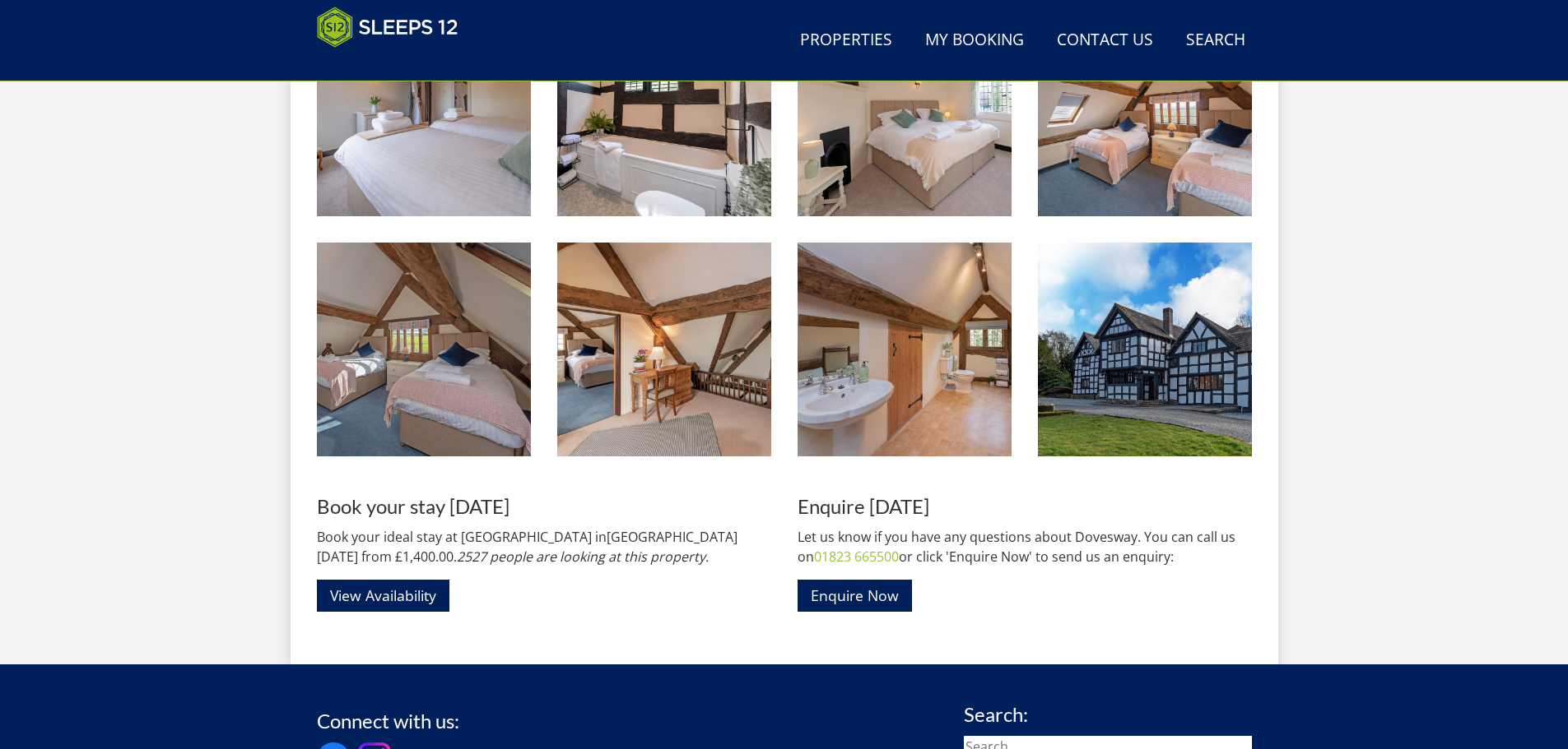
scroll to position [365, 0]
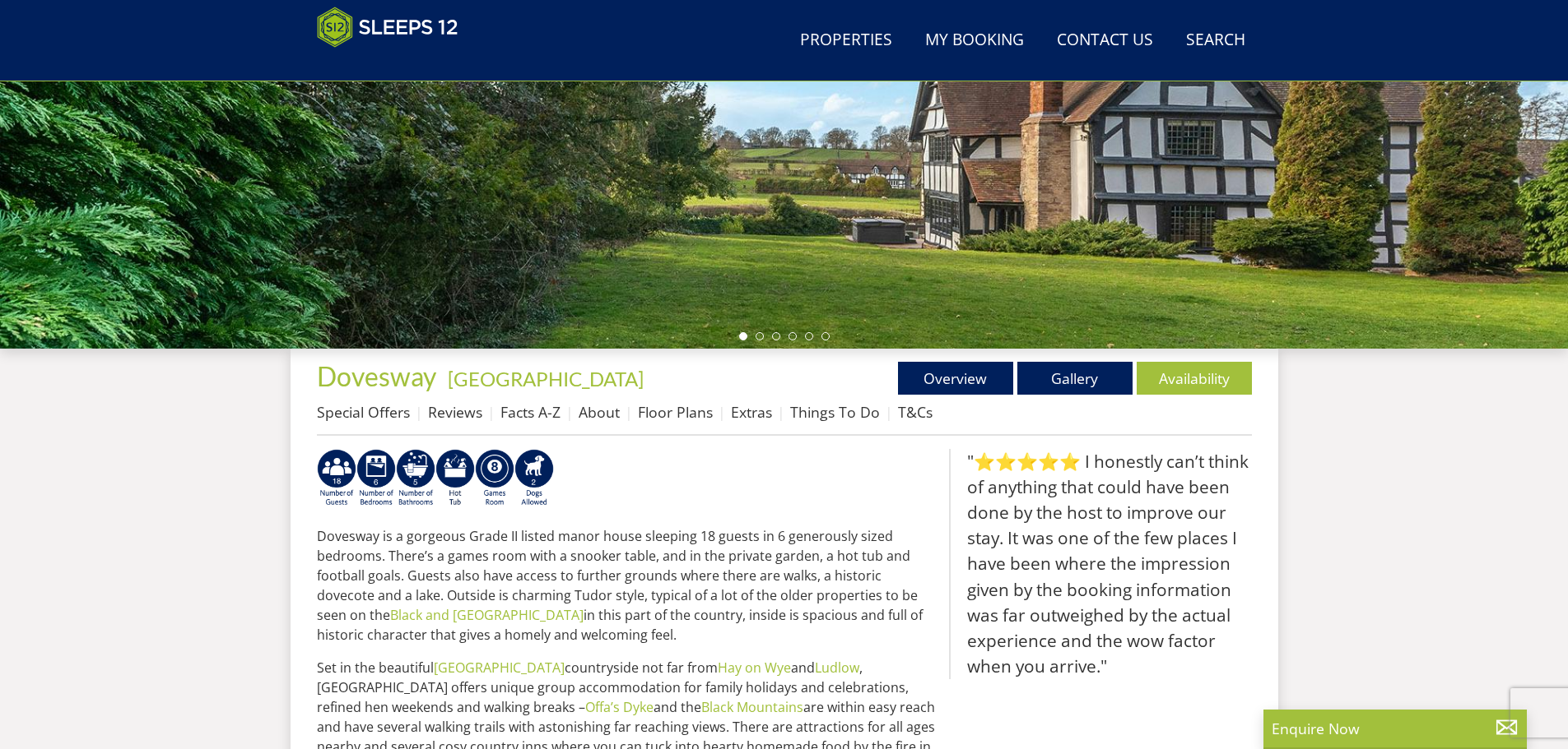
select select "8"
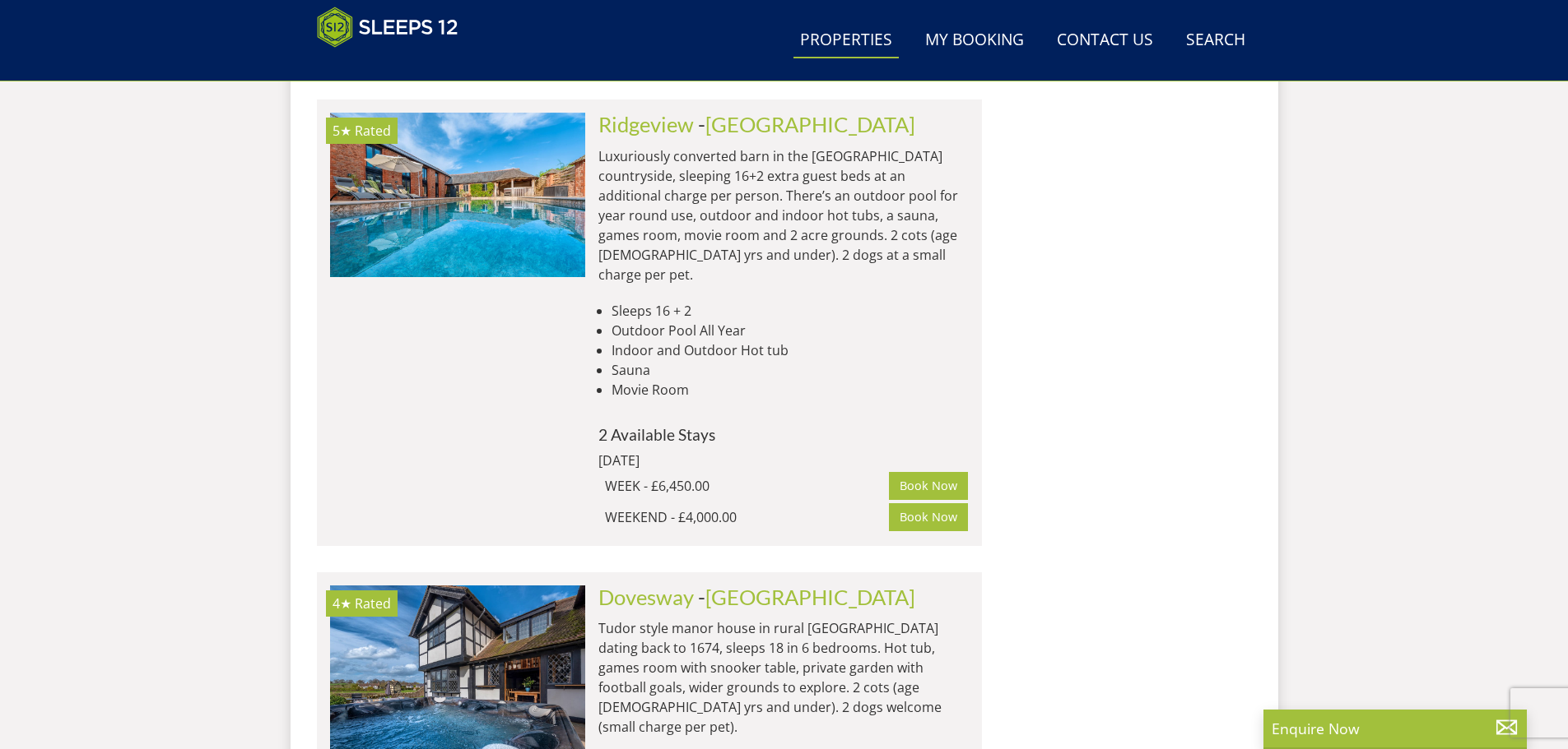
scroll to position [2813, 0]
